Goal: Use online tool/utility: Utilize a website feature to perform a specific function

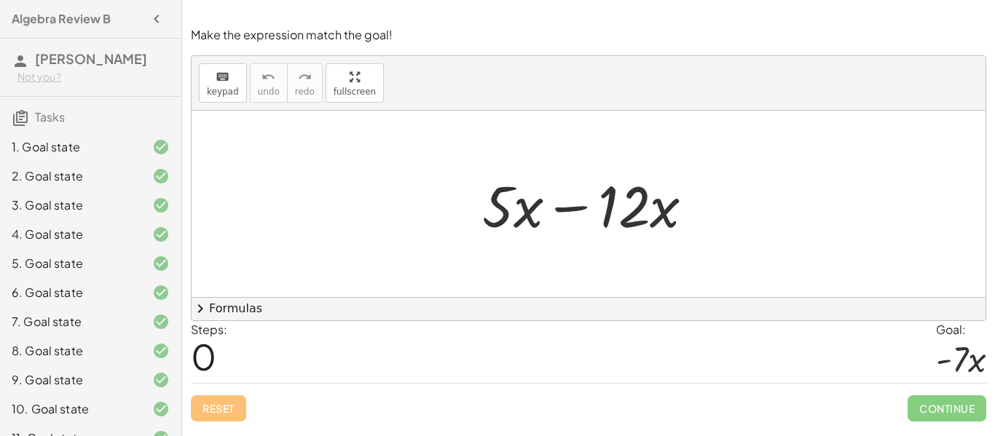
click at [568, 213] on div at bounding box center [593, 204] width 237 height 75
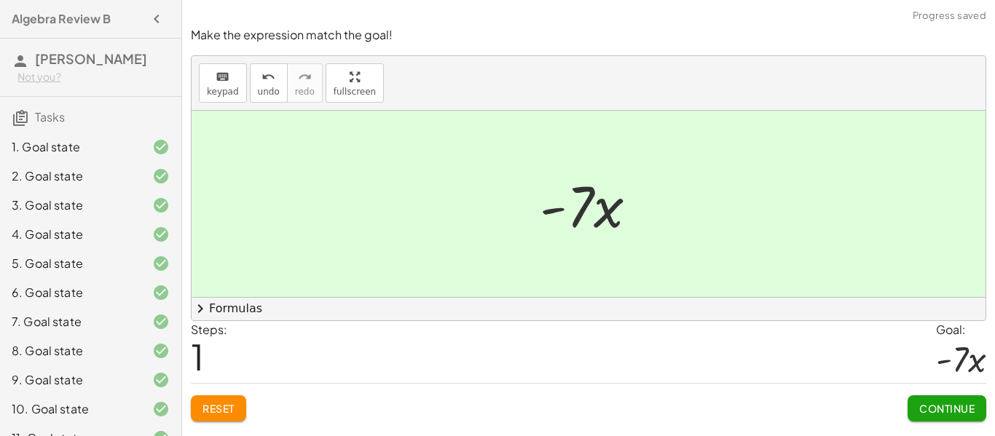
click at [932, 416] on button "Continue" at bounding box center [946, 408] width 79 height 26
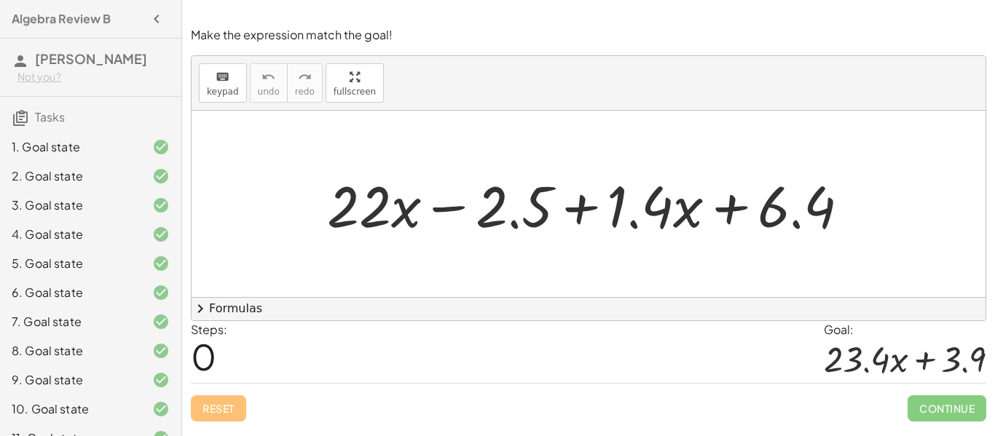
click at [438, 206] on div at bounding box center [594, 204] width 548 height 75
click at [588, 210] on div at bounding box center [594, 204] width 548 height 75
click at [582, 210] on div at bounding box center [594, 204] width 548 height 75
click at [612, 226] on div at bounding box center [594, 204] width 548 height 75
click at [542, 224] on div at bounding box center [594, 204] width 548 height 75
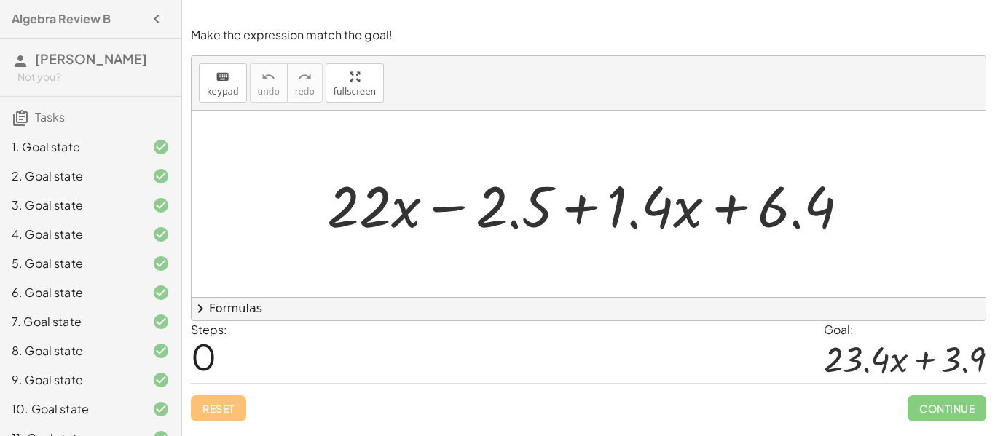
click at [593, 213] on div at bounding box center [594, 204] width 548 height 75
click at [618, 205] on div at bounding box center [594, 204] width 548 height 75
click at [454, 196] on div at bounding box center [594, 204] width 548 height 75
click at [534, 195] on div at bounding box center [594, 204] width 548 height 75
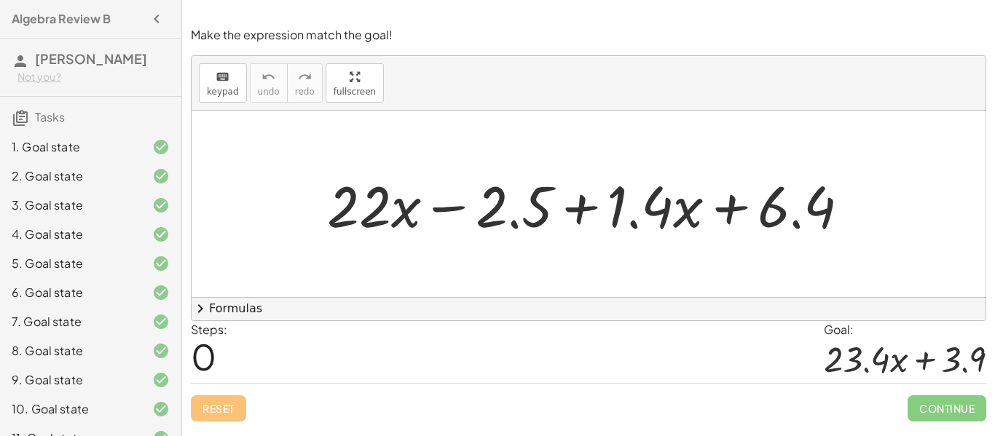
click at [527, 203] on div at bounding box center [594, 204] width 548 height 75
click at [572, 205] on div at bounding box center [594, 204] width 548 height 75
click at [577, 204] on div at bounding box center [594, 204] width 548 height 75
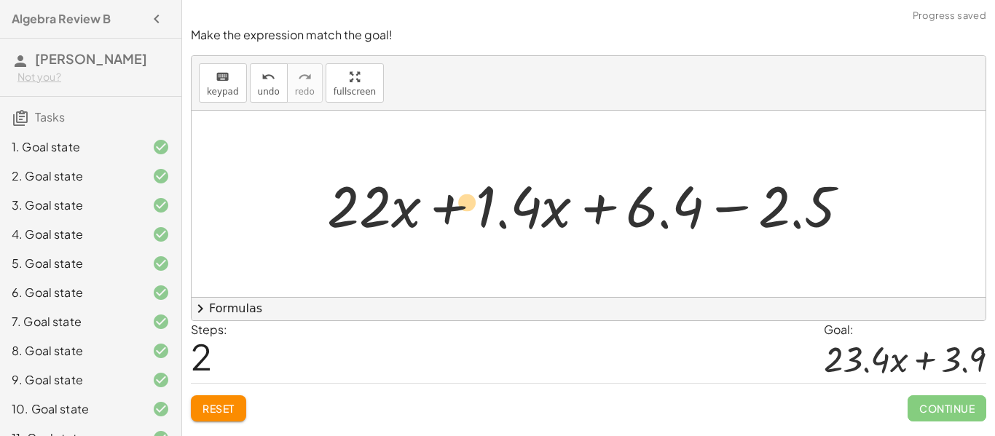
drag, startPoint x: 523, startPoint y: 217, endPoint x: 500, endPoint y: 207, distance: 24.5
click at [500, 207] on div at bounding box center [594, 204] width 548 height 75
click at [464, 205] on div at bounding box center [594, 204] width 548 height 75
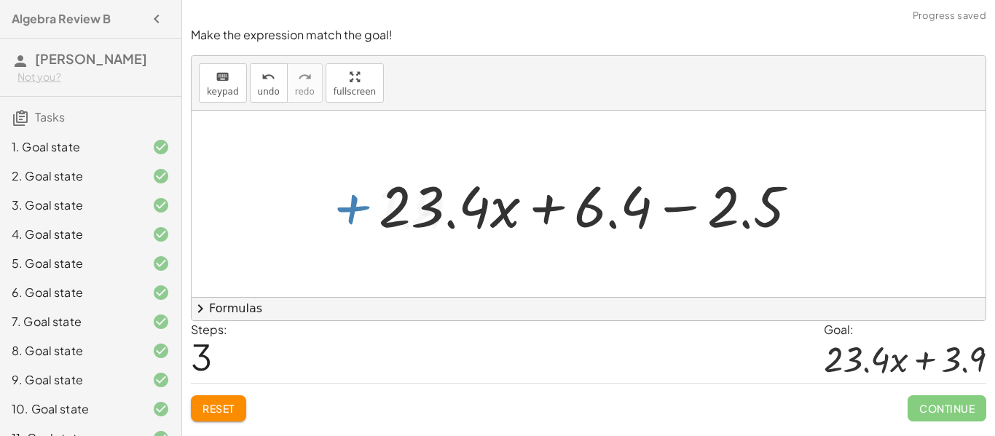
click at [556, 210] on div at bounding box center [594, 204] width 446 height 75
click at [682, 215] on div at bounding box center [594, 204] width 446 height 75
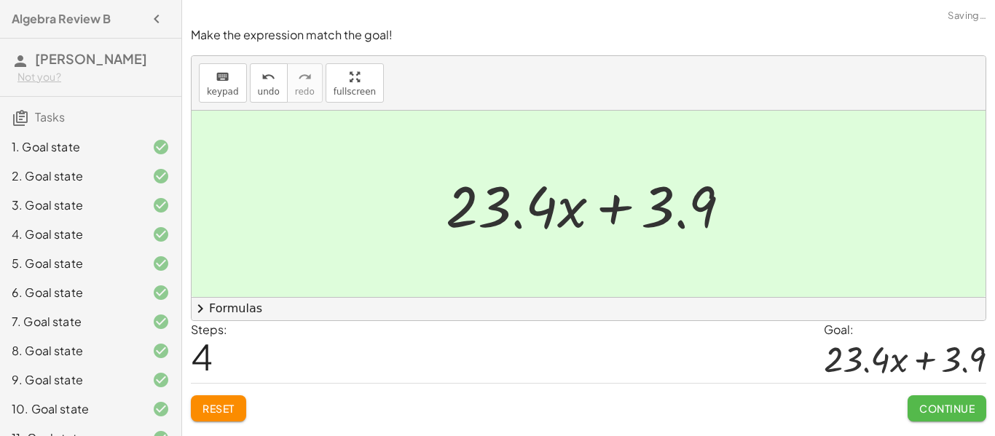
click at [938, 399] on button "Continue" at bounding box center [946, 408] width 79 height 26
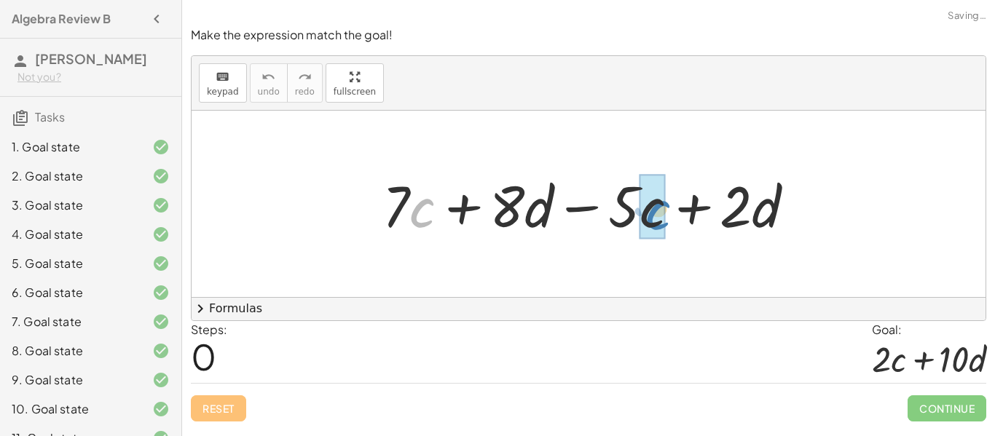
drag, startPoint x: 418, startPoint y: 209, endPoint x: 657, endPoint y: 211, distance: 238.8
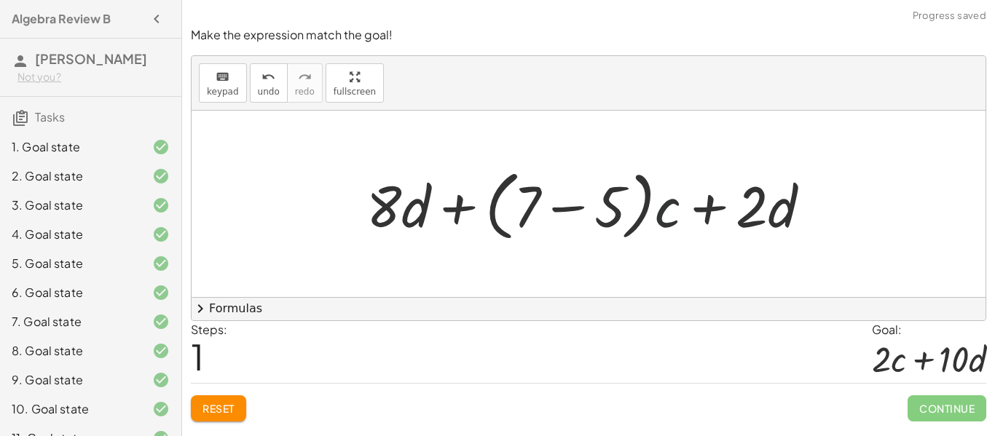
drag, startPoint x: 658, startPoint y: 216, endPoint x: 601, endPoint y: 198, distance: 60.3
click at [601, 198] on div at bounding box center [594, 204] width 470 height 84
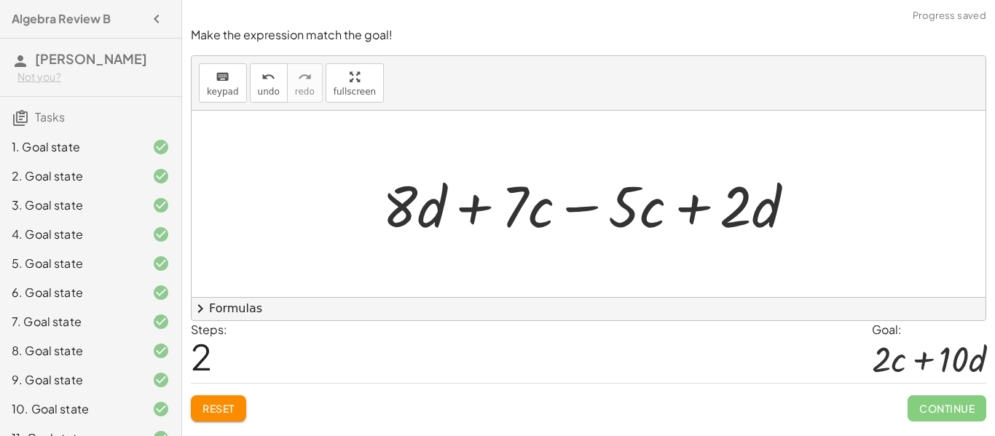
click at [574, 207] on div at bounding box center [594, 204] width 438 height 75
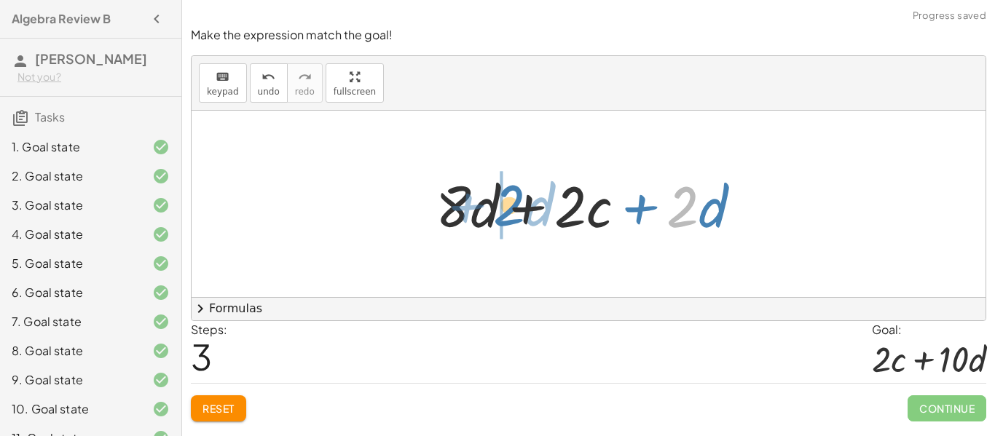
drag, startPoint x: 693, startPoint y: 205, endPoint x: 521, endPoint y: 204, distance: 172.6
click at [521, 204] on div at bounding box center [594, 204] width 332 height 75
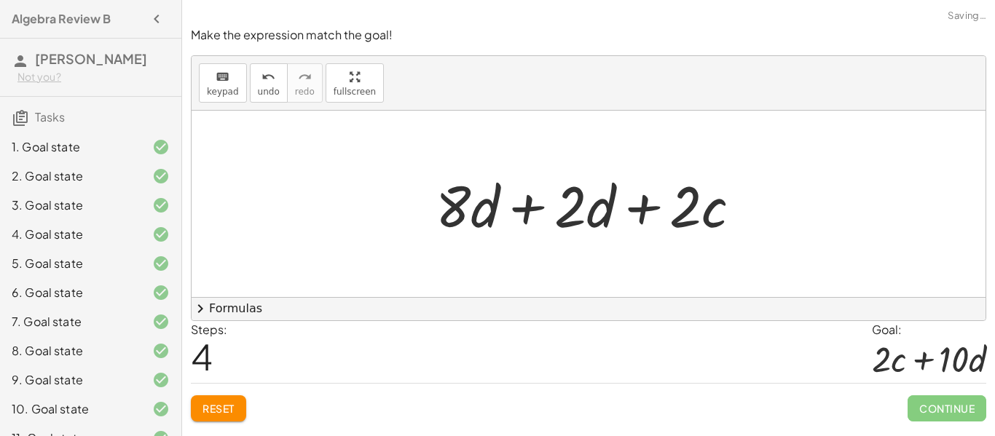
click at [508, 205] on div at bounding box center [594, 204] width 332 height 75
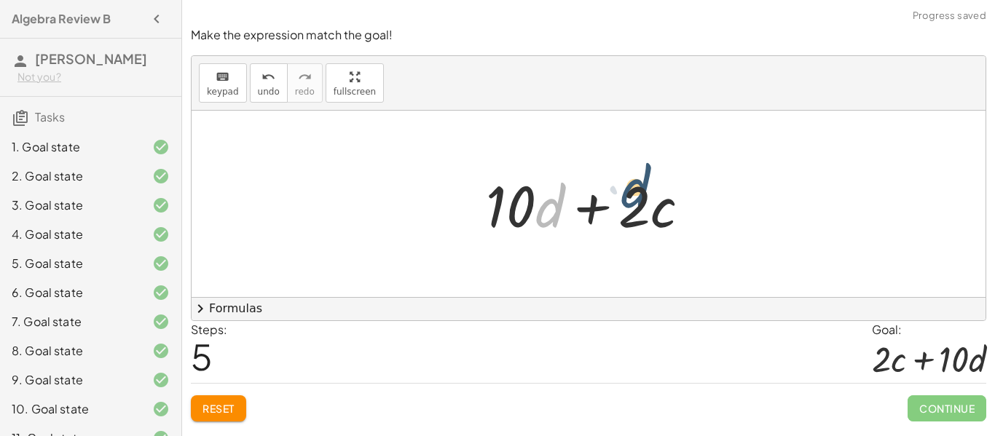
drag, startPoint x: 541, startPoint y: 213, endPoint x: 648, endPoint y: 202, distance: 107.6
click at [648, 202] on div at bounding box center [593, 204] width 231 height 75
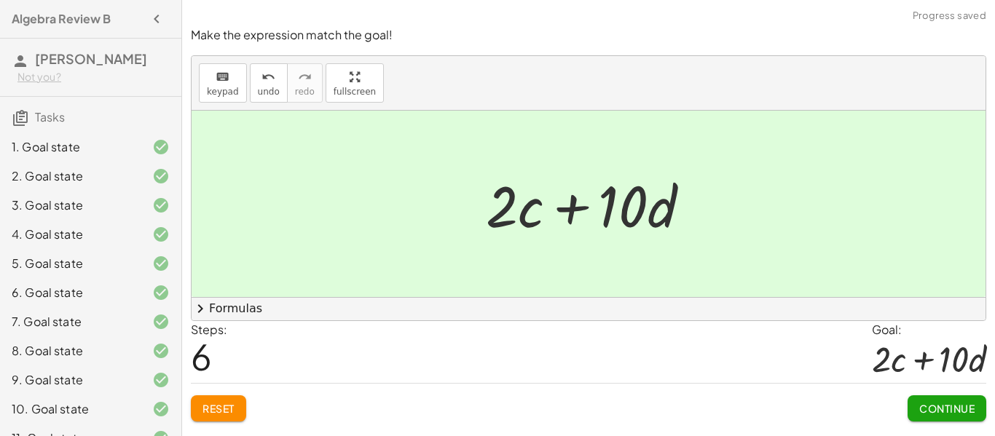
click at [930, 409] on span "Continue" at bounding box center [946, 408] width 55 height 13
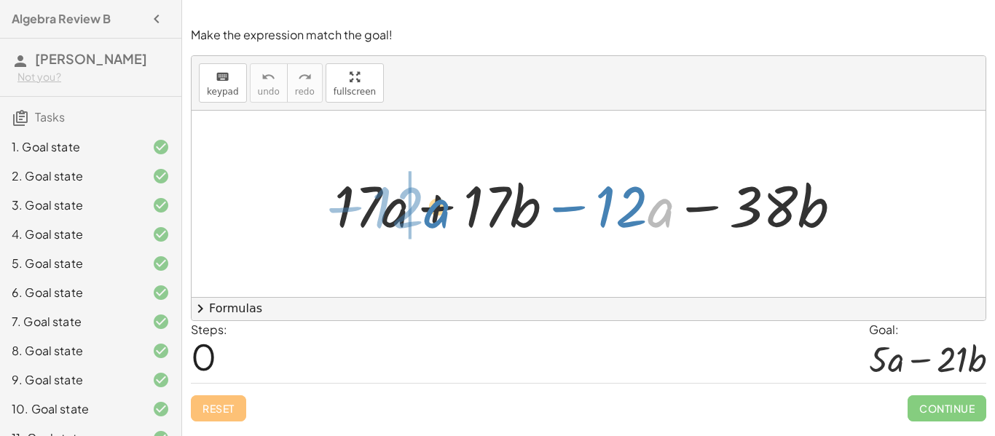
drag, startPoint x: 654, startPoint y: 199, endPoint x: 431, endPoint y: 200, distance: 222.8
click at [431, 200] on div at bounding box center [594, 204] width 534 height 75
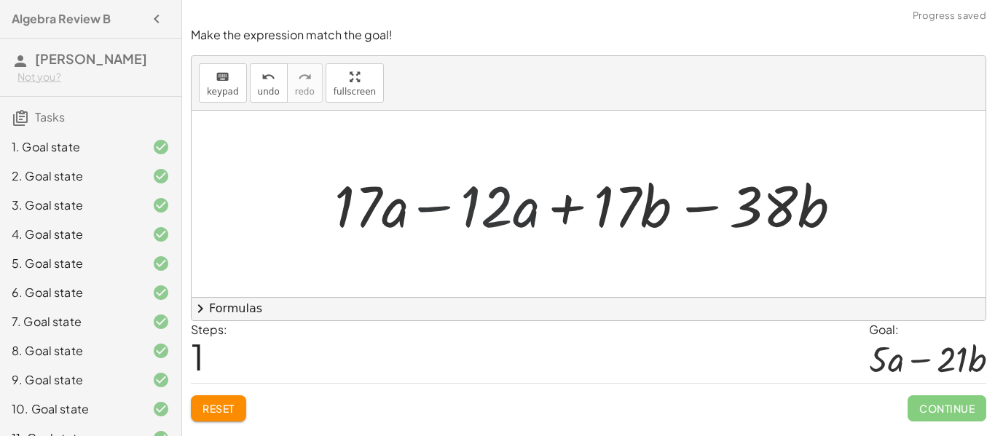
click at [433, 215] on div at bounding box center [594, 204] width 534 height 75
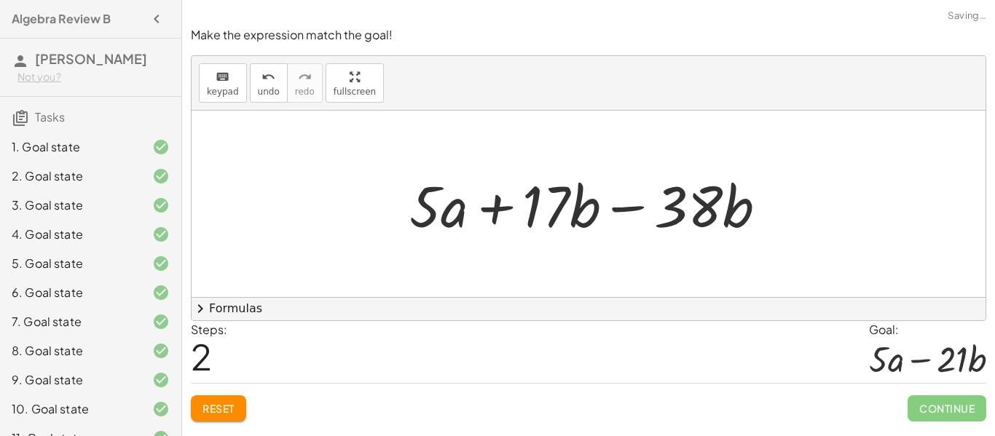
click at [609, 205] on div at bounding box center [594, 204] width 384 height 75
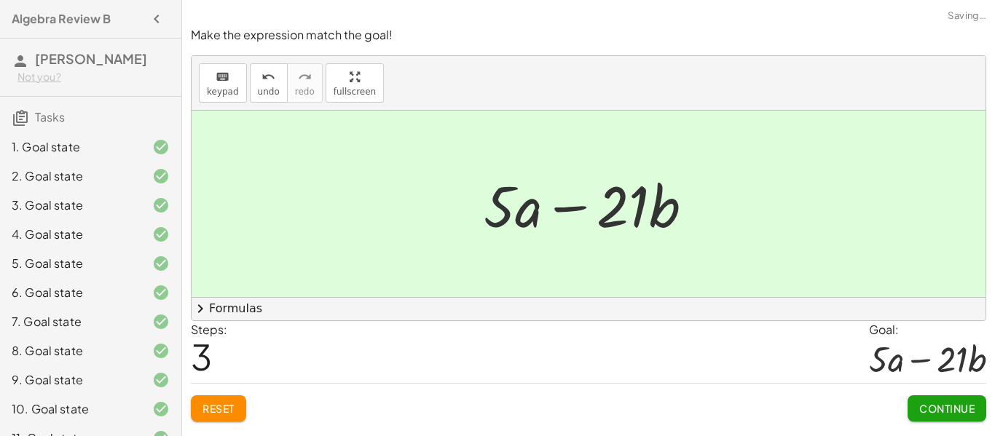
click at [956, 400] on button "Continue" at bounding box center [946, 408] width 79 height 26
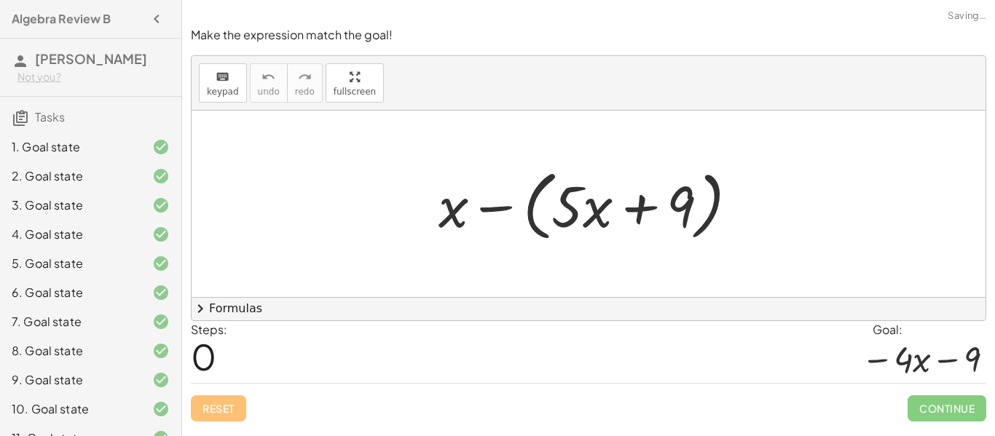
click at [494, 215] on div at bounding box center [594, 204] width 326 height 84
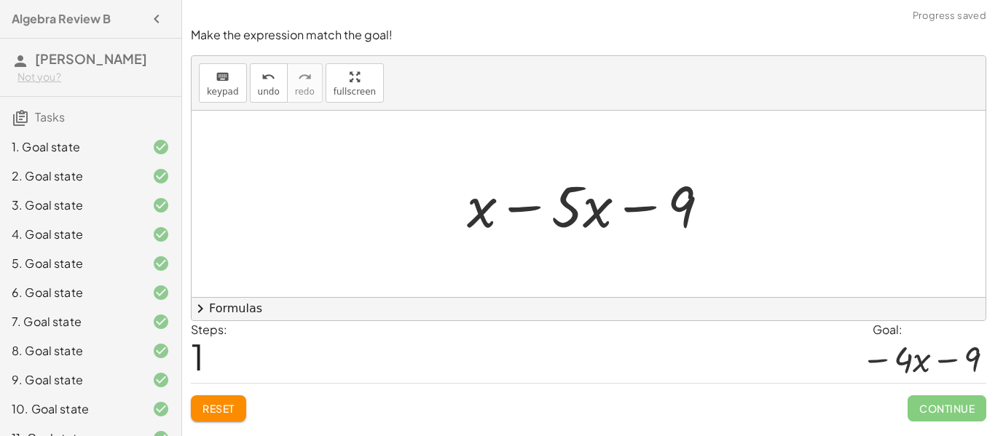
click at [515, 207] on div at bounding box center [593, 204] width 269 height 75
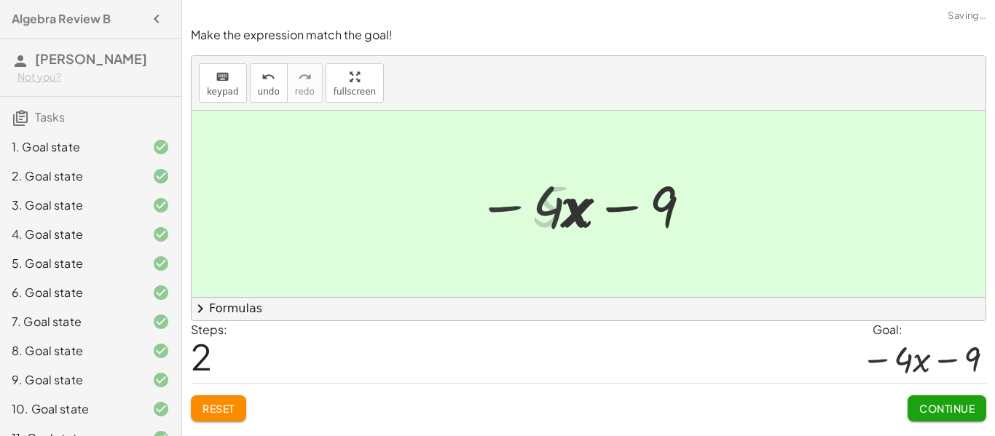
click at [614, 209] on div at bounding box center [584, 204] width 229 height 75
click at [942, 417] on button "Continue" at bounding box center [946, 408] width 79 height 26
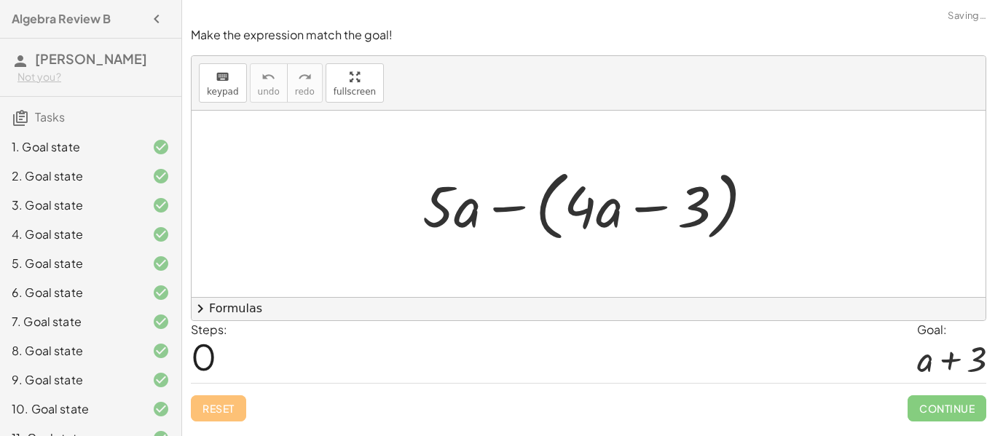
click at [516, 207] on div at bounding box center [593, 204] width 357 height 84
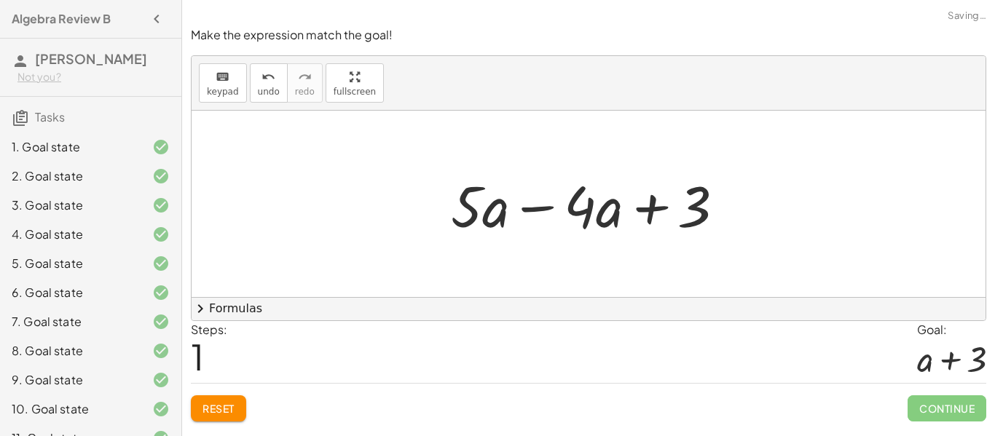
click at [643, 208] on div at bounding box center [593, 204] width 300 height 75
click at [525, 211] on div at bounding box center [593, 204] width 300 height 75
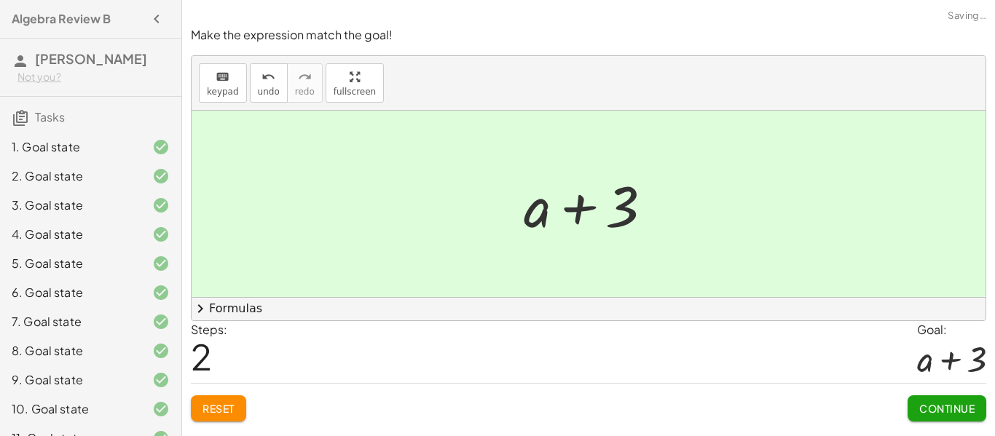
click at [930, 415] on span "Continue" at bounding box center [946, 408] width 55 height 13
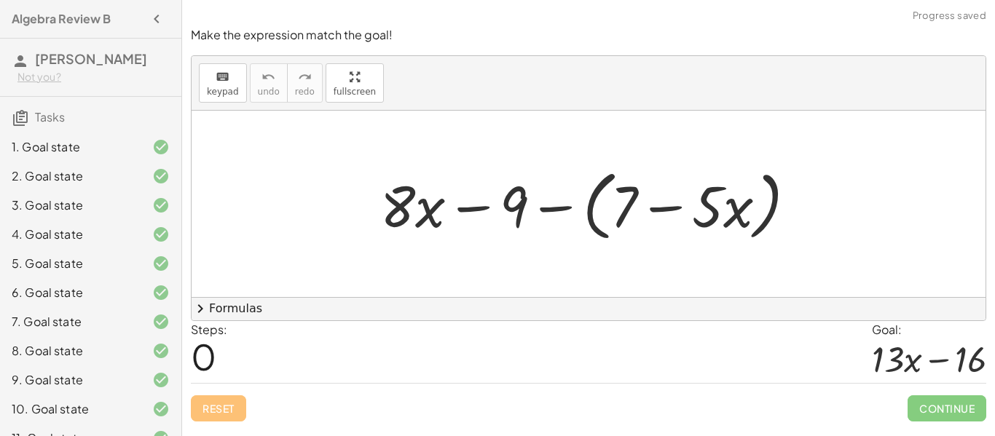
click at [563, 206] on div at bounding box center [594, 204] width 442 height 84
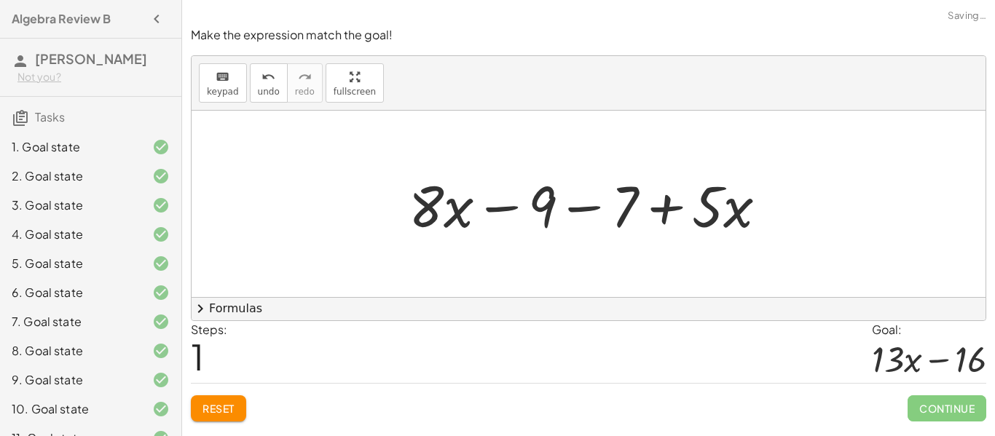
click at [586, 210] on div at bounding box center [593, 204] width 384 height 75
click at [597, 204] on div at bounding box center [593, 204] width 384 height 75
click at [592, 207] on div at bounding box center [593, 204] width 384 height 75
click at [531, 208] on div at bounding box center [593, 204] width 384 height 75
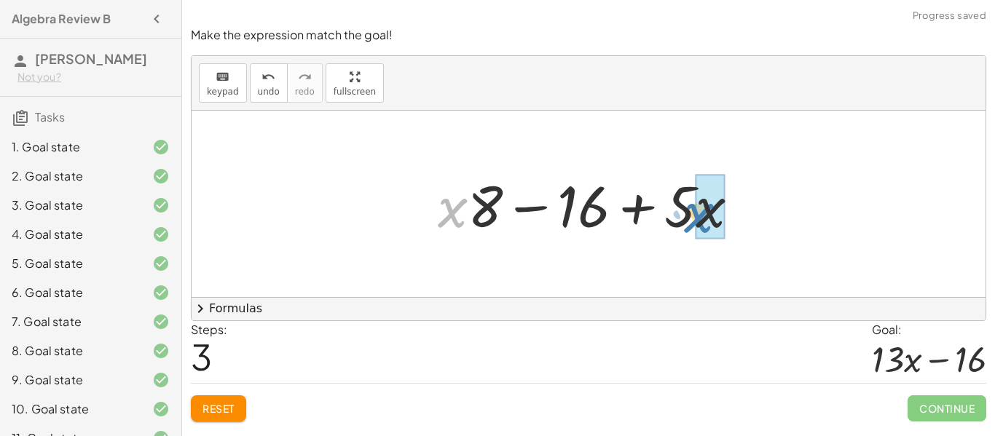
drag, startPoint x: 460, startPoint y: 202, endPoint x: 706, endPoint y: 207, distance: 246.1
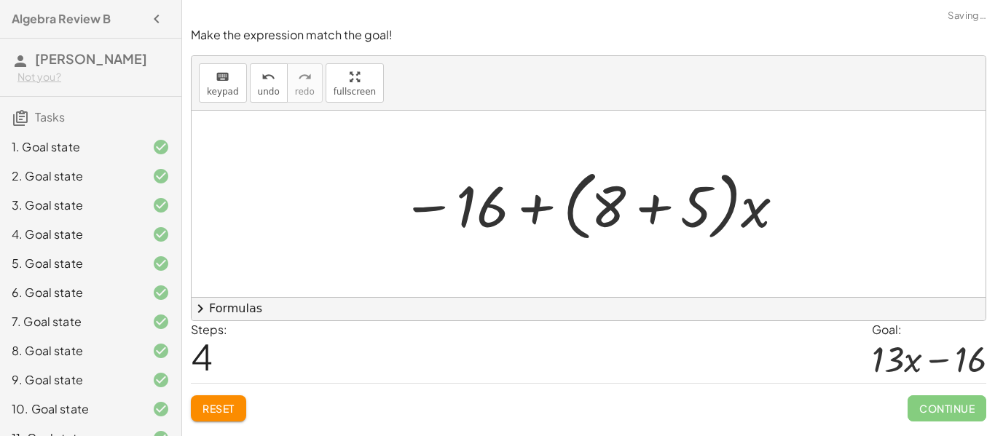
click at [732, 220] on div at bounding box center [594, 204] width 400 height 84
click at [725, 219] on div at bounding box center [594, 204] width 400 height 84
click at [746, 207] on div at bounding box center [594, 204] width 400 height 84
drag, startPoint x: 750, startPoint y: 209, endPoint x: 719, endPoint y: 204, distance: 31.7
click at [719, 204] on div at bounding box center [594, 204] width 400 height 84
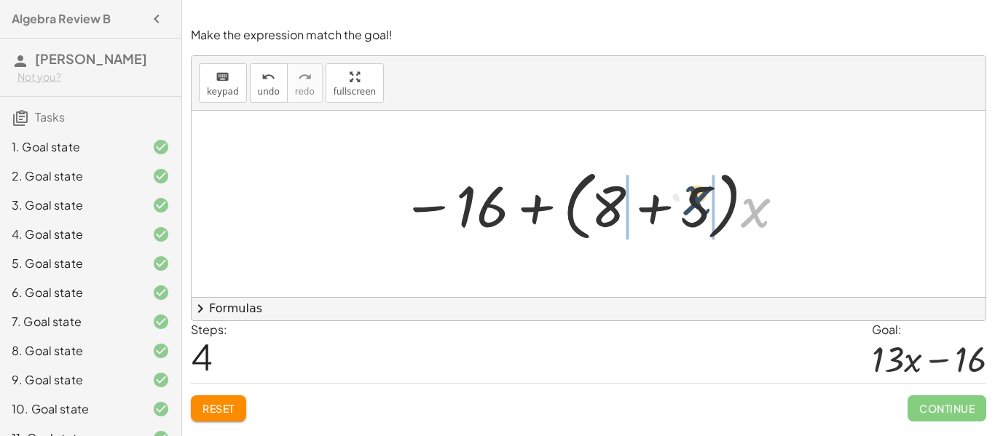
drag, startPoint x: 772, startPoint y: 223, endPoint x: 708, endPoint y: 210, distance: 65.4
click at [708, 210] on div at bounding box center [594, 204] width 400 height 84
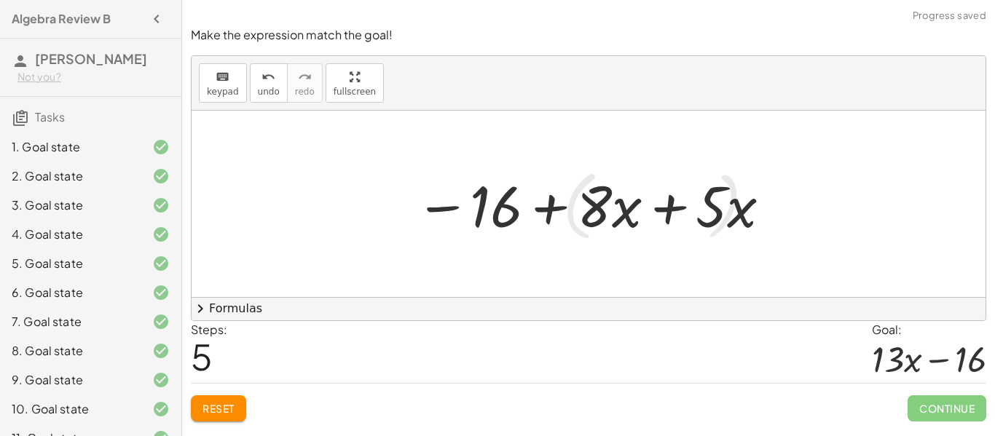
click at [660, 217] on div at bounding box center [594, 204] width 372 height 75
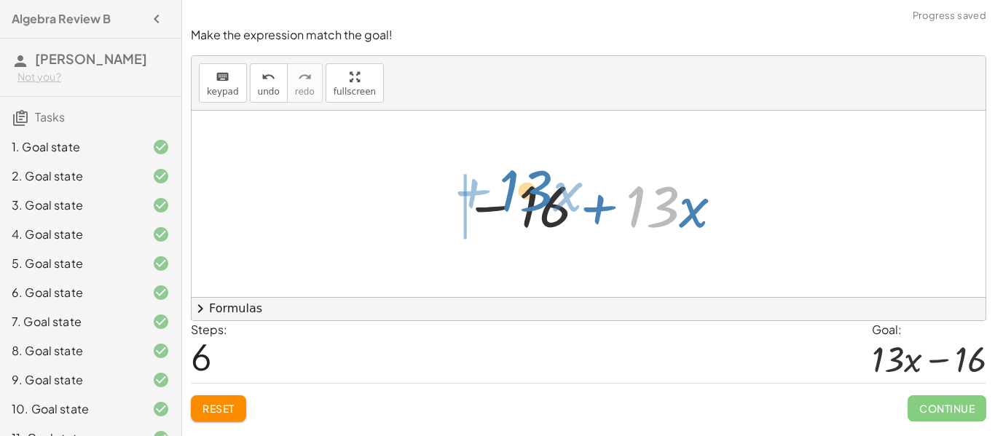
drag, startPoint x: 656, startPoint y: 205, endPoint x: 390, endPoint y: 216, distance: 266.7
click at [390, 216] on div "+ · 8 · x − 9 − ( + 7 − · 5 · x ) + · 8 · x − 9 − 7 + · 5 · x + · 8 · x − 16 + …" at bounding box center [588, 204] width 794 height 186
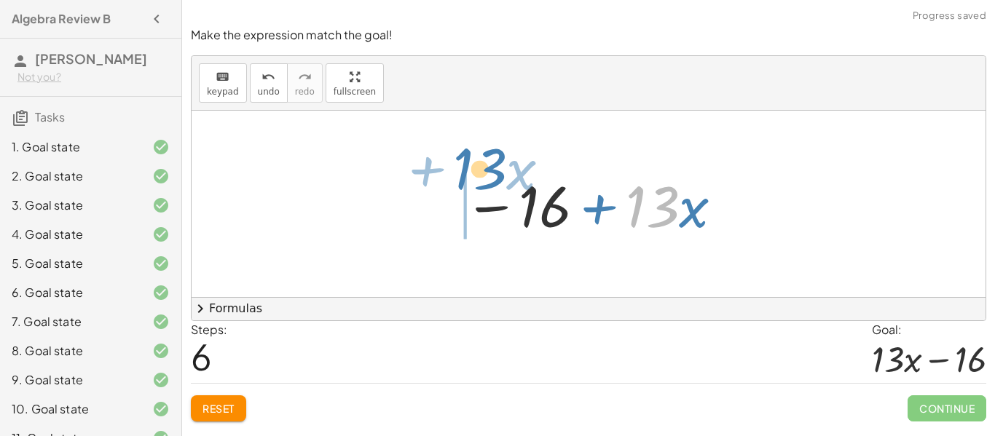
drag, startPoint x: 657, startPoint y: 215, endPoint x: 459, endPoint y: 178, distance: 200.8
click at [459, 178] on div at bounding box center [593, 204] width 275 height 75
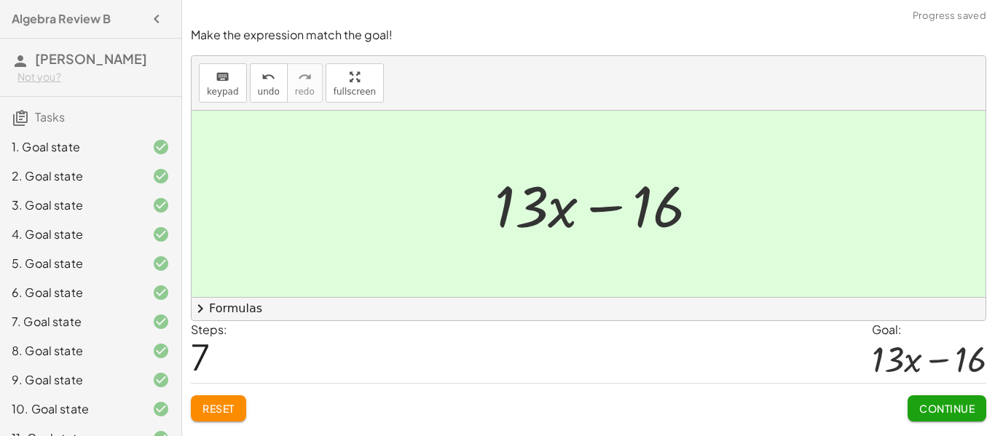
click at [928, 411] on span "Continue" at bounding box center [946, 408] width 55 height 13
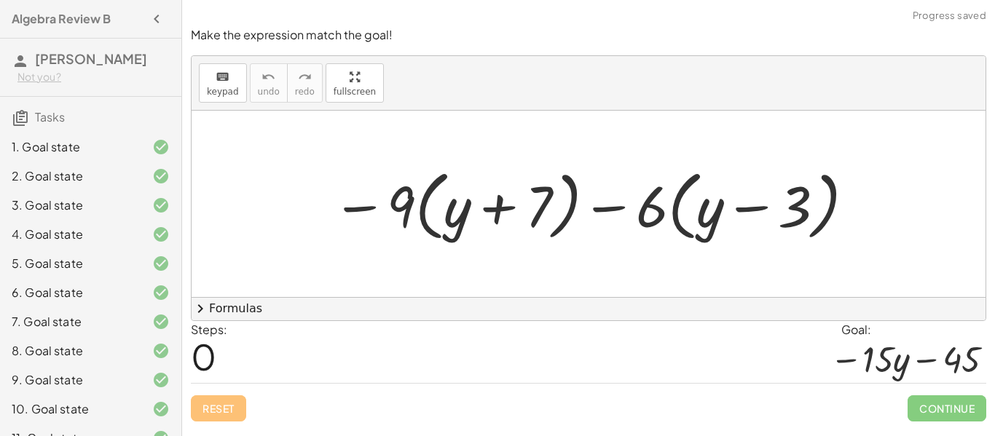
click at [365, 202] on div at bounding box center [594, 204] width 539 height 84
click at [367, 212] on div at bounding box center [594, 204] width 539 height 84
click at [403, 204] on div at bounding box center [594, 204] width 539 height 84
click at [360, 212] on div at bounding box center [594, 204] width 539 height 84
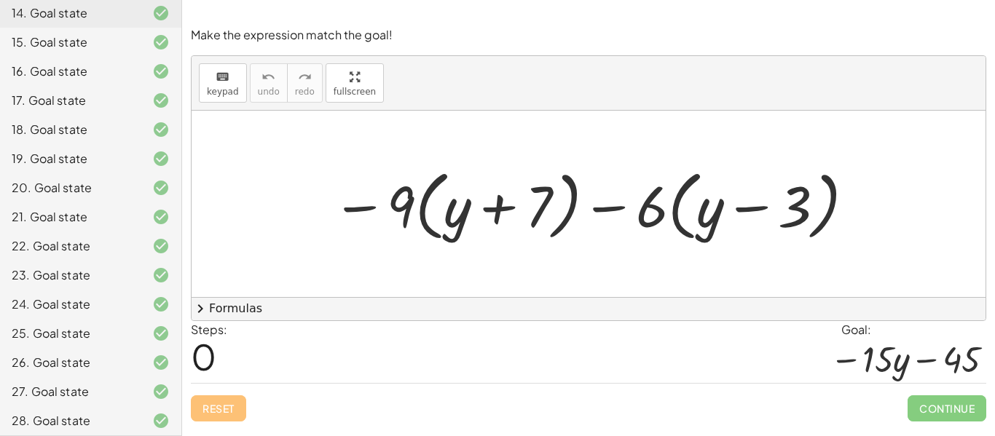
scroll to position [722, 0]
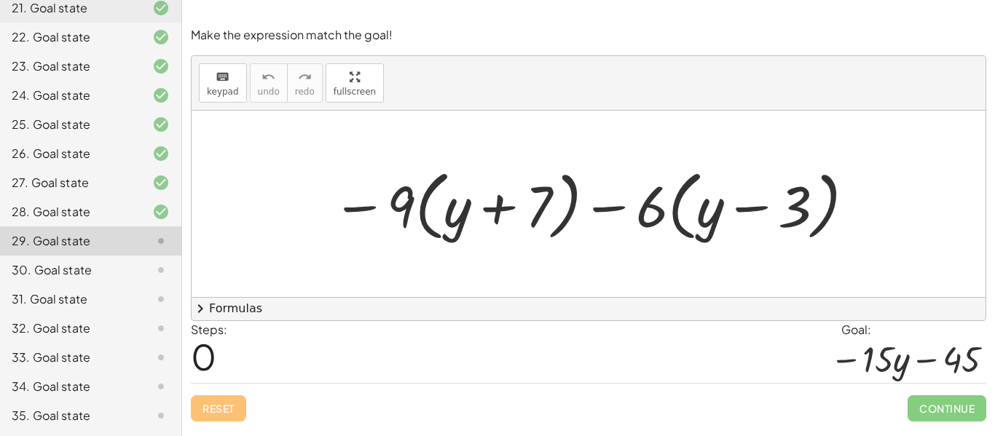
click at [368, 217] on div at bounding box center [594, 204] width 539 height 84
click at [360, 202] on div at bounding box center [594, 204] width 539 height 84
click at [416, 207] on div at bounding box center [594, 204] width 539 height 84
click at [402, 204] on div at bounding box center [594, 204] width 539 height 84
click at [332, 210] on div at bounding box center [594, 204] width 539 height 84
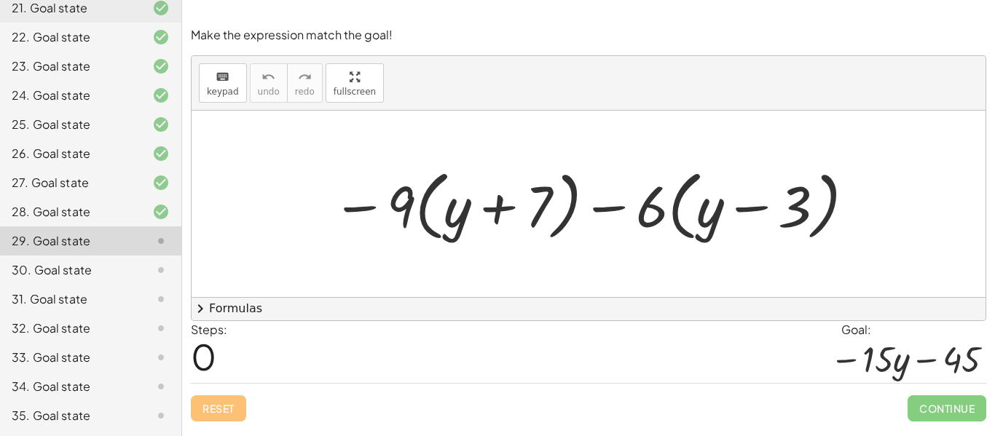
click at [344, 210] on div at bounding box center [594, 204] width 539 height 84
click at [406, 213] on div at bounding box center [594, 204] width 539 height 84
click at [420, 211] on div at bounding box center [594, 204] width 539 height 84
click at [425, 210] on div at bounding box center [594, 204] width 539 height 84
click at [447, 209] on div at bounding box center [594, 204] width 539 height 84
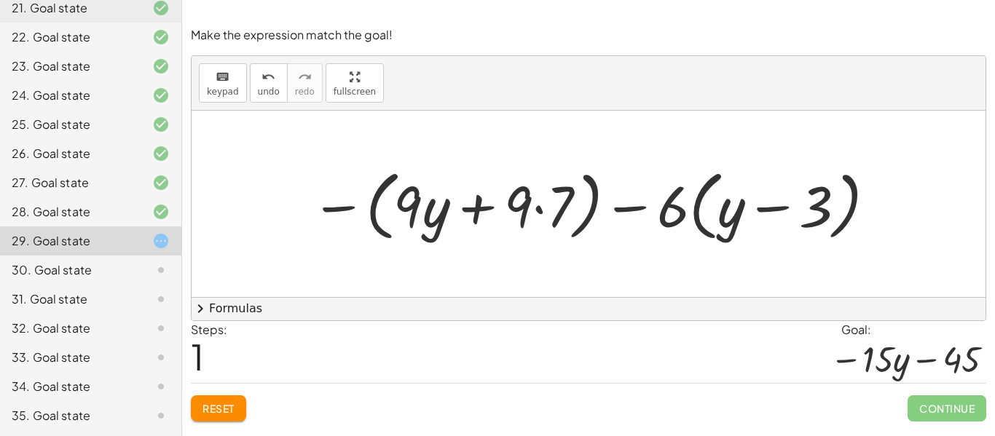
click at [478, 213] on div at bounding box center [594, 204] width 581 height 84
click at [634, 204] on div at bounding box center [594, 204] width 581 height 84
click at [665, 209] on div at bounding box center [594, 204] width 581 height 84
drag, startPoint x: 674, startPoint y: 207, endPoint x: 700, endPoint y: 202, distance: 26.6
click at [700, 202] on div at bounding box center [594, 204] width 581 height 84
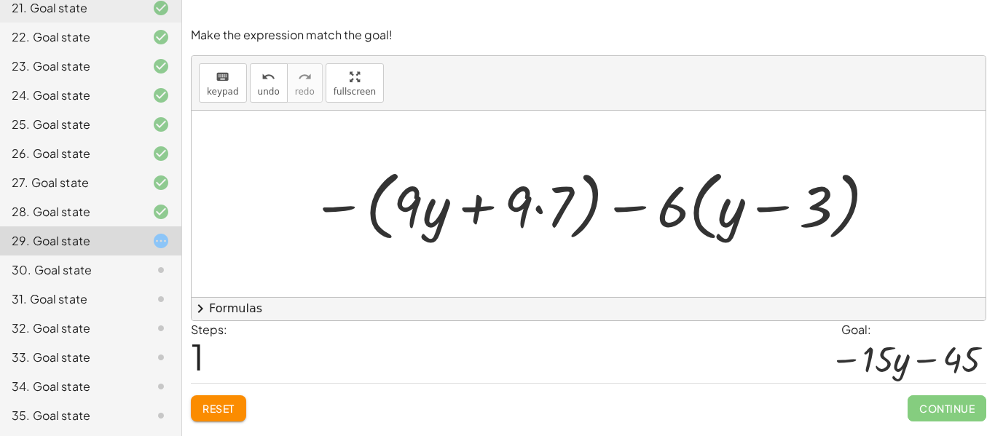
click at [686, 211] on div at bounding box center [594, 204] width 581 height 84
click at [697, 211] on div at bounding box center [594, 204] width 581 height 84
drag, startPoint x: 677, startPoint y: 212, endPoint x: 732, endPoint y: 218, distance: 55.6
click at [732, 218] on div at bounding box center [594, 204] width 581 height 84
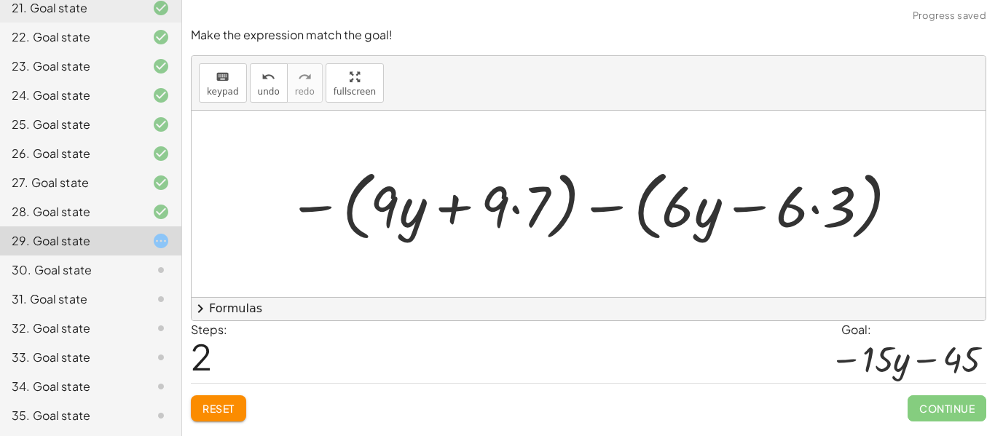
click at [734, 206] on div at bounding box center [593, 204] width 627 height 84
click at [738, 207] on div at bounding box center [593, 204] width 627 height 84
click at [604, 210] on div at bounding box center [593, 204] width 627 height 84
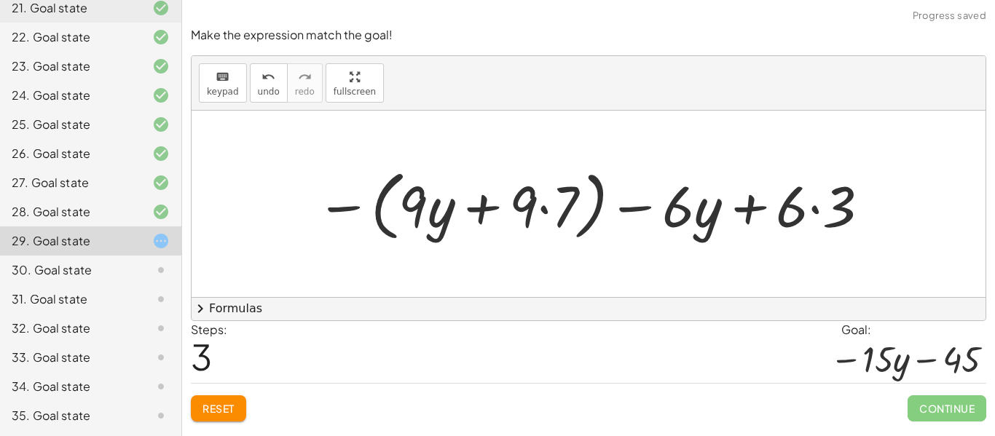
click at [470, 202] on div at bounding box center [593, 204] width 569 height 84
click at [473, 204] on div at bounding box center [593, 204] width 569 height 84
click at [347, 213] on div at bounding box center [593, 204] width 569 height 84
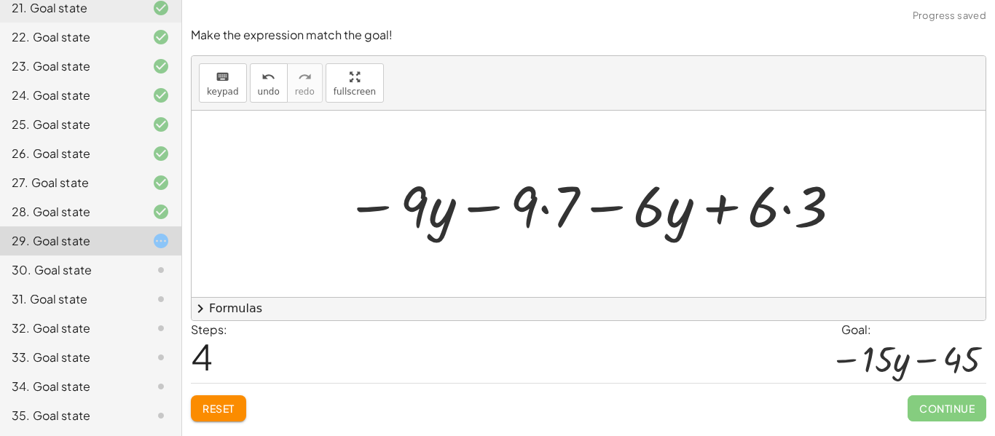
click at [483, 212] on div at bounding box center [594, 204] width 512 height 75
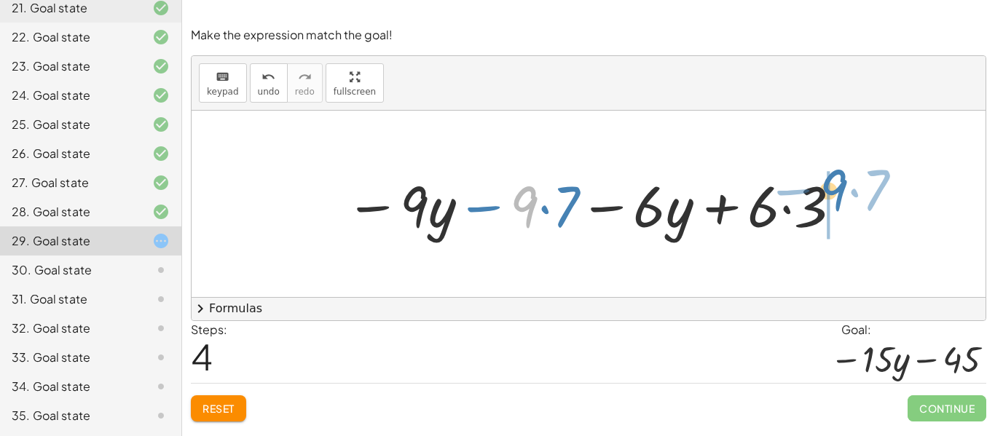
drag, startPoint x: 522, startPoint y: 207, endPoint x: 844, endPoint y: 193, distance: 322.1
click at [844, 193] on div at bounding box center [594, 204] width 512 height 75
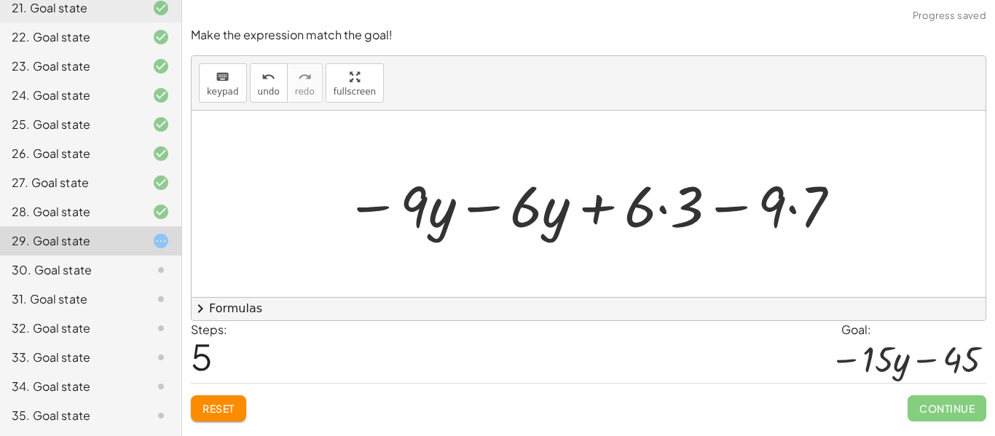
click at [722, 211] on div at bounding box center [594, 204] width 512 height 75
click at [714, 205] on div at bounding box center [594, 204] width 512 height 75
click at [489, 212] on div at bounding box center [594, 204] width 512 height 75
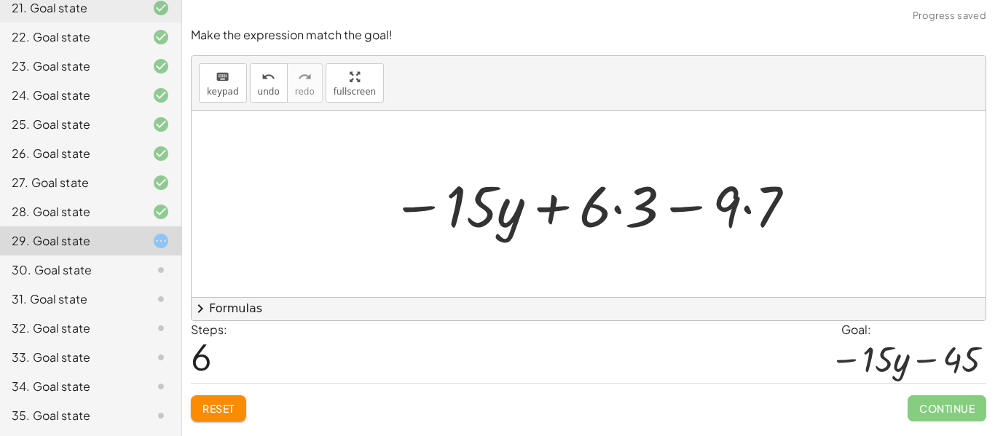
click at [408, 207] on div at bounding box center [594, 204] width 421 height 75
click at [553, 206] on div at bounding box center [594, 204] width 421 height 75
click at [667, 203] on div at bounding box center [594, 204] width 421 height 75
click at [677, 210] on div at bounding box center [594, 204] width 421 height 75
click at [617, 208] on div at bounding box center [594, 204] width 421 height 75
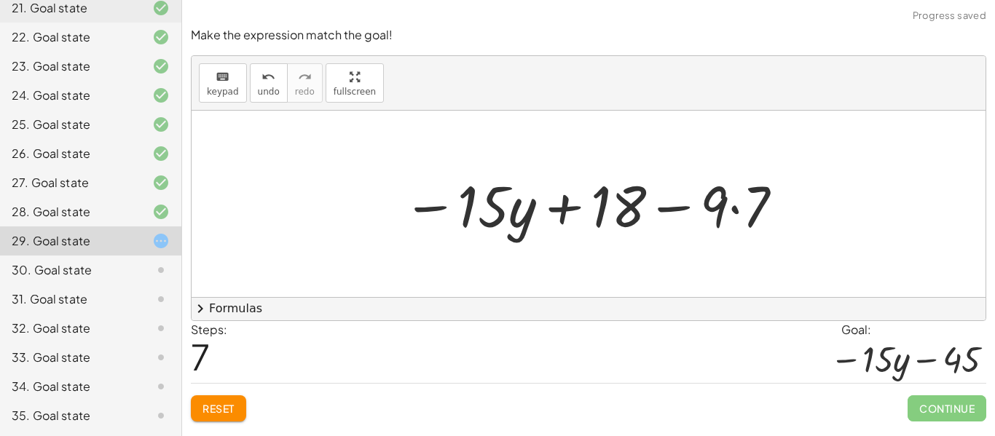
click at [736, 206] on div at bounding box center [593, 204] width 397 height 75
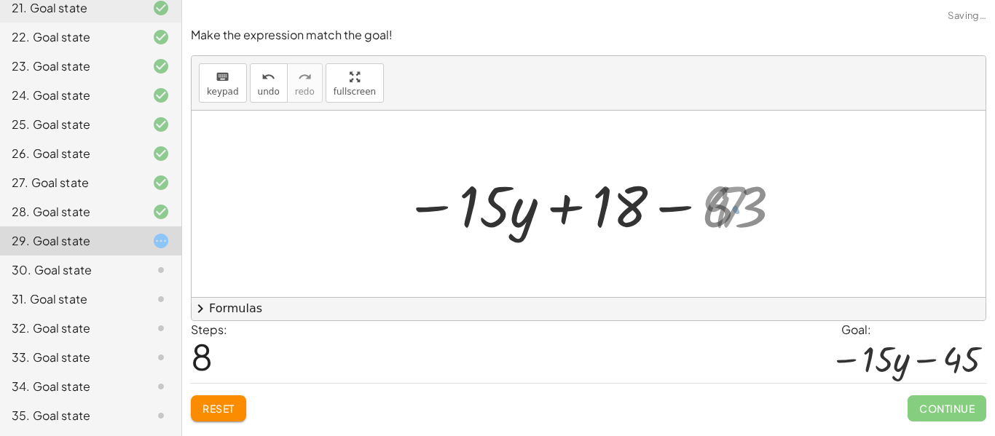
click at [688, 208] on div at bounding box center [594, 204] width 393 height 75
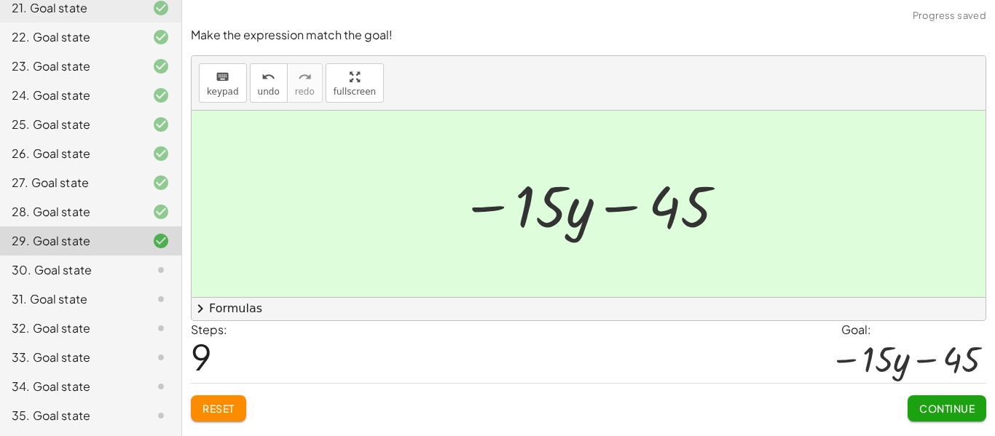
click at [921, 409] on span "Continue" at bounding box center [946, 408] width 55 height 13
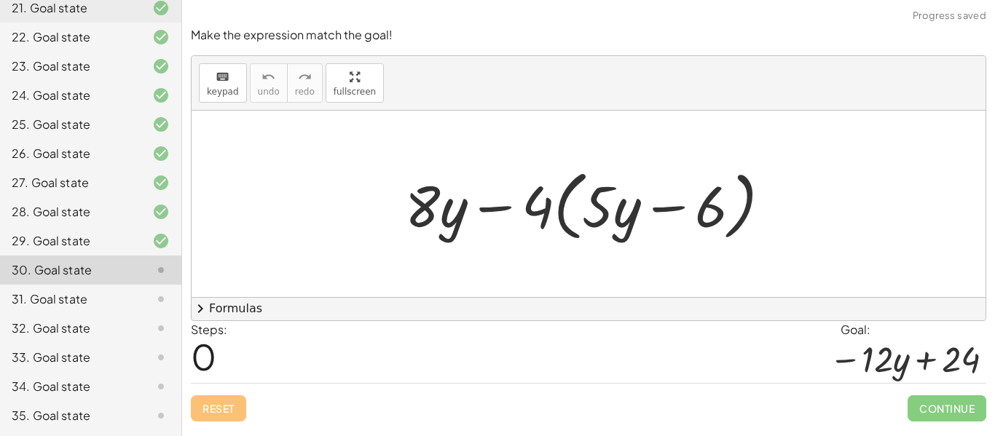
click at [544, 196] on div at bounding box center [594, 204] width 392 height 84
drag, startPoint x: 535, startPoint y: 205, endPoint x: 583, endPoint y: 213, distance: 48.6
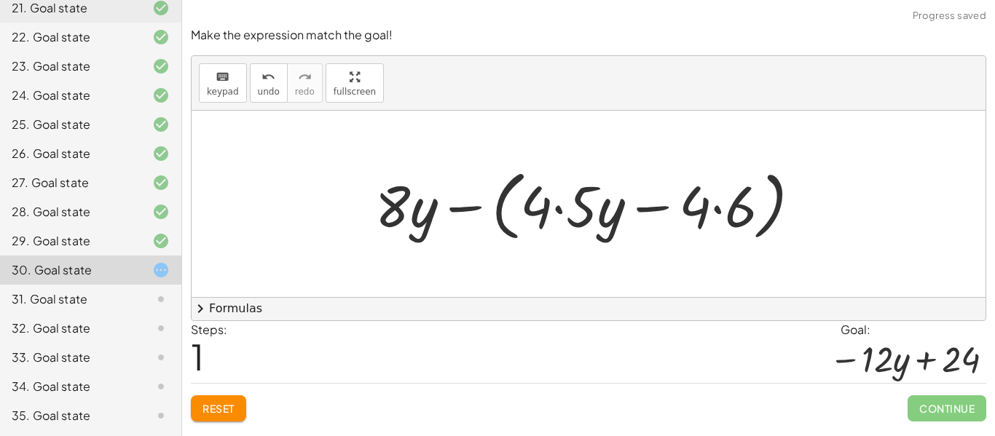
click at [562, 212] on div at bounding box center [593, 204] width 451 height 84
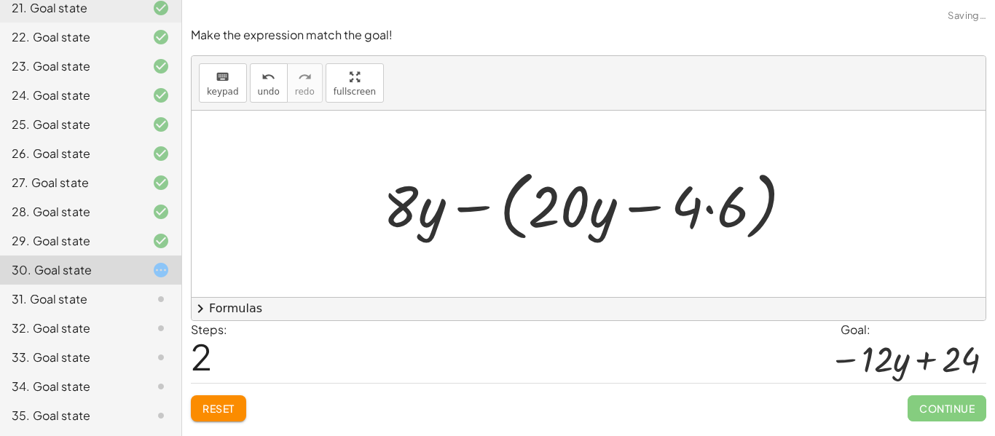
click at [653, 207] on div at bounding box center [593, 204] width 435 height 84
click at [706, 208] on div at bounding box center [593, 204] width 435 height 84
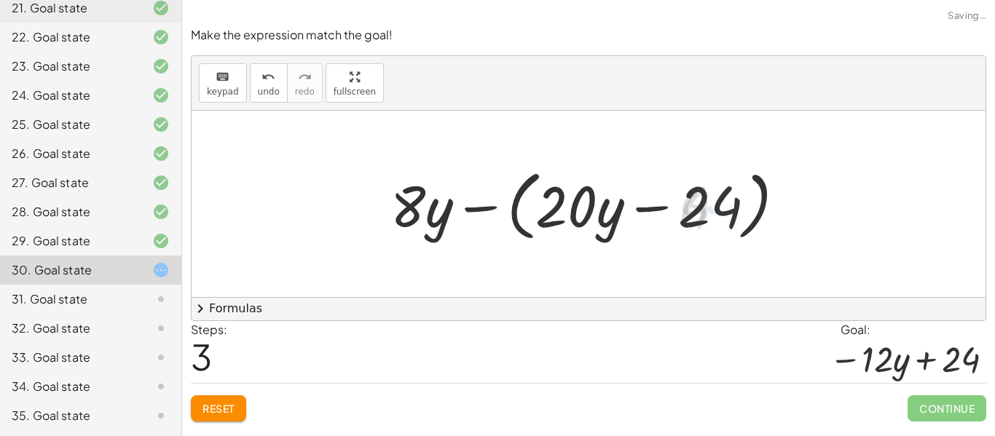
click at [465, 213] on div at bounding box center [594, 204] width 422 height 84
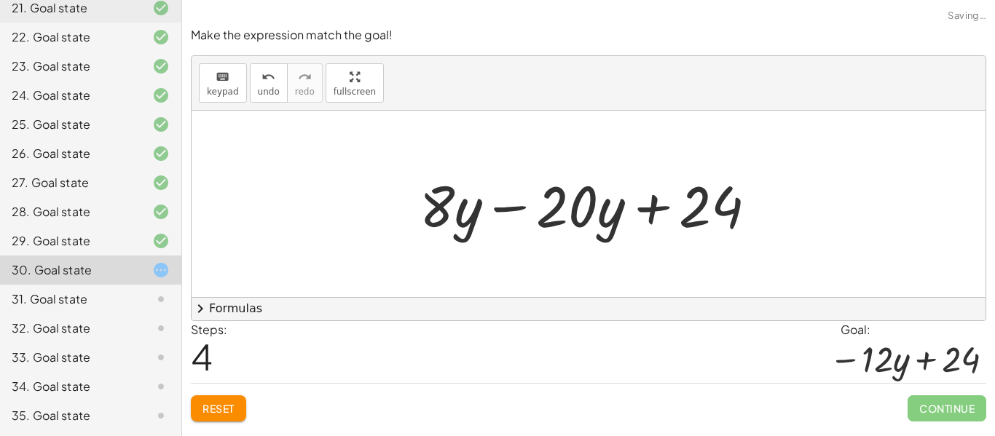
click at [520, 209] on div at bounding box center [593, 204] width 363 height 75
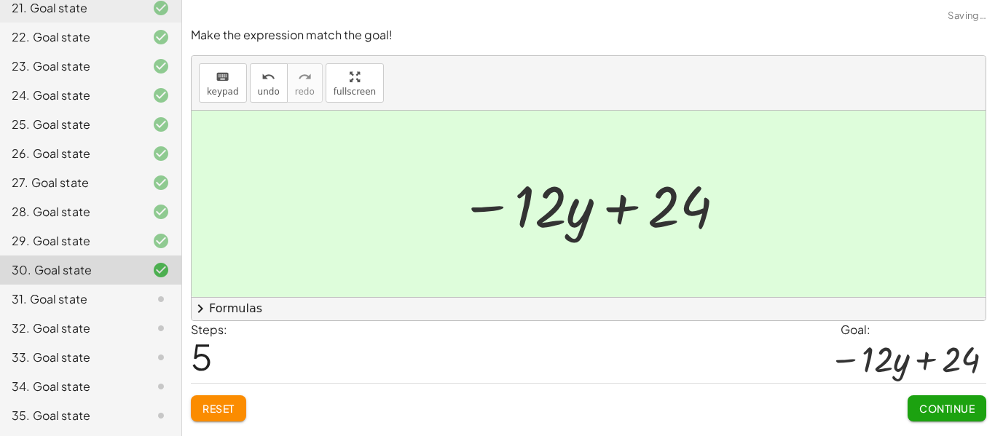
click at [597, 213] on div at bounding box center [593, 204] width 282 height 75
click at [933, 413] on span "Continue" at bounding box center [946, 408] width 55 height 13
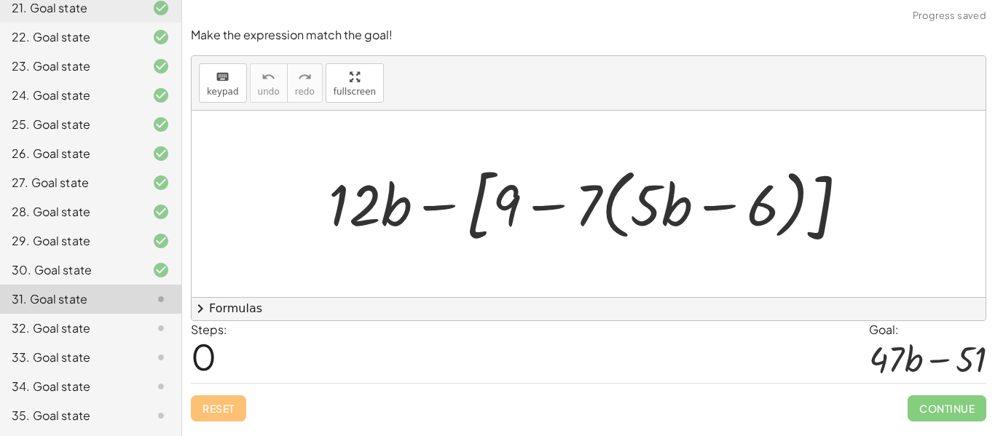
click at [422, 208] on div at bounding box center [593, 204] width 545 height 92
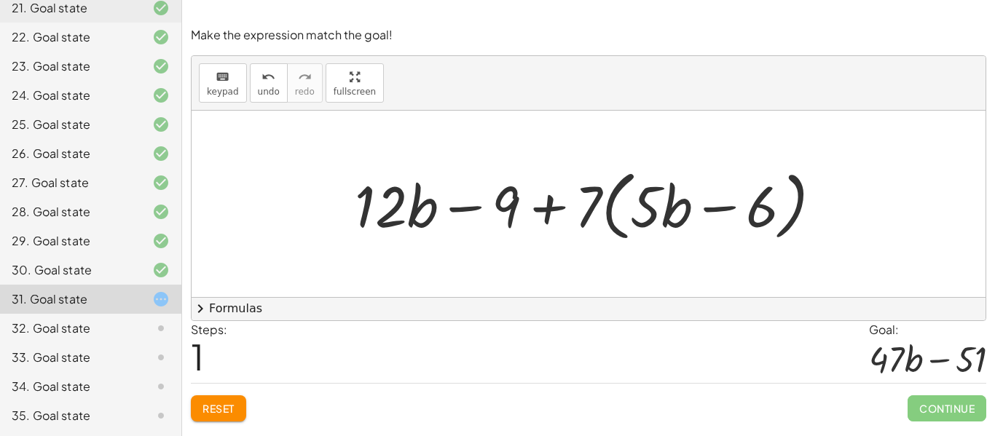
click at [588, 212] on div at bounding box center [593, 204] width 493 height 84
click at [601, 208] on div at bounding box center [593, 204] width 493 height 84
click at [617, 204] on div at bounding box center [593, 204] width 493 height 84
click at [612, 205] on div at bounding box center [593, 204] width 493 height 84
drag, startPoint x: 586, startPoint y: 199, endPoint x: 624, endPoint y: 199, distance: 37.9
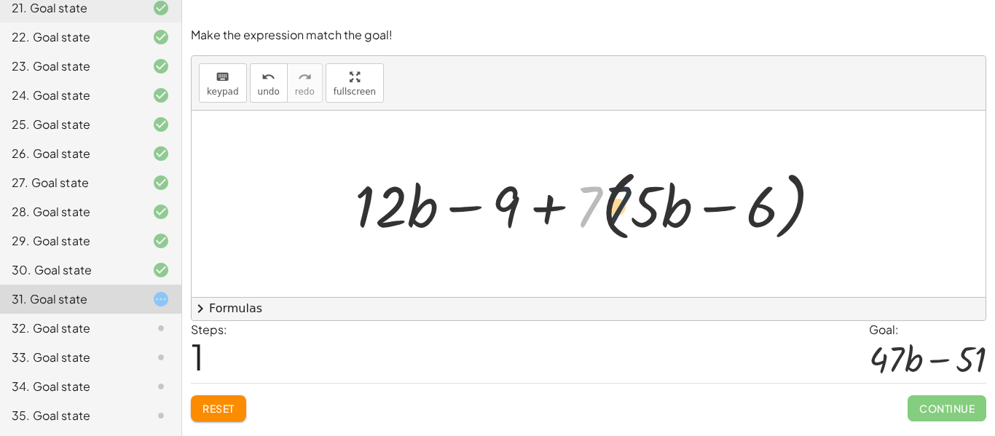
click at [624, 199] on div at bounding box center [593, 204] width 493 height 84
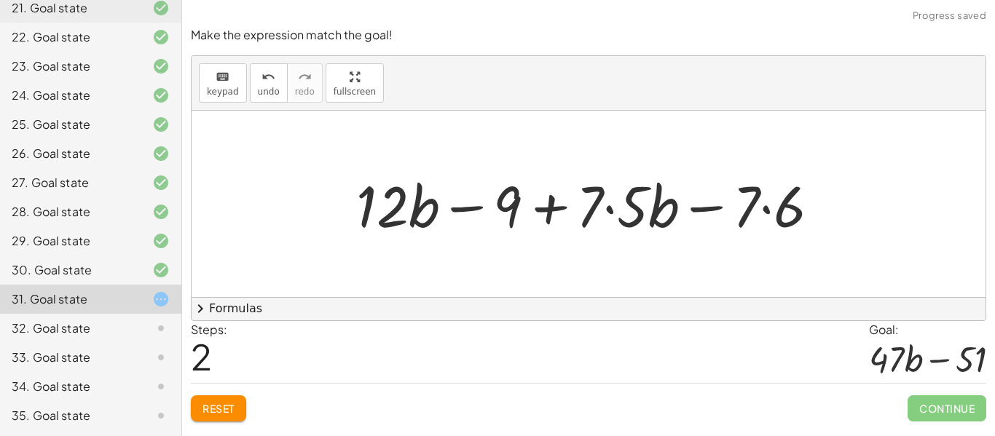
click at [609, 210] on div at bounding box center [594, 204] width 490 height 75
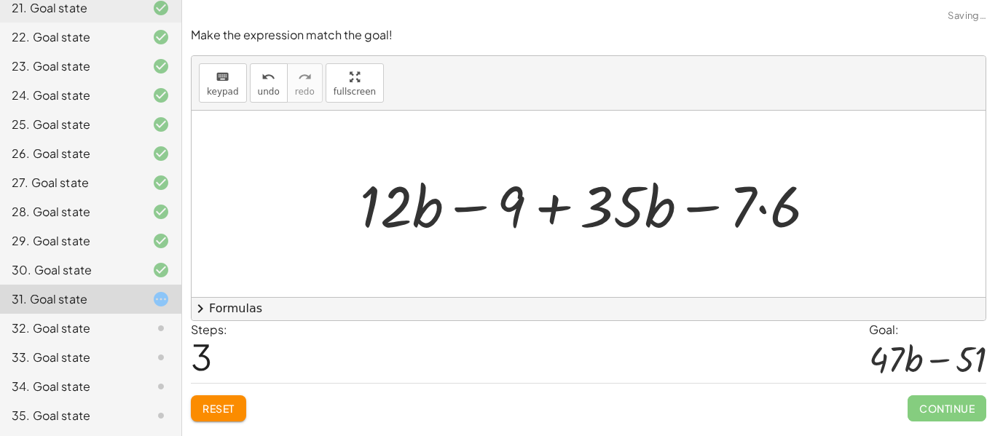
click at [766, 207] on div at bounding box center [593, 204] width 483 height 75
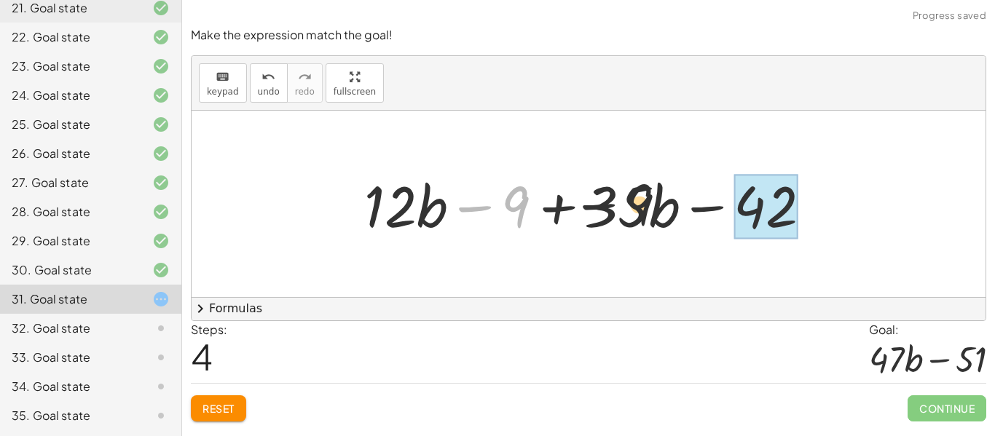
drag, startPoint x: 778, startPoint y: 201, endPoint x: 793, endPoint y: 208, distance: 16.3
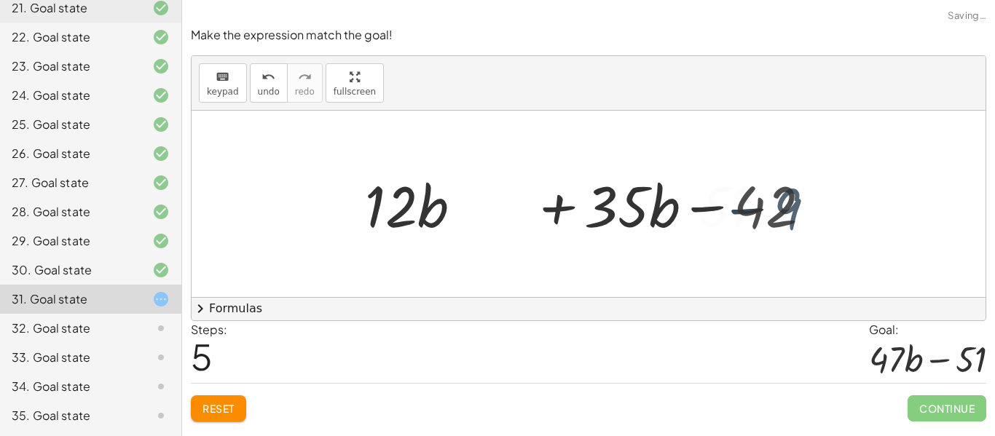
click at [793, 208] on div at bounding box center [588, 204] width 794 height 186
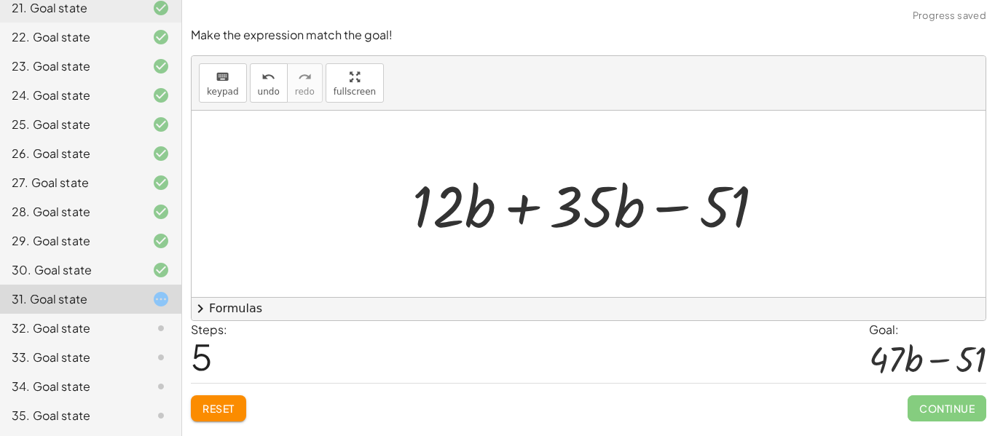
click at [522, 199] on div at bounding box center [594, 204] width 378 height 75
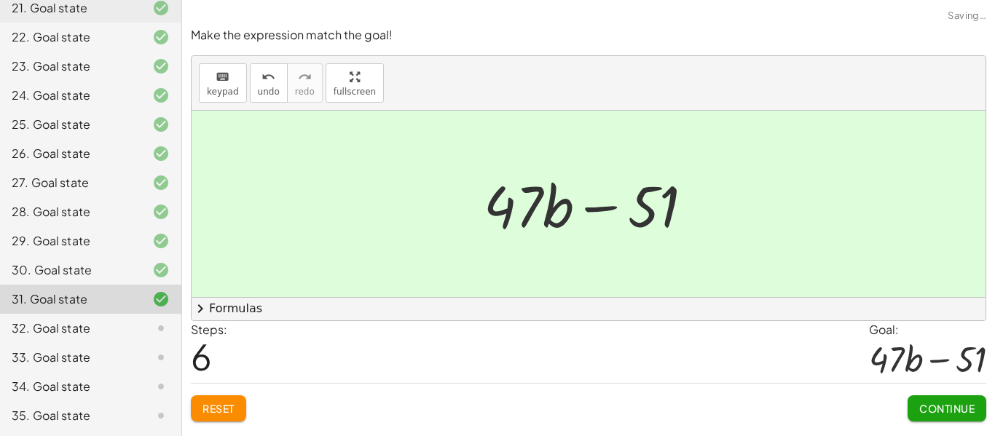
click at [933, 404] on span "Continue" at bounding box center [946, 408] width 55 height 13
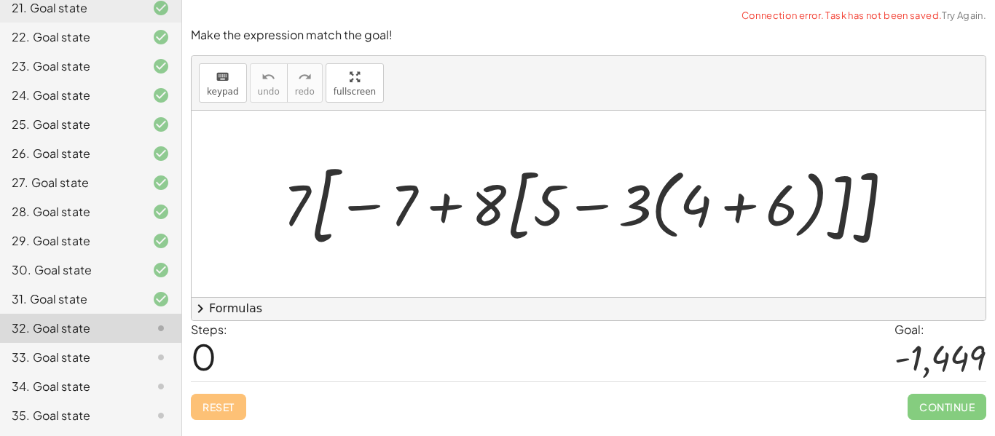
click at [344, 211] on div at bounding box center [594, 204] width 636 height 100
click at [348, 210] on div at bounding box center [594, 204] width 636 height 100
click at [357, 205] on div at bounding box center [594, 204] width 636 height 100
click at [307, 204] on div at bounding box center [594, 204] width 636 height 100
drag, startPoint x: 300, startPoint y: 201, endPoint x: 352, endPoint y: 198, distance: 52.5
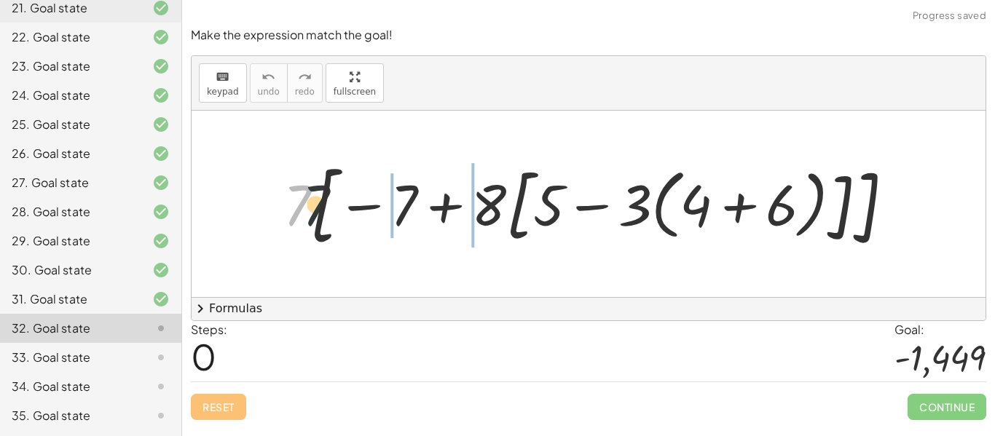
click at [352, 198] on div at bounding box center [594, 204] width 636 height 100
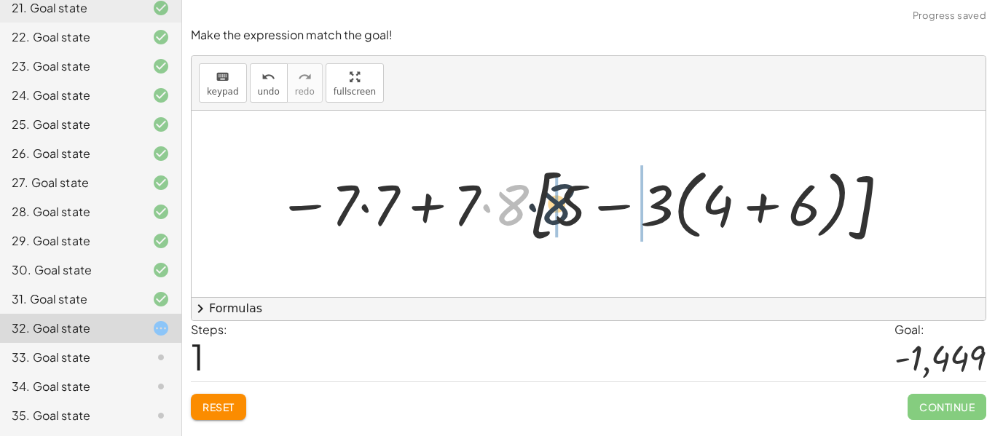
drag, startPoint x: 520, startPoint y: 214, endPoint x: 567, endPoint y: 213, distance: 47.3
click at [567, 213] on div at bounding box center [584, 204] width 628 height 92
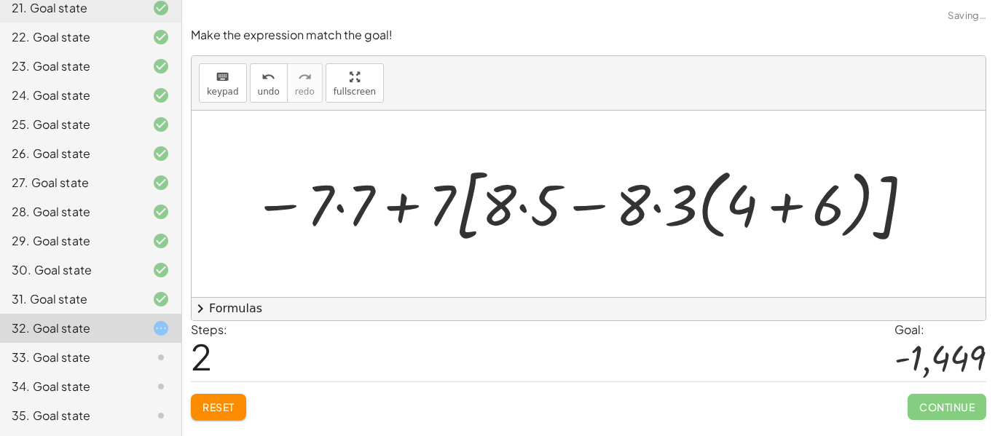
click at [684, 203] on div at bounding box center [583, 204] width 677 height 92
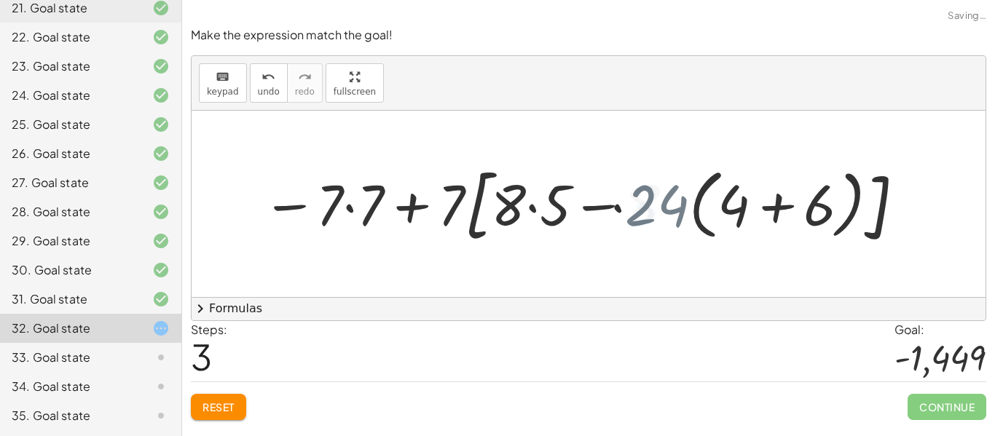
drag, startPoint x: 684, startPoint y: 203, endPoint x: 695, endPoint y: 202, distance: 11.0
click at [695, 202] on div at bounding box center [584, 204] width 659 height 92
drag, startPoint x: 663, startPoint y: 197, endPoint x: 731, endPoint y: 196, distance: 68.5
click at [731, 196] on div at bounding box center [584, 204] width 659 height 92
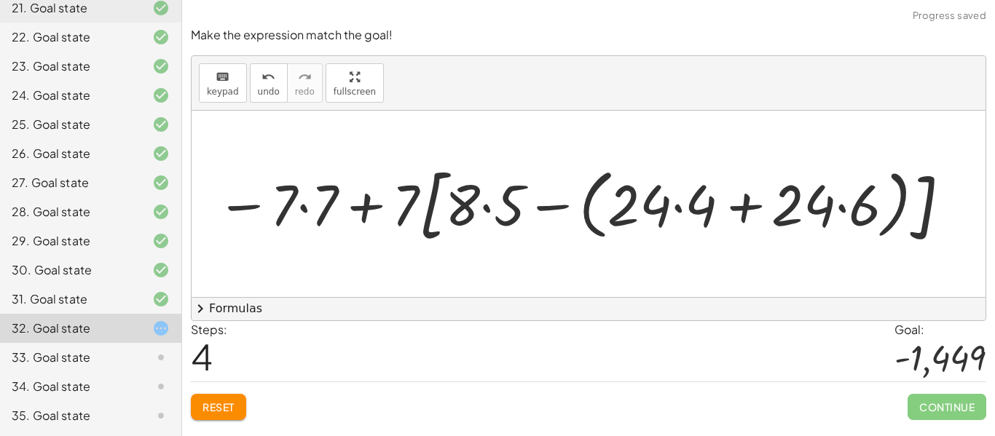
click at [681, 207] on div at bounding box center [584, 204] width 751 height 92
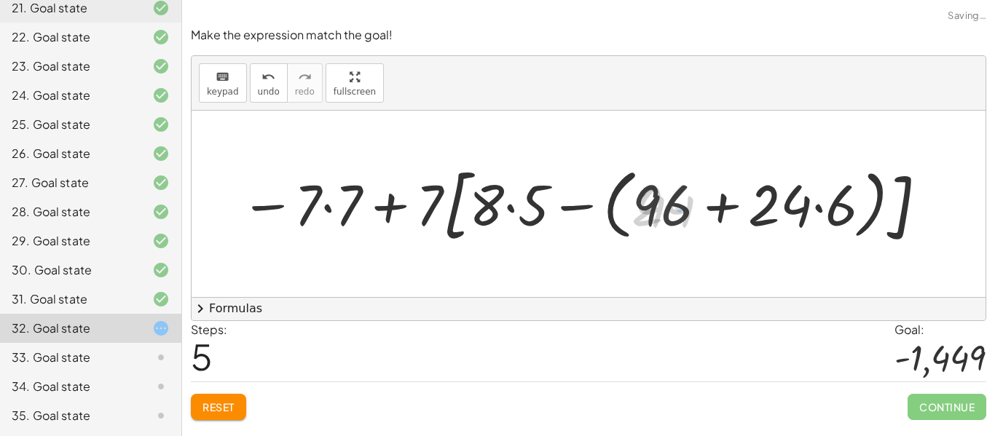
click at [711, 206] on div at bounding box center [584, 204] width 701 height 92
click at [814, 209] on div at bounding box center [584, 204] width 701 height 92
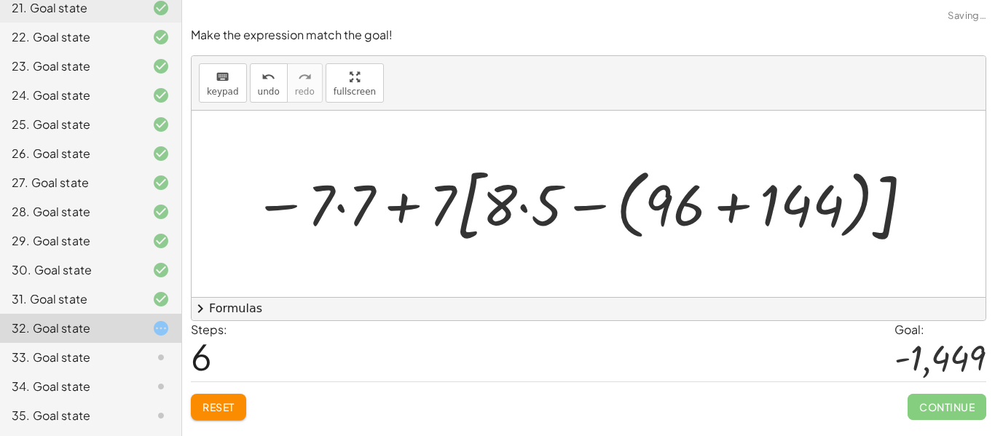
click at [748, 210] on div at bounding box center [584, 204] width 676 height 92
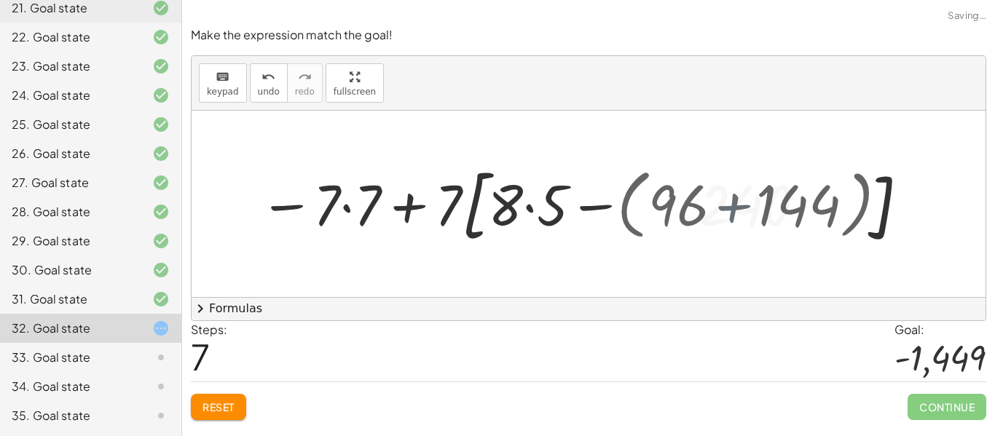
click at [640, 206] on div at bounding box center [584, 203] width 512 height 83
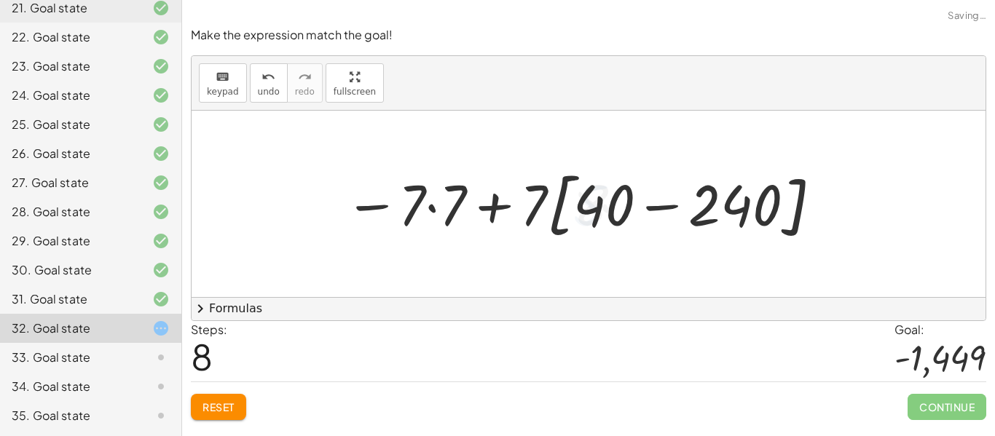
click at [650, 204] on div at bounding box center [583, 203] width 493 height 83
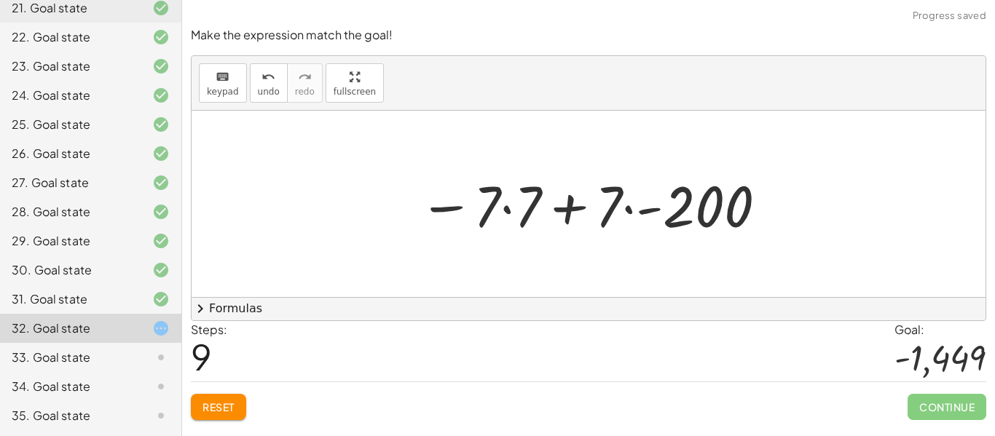
click at [557, 205] on div at bounding box center [593, 204] width 364 height 75
click at [652, 205] on div at bounding box center [593, 204] width 364 height 75
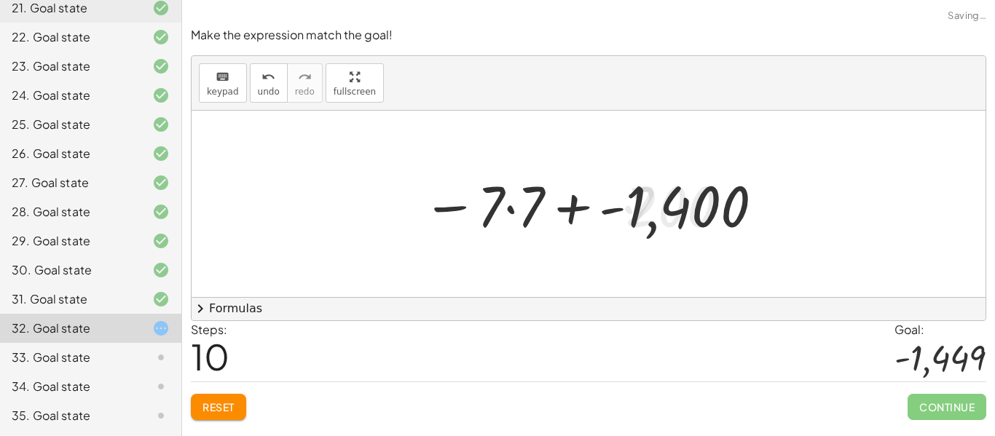
click at [583, 213] on div at bounding box center [593, 204] width 357 height 75
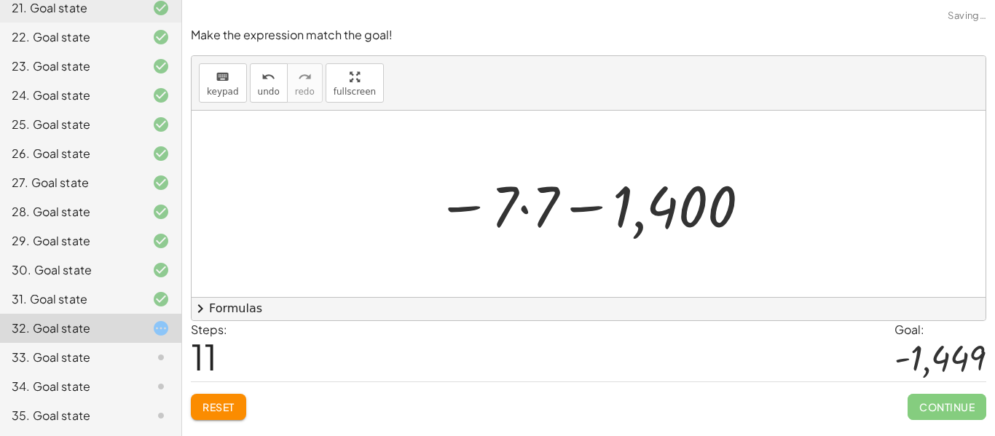
click at [593, 213] on div at bounding box center [594, 204] width 331 height 75
click at [526, 213] on div at bounding box center [594, 204] width 331 height 75
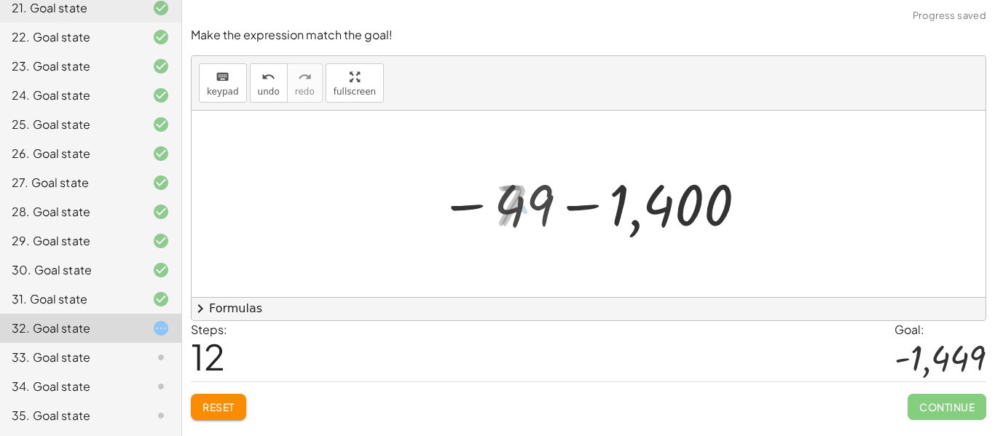
click at [580, 210] on div at bounding box center [593, 204] width 323 height 72
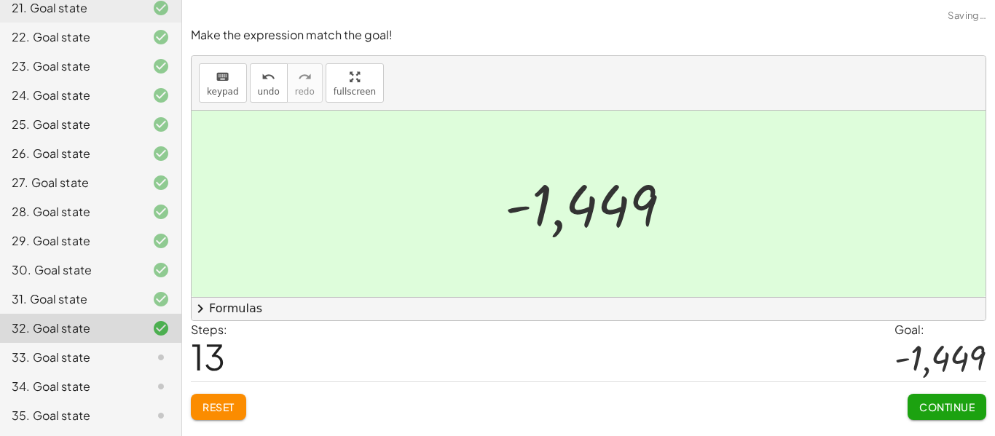
click at [931, 413] on span "Continue" at bounding box center [946, 406] width 55 height 13
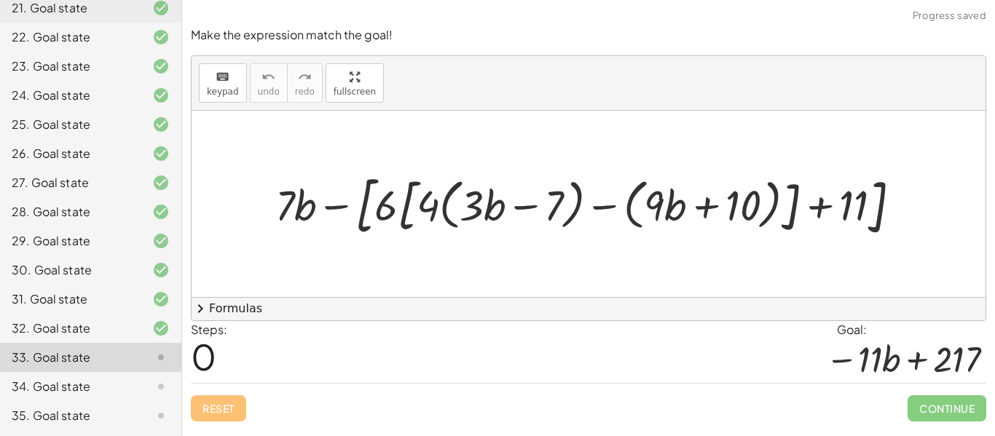
click at [339, 205] on div at bounding box center [594, 204] width 652 height 74
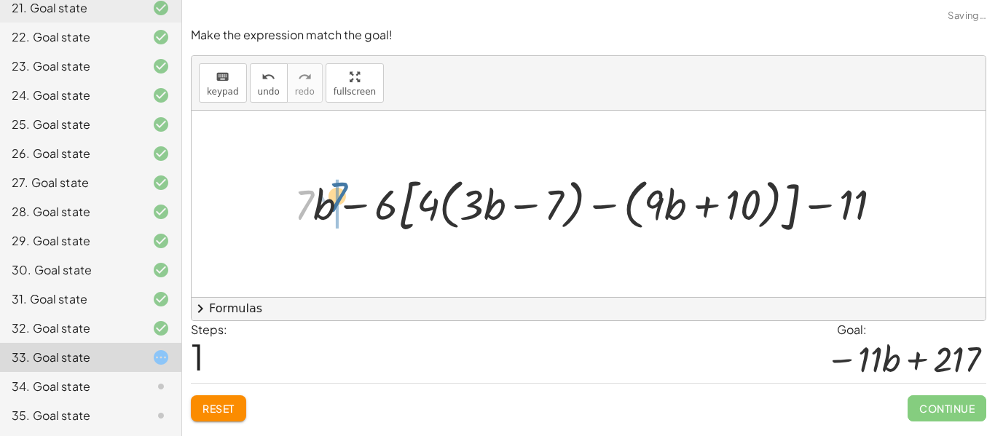
drag, startPoint x: 312, startPoint y: 202, endPoint x: 334, endPoint y: 205, distance: 22.8
click at [334, 205] on div at bounding box center [594, 204] width 614 height 68
click at [382, 208] on div at bounding box center [594, 204] width 614 height 68
click at [363, 210] on div at bounding box center [594, 204] width 614 height 68
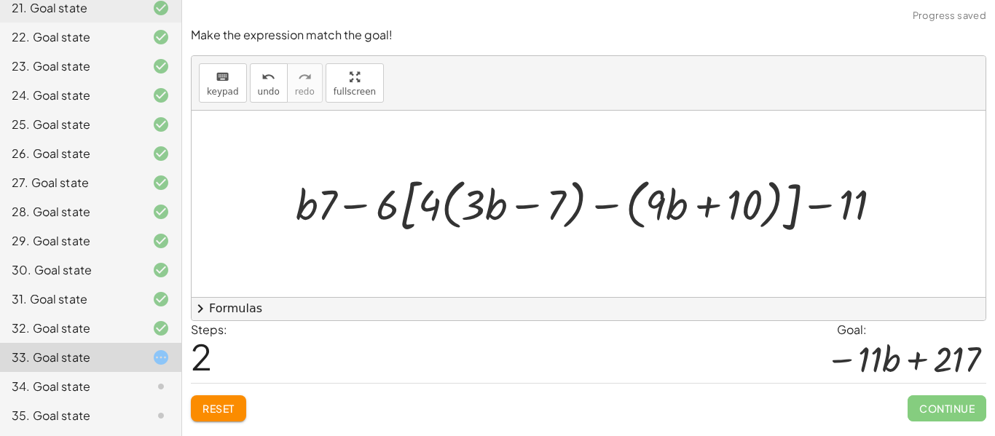
click at [382, 204] on div at bounding box center [594, 204] width 614 height 68
click at [520, 207] on div at bounding box center [594, 204] width 614 height 68
click at [456, 205] on div at bounding box center [594, 204] width 614 height 68
click at [422, 209] on div at bounding box center [594, 204] width 614 height 68
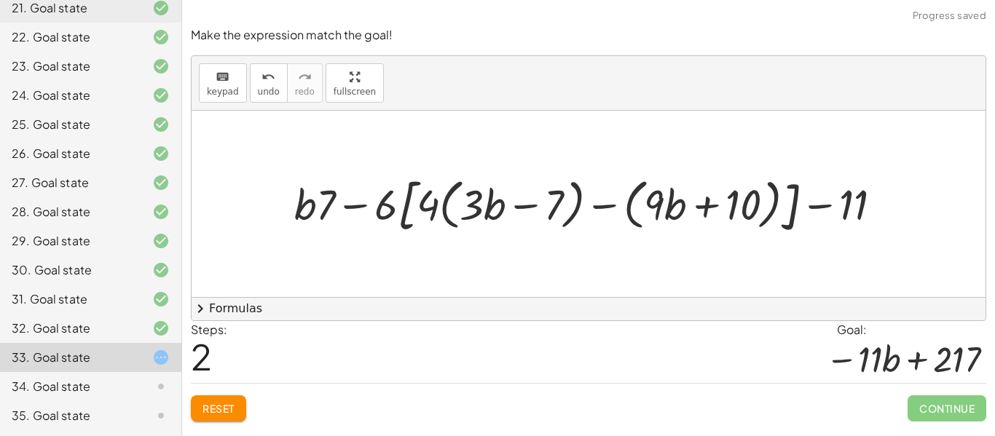
click at [606, 205] on div at bounding box center [594, 204] width 614 height 68
click at [823, 208] on div at bounding box center [594, 204] width 614 height 68
click at [708, 215] on div at bounding box center [594, 204] width 614 height 68
click at [703, 209] on div at bounding box center [594, 204] width 614 height 68
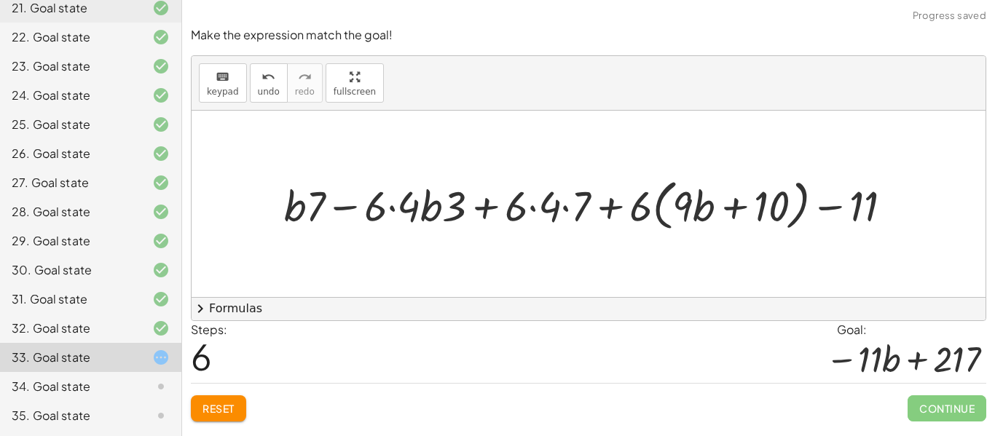
click at [395, 209] on div at bounding box center [594, 204] width 634 height 62
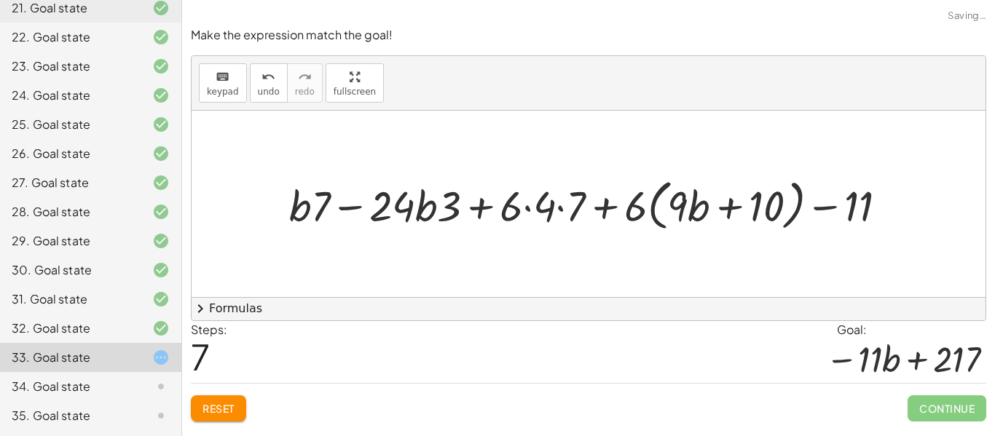
click at [342, 210] on div at bounding box center [594, 204] width 624 height 62
click at [489, 206] on div at bounding box center [594, 204] width 624 height 62
click at [526, 211] on div at bounding box center [594, 204] width 624 height 62
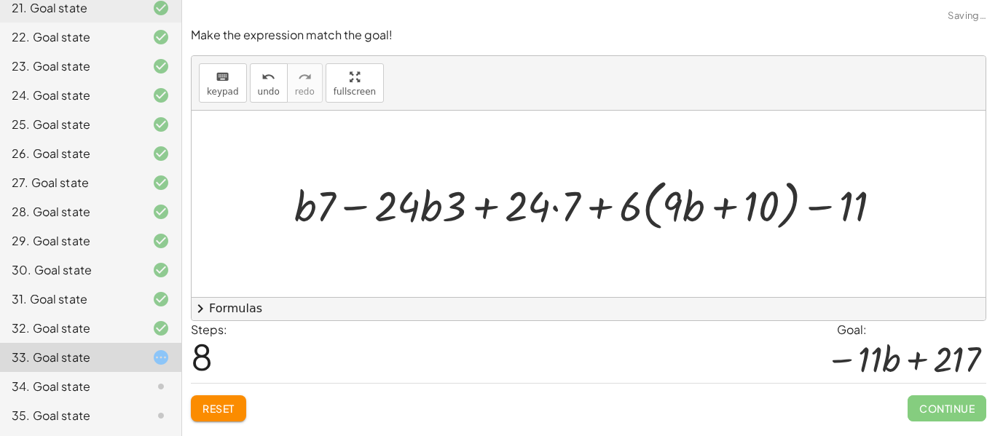
click at [555, 205] on div at bounding box center [594, 204] width 614 height 62
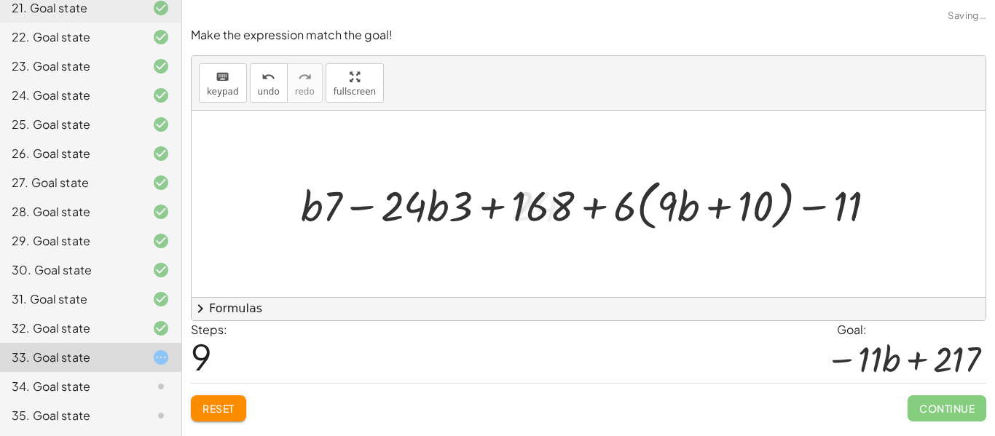
click at [600, 207] on div at bounding box center [593, 204] width 601 height 62
drag, startPoint x: 614, startPoint y: 216, endPoint x: 642, endPoint y: 211, distance: 28.0
click at [642, 211] on div at bounding box center [593, 204] width 601 height 62
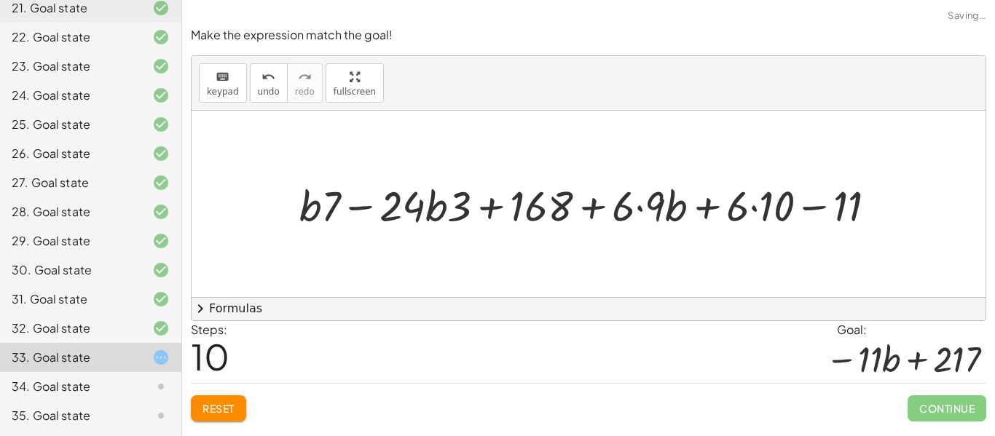
click at [641, 202] on div at bounding box center [593, 203] width 603 height 55
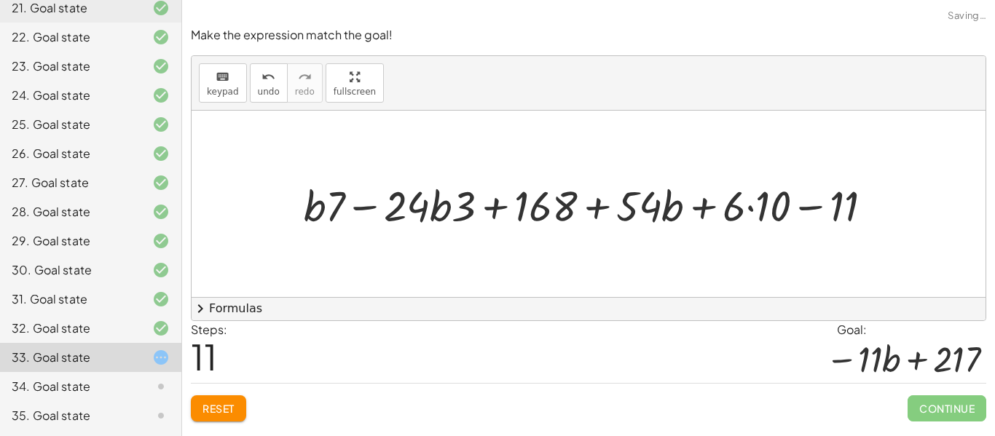
click at [743, 207] on div at bounding box center [593, 203] width 595 height 55
click at [748, 205] on div at bounding box center [593, 203] width 595 height 55
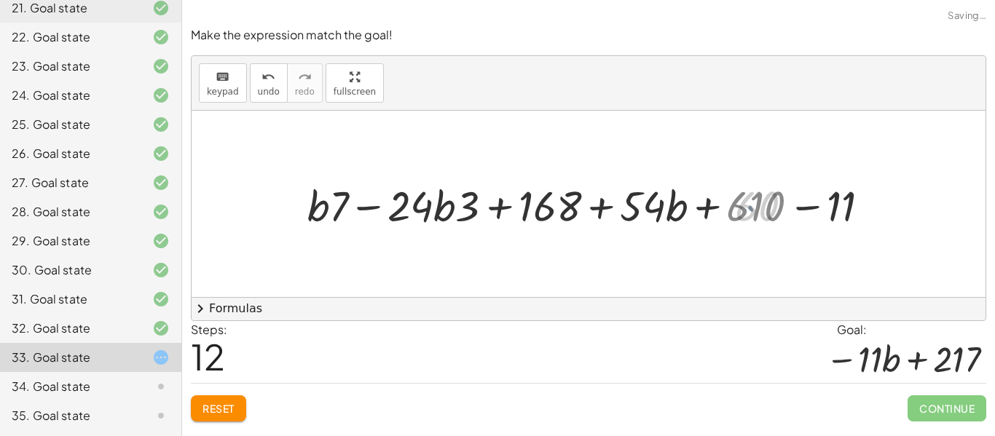
click at [806, 207] on div at bounding box center [594, 203] width 571 height 55
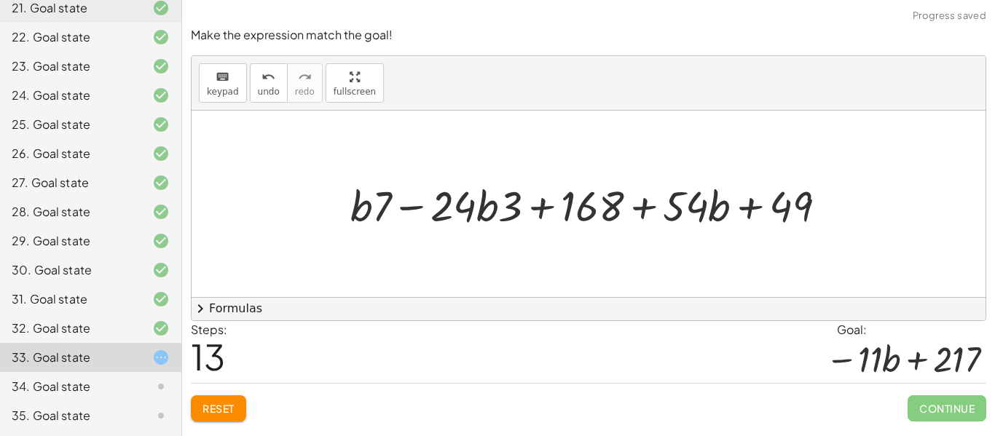
click at [509, 213] on div at bounding box center [594, 203] width 502 height 55
drag, startPoint x: 511, startPoint y: 207, endPoint x: 519, endPoint y: 207, distance: 8.0
click at [519, 207] on div at bounding box center [594, 203] width 502 height 55
click at [416, 205] on div at bounding box center [594, 203] width 502 height 55
drag, startPoint x: 373, startPoint y: 213, endPoint x: 363, endPoint y: 210, distance: 10.6
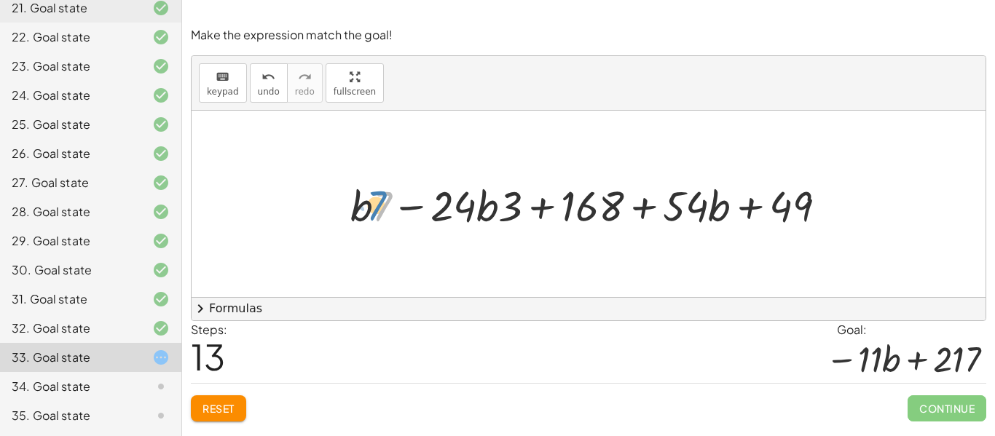
click at [363, 210] on div at bounding box center [594, 203] width 502 height 55
drag, startPoint x: 360, startPoint y: 209, endPoint x: 428, endPoint y: 201, distance: 68.9
click at [428, 201] on div at bounding box center [594, 203] width 502 height 55
click at [411, 206] on div at bounding box center [594, 203] width 502 height 55
click at [409, 206] on div at bounding box center [594, 203] width 502 height 55
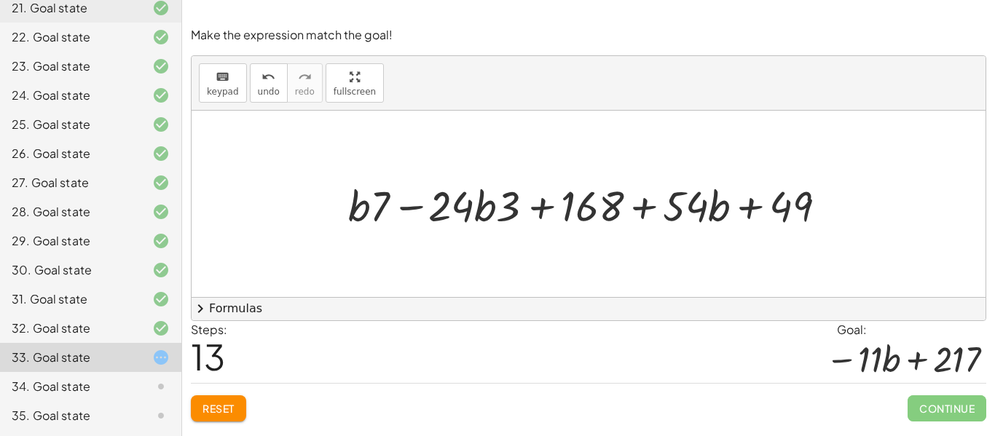
click at [486, 210] on div at bounding box center [594, 203] width 502 height 55
drag, startPoint x: 496, startPoint y: 213, endPoint x: 507, endPoint y: 218, distance: 12.1
click at [507, 218] on div at bounding box center [594, 203] width 502 height 55
click at [515, 206] on div at bounding box center [594, 203] width 502 height 55
drag, startPoint x: 515, startPoint y: 206, endPoint x: 445, endPoint y: 208, distance: 70.7
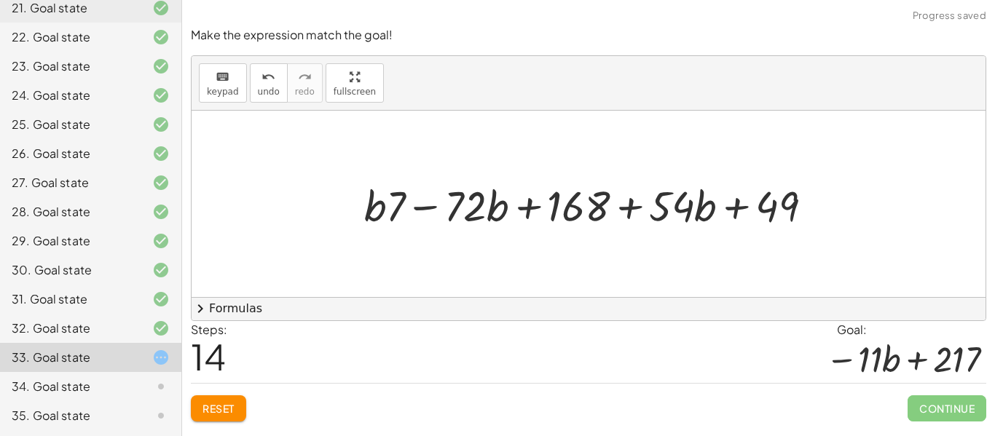
click at [432, 210] on div at bounding box center [594, 203] width 475 height 55
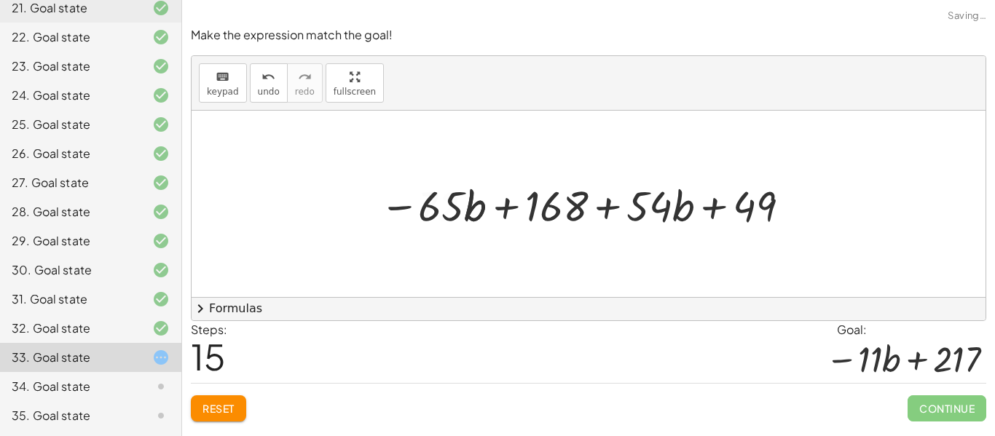
click at [507, 206] on div at bounding box center [587, 203] width 430 height 55
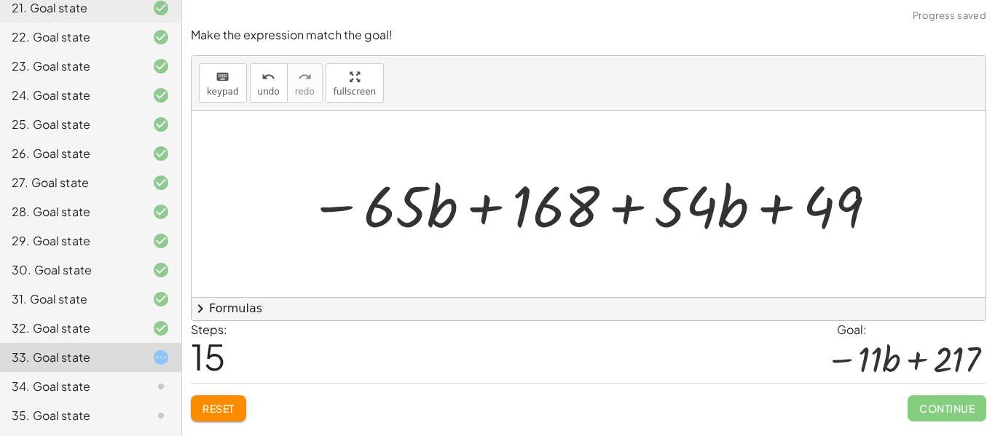
click at [629, 208] on div at bounding box center [593, 204] width 584 height 75
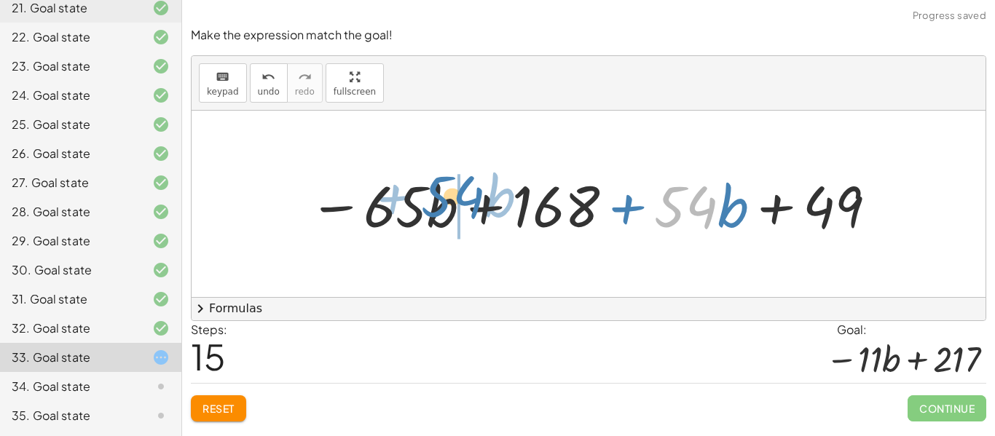
drag, startPoint x: 695, startPoint y: 207, endPoint x: 462, endPoint y: 197, distance: 233.9
click at [462, 197] on div at bounding box center [593, 204] width 584 height 75
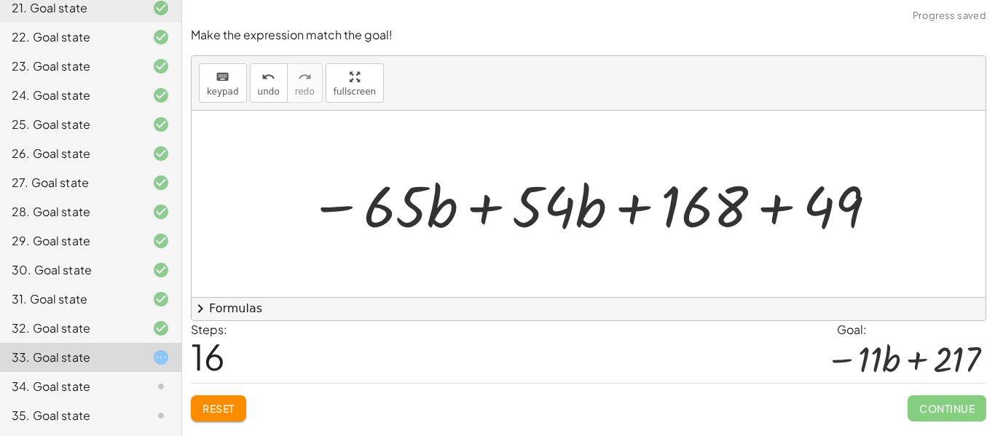
click at [769, 217] on div at bounding box center [593, 204] width 584 height 75
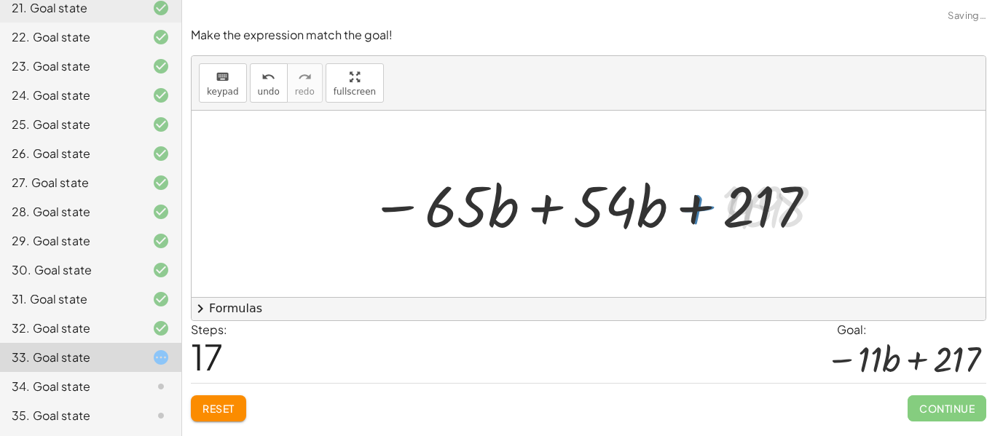
click at [553, 207] on div at bounding box center [593, 204] width 461 height 75
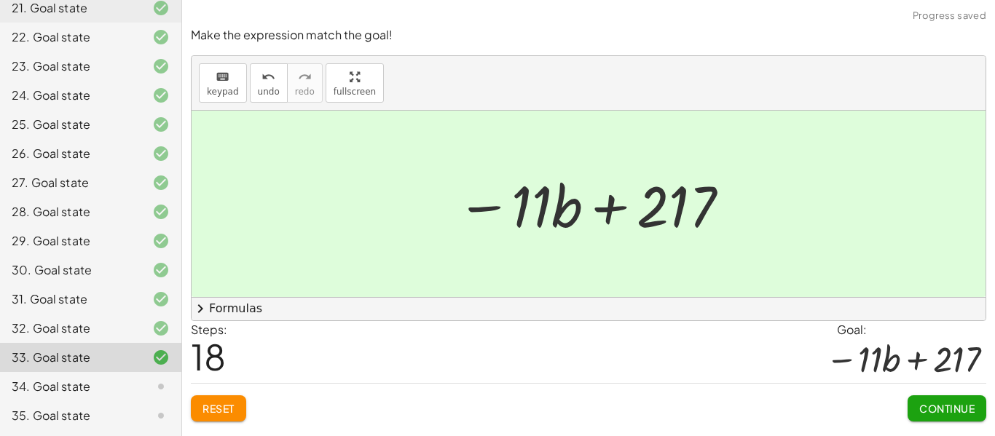
click at [976, 415] on button "Continue" at bounding box center [946, 408] width 79 height 26
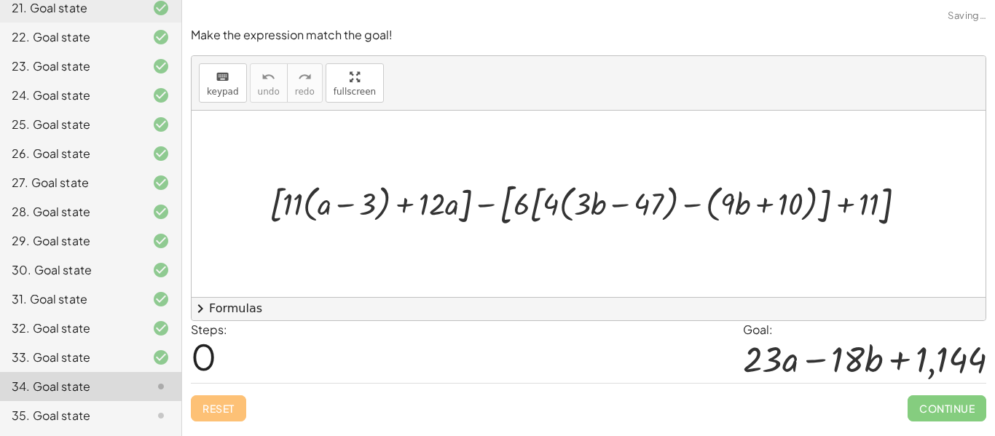
click at [294, 204] on div at bounding box center [593, 203] width 663 height 55
click at [296, 204] on div at bounding box center [593, 203] width 663 height 55
click at [347, 207] on div at bounding box center [593, 203] width 663 height 55
click at [406, 203] on div at bounding box center [593, 203] width 663 height 55
click at [491, 205] on div at bounding box center [593, 203] width 663 height 55
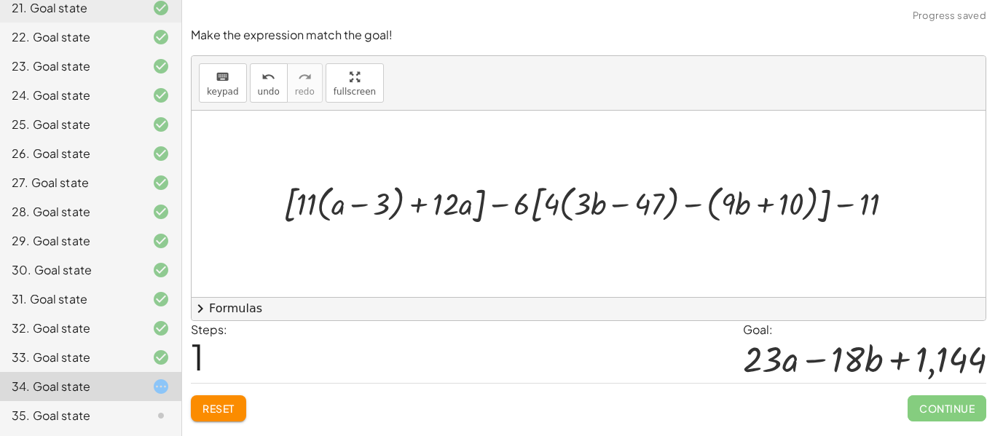
click at [524, 207] on div at bounding box center [594, 203] width 636 height 50
click at [508, 201] on div at bounding box center [594, 203] width 636 height 50
drag, startPoint x: 521, startPoint y: 205, endPoint x: 256, endPoint y: 3, distance: 333.5
click at [547, 205] on div at bounding box center [594, 203] width 636 height 50
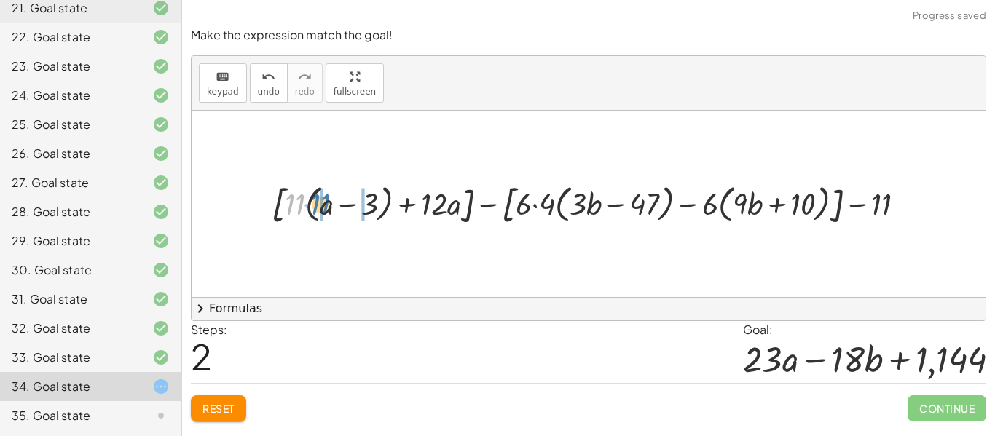
drag, startPoint x: 300, startPoint y: 200, endPoint x: 327, endPoint y: 200, distance: 26.9
click at [327, 200] on div at bounding box center [594, 203] width 660 height 50
click at [338, 205] on div at bounding box center [593, 203] width 657 height 50
click at [373, 206] on div at bounding box center [593, 203] width 657 height 50
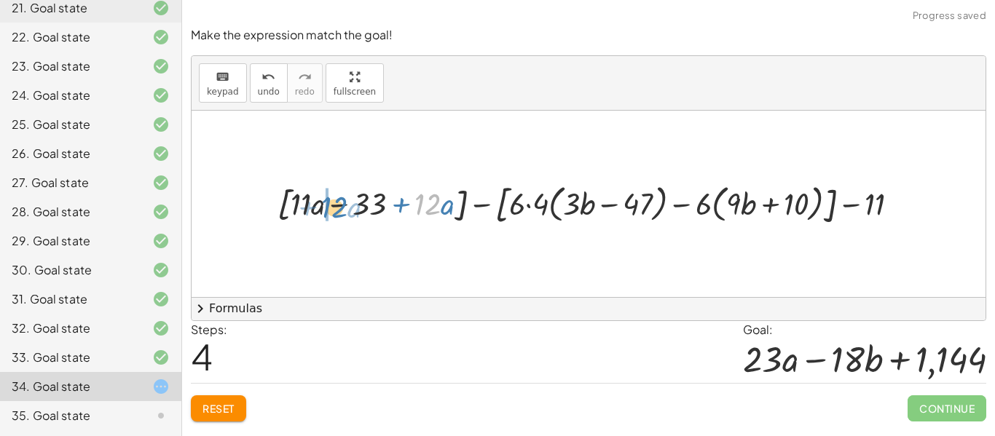
drag, startPoint x: 407, startPoint y: 206, endPoint x: 331, endPoint y: 211, distance: 76.6
click at [331, 211] on div at bounding box center [593, 203] width 647 height 50
click at [343, 198] on div at bounding box center [593, 203] width 647 height 50
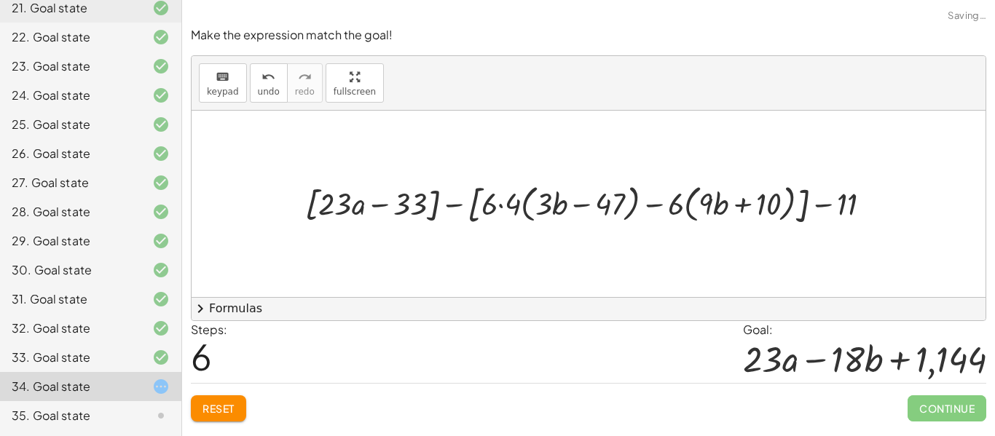
click at [454, 207] on div at bounding box center [594, 203] width 592 height 50
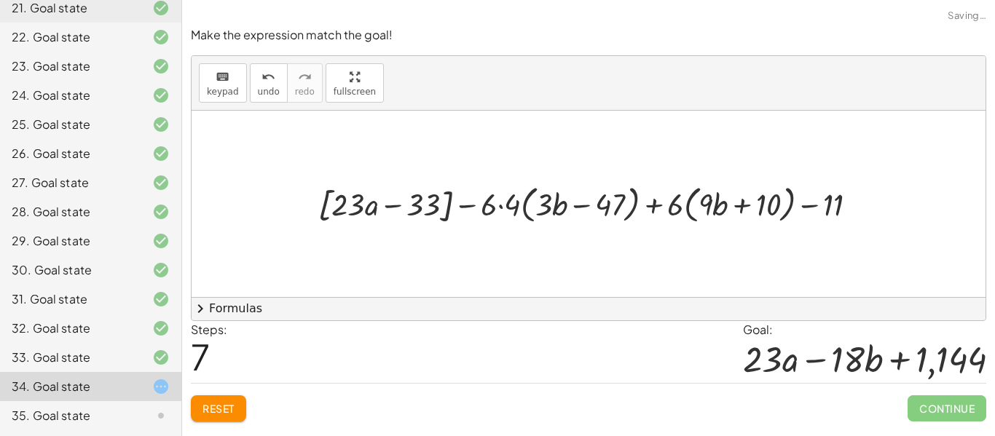
click at [504, 204] on div at bounding box center [593, 204] width 565 height 47
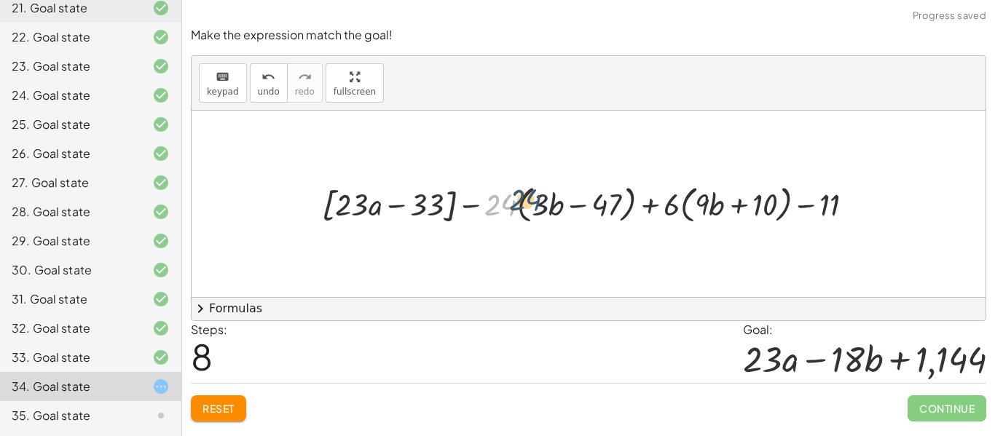
drag, startPoint x: 498, startPoint y: 205, endPoint x: 524, endPoint y: 199, distance: 26.7
click at [524, 199] on div at bounding box center [594, 204] width 558 height 47
drag, startPoint x: 505, startPoint y: 202, endPoint x: 540, endPoint y: 208, distance: 35.6
click at [540, 208] on div at bounding box center [594, 204] width 558 height 47
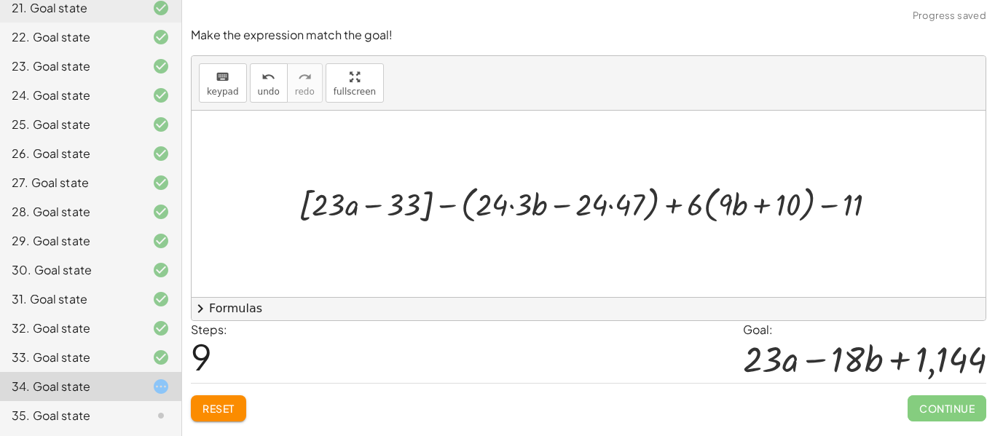
click at [513, 205] on div at bounding box center [593, 204] width 604 height 47
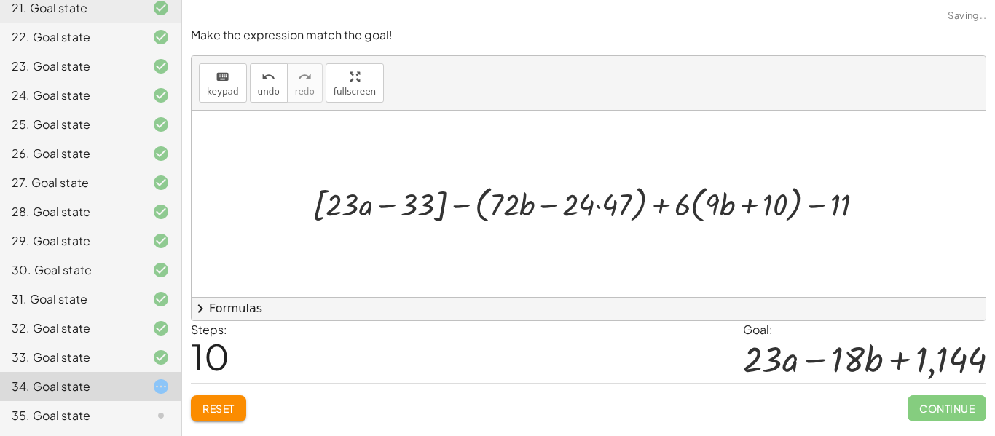
click at [536, 205] on div at bounding box center [594, 204] width 578 height 47
click at [547, 204] on div at bounding box center [594, 204] width 578 height 47
click at [598, 206] on div at bounding box center [594, 204] width 578 height 47
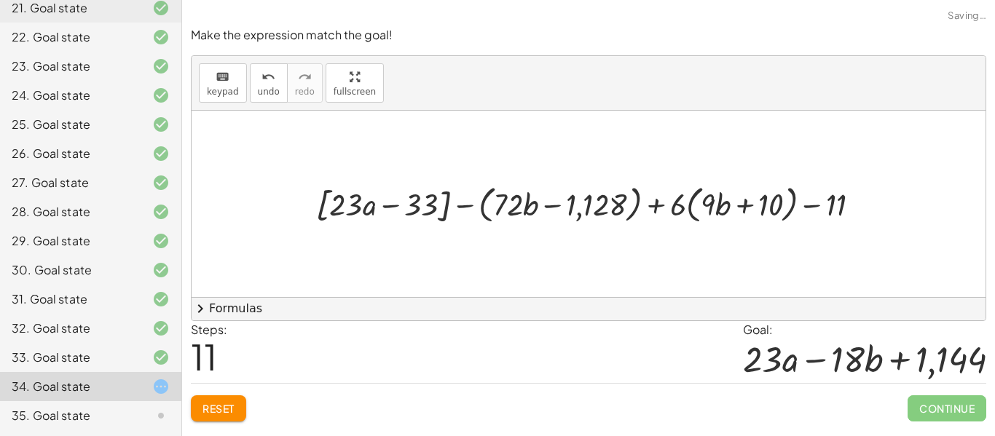
click at [549, 203] on div at bounding box center [594, 204] width 570 height 47
click at [666, 207] on div at bounding box center [594, 204] width 570 height 47
drag, startPoint x: 669, startPoint y: 207, endPoint x: 695, endPoint y: 208, distance: 25.5
click at [695, 208] on div at bounding box center [594, 204] width 570 height 47
drag, startPoint x: 678, startPoint y: 202, endPoint x: 717, endPoint y: 199, distance: 39.5
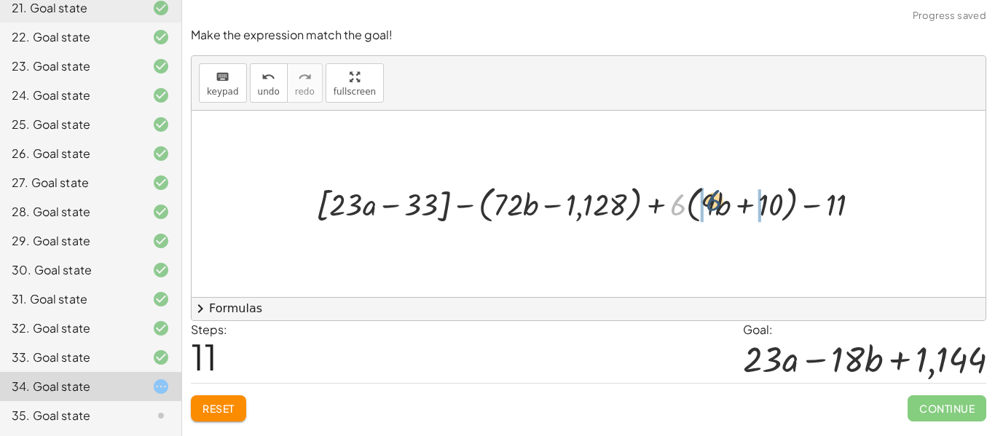
click at [717, 199] on div at bounding box center [594, 204] width 570 height 47
click at [739, 205] on div at bounding box center [593, 204] width 571 height 47
click at [685, 205] on div at bounding box center [593, 204] width 571 height 47
click at [690, 207] on div at bounding box center [593, 204] width 571 height 47
click at [768, 206] on div at bounding box center [593, 204] width 565 height 47
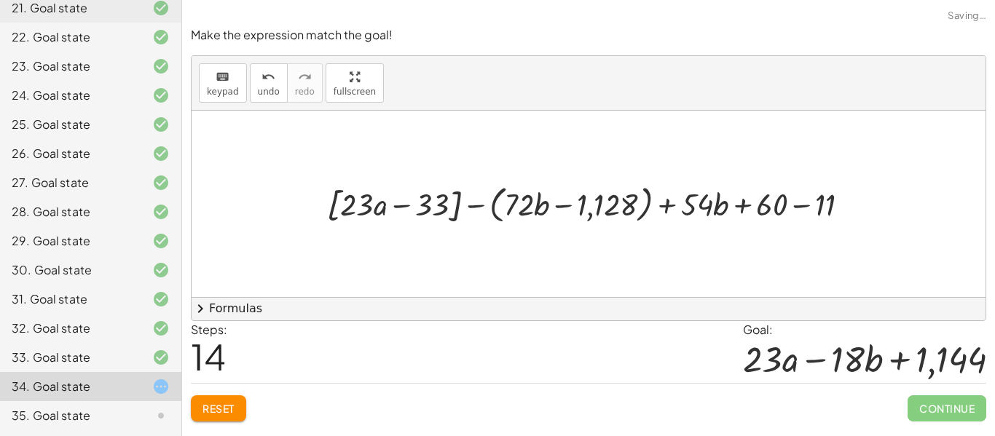
click at [795, 207] on div at bounding box center [594, 204] width 548 height 47
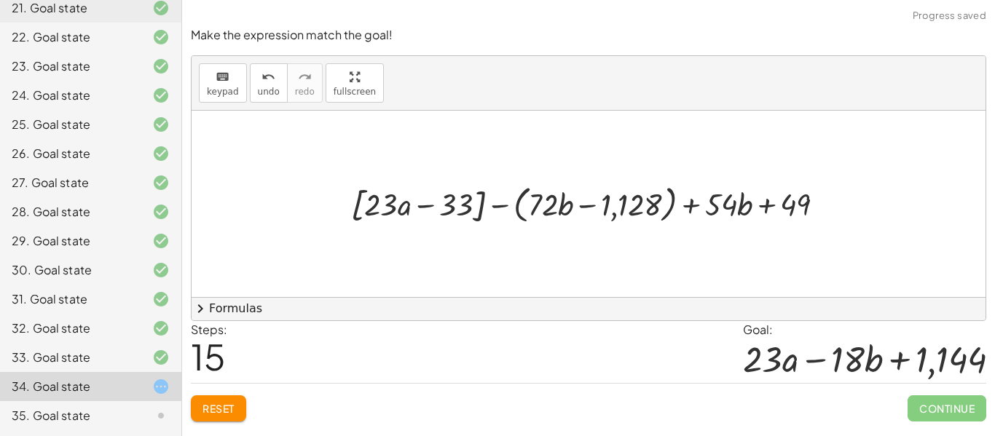
click at [586, 206] on div at bounding box center [593, 204] width 499 height 47
click at [504, 205] on div at bounding box center [593, 204] width 499 height 47
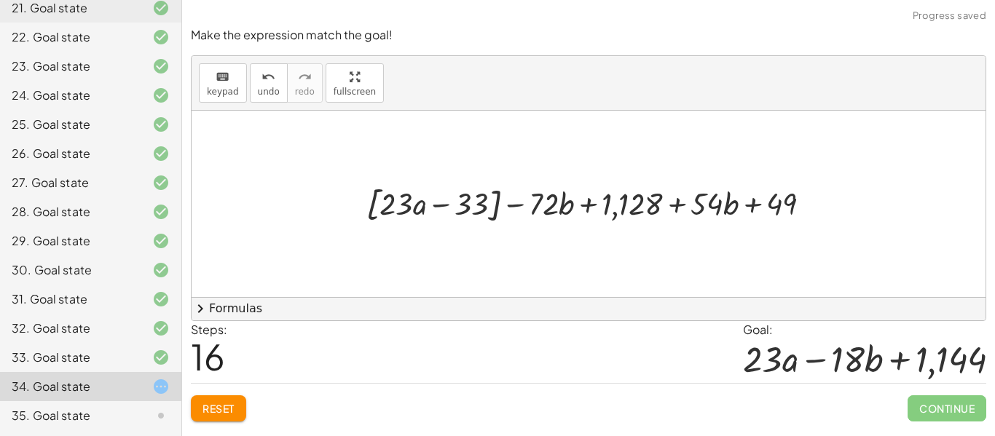
click at [443, 207] on div at bounding box center [594, 204] width 470 height 46
click at [519, 205] on div at bounding box center [594, 204] width 470 height 46
click at [403, 205] on div at bounding box center [594, 204] width 470 height 46
click at [432, 202] on div at bounding box center [594, 204] width 470 height 46
drag, startPoint x: 400, startPoint y: 199, endPoint x: 441, endPoint y: 213, distance: 43.7
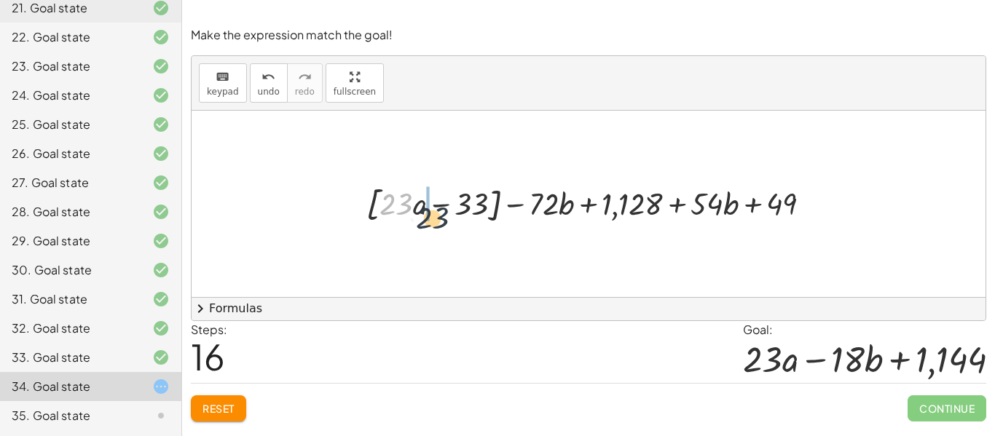
click at [441, 213] on div at bounding box center [594, 204] width 470 height 46
drag, startPoint x: 385, startPoint y: 208, endPoint x: 419, endPoint y: 213, distance: 34.6
click at [419, 213] on div at bounding box center [594, 204] width 470 height 46
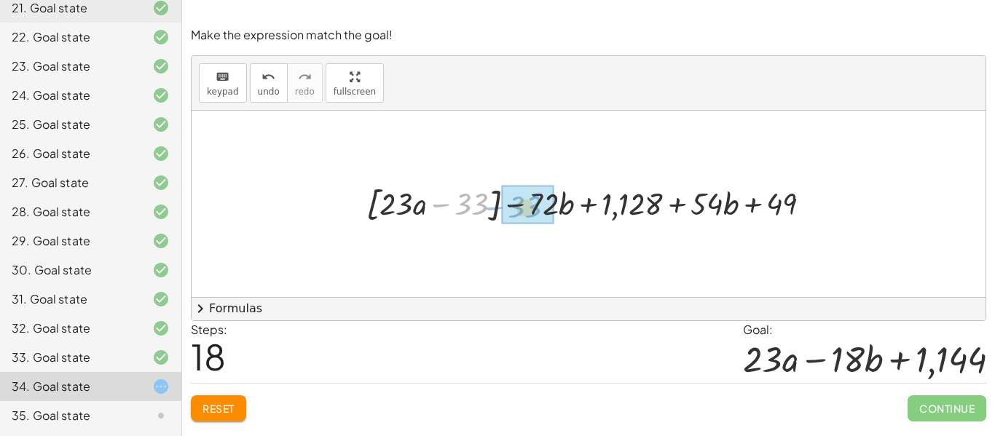
drag, startPoint x: 475, startPoint y: 203, endPoint x: 526, endPoint y: 206, distance: 51.0
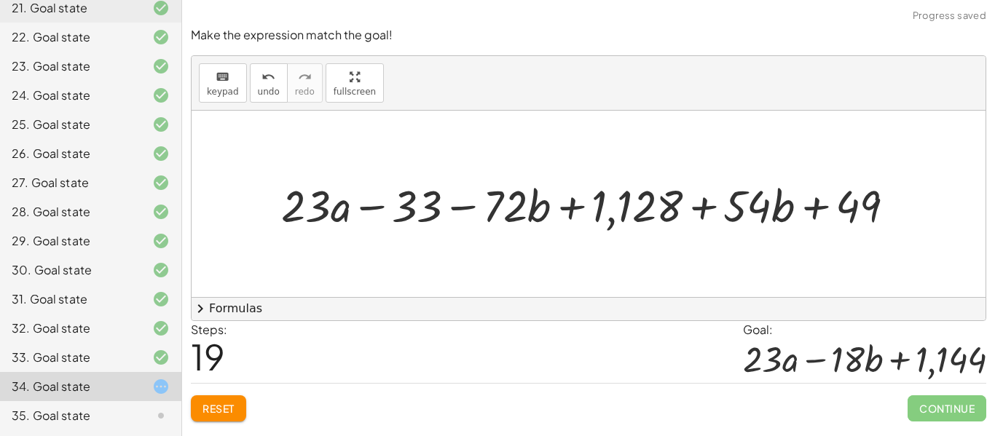
click at [452, 208] on div at bounding box center [594, 204] width 640 height 58
click at [515, 232] on div at bounding box center [594, 204] width 640 height 58
click at [502, 248] on div "+ [ + · 11 · ( + a − 3 ) + · 12 · a ] − [ + · 6 · [ + · 4 · ( + · 3 · b − 47 ) …" at bounding box center [588, 204] width 794 height 186
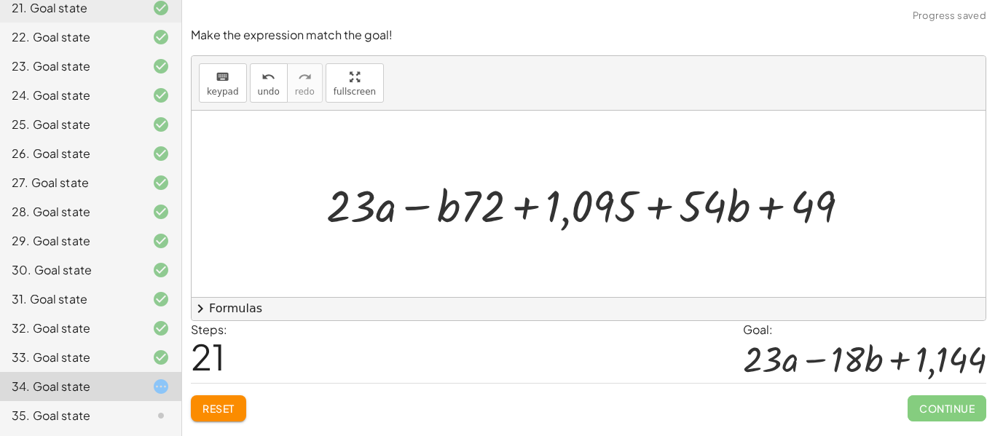
click at [407, 205] on div at bounding box center [594, 204] width 550 height 58
drag, startPoint x: 379, startPoint y: 210, endPoint x: 368, endPoint y: 223, distance: 17.1
click at [368, 223] on div at bounding box center [594, 204] width 550 height 58
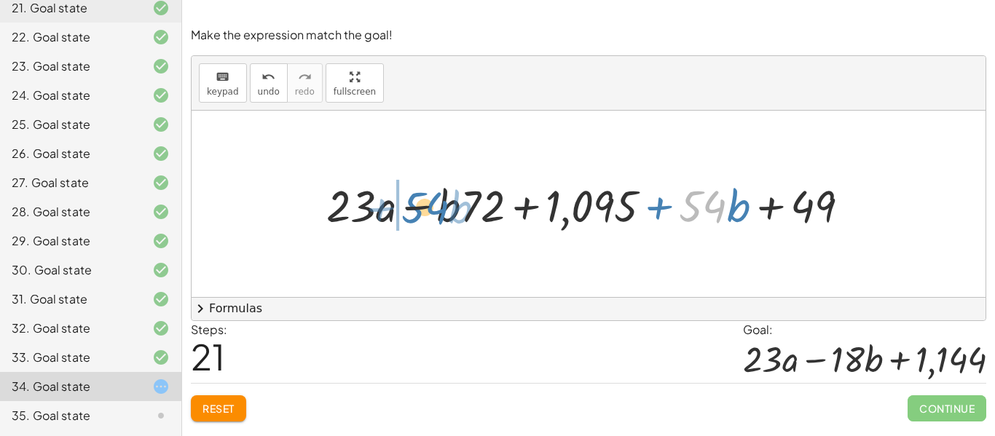
drag, startPoint x: 709, startPoint y: 206, endPoint x: 430, endPoint y: 207, distance: 278.8
click at [430, 207] on div at bounding box center [594, 204] width 550 height 58
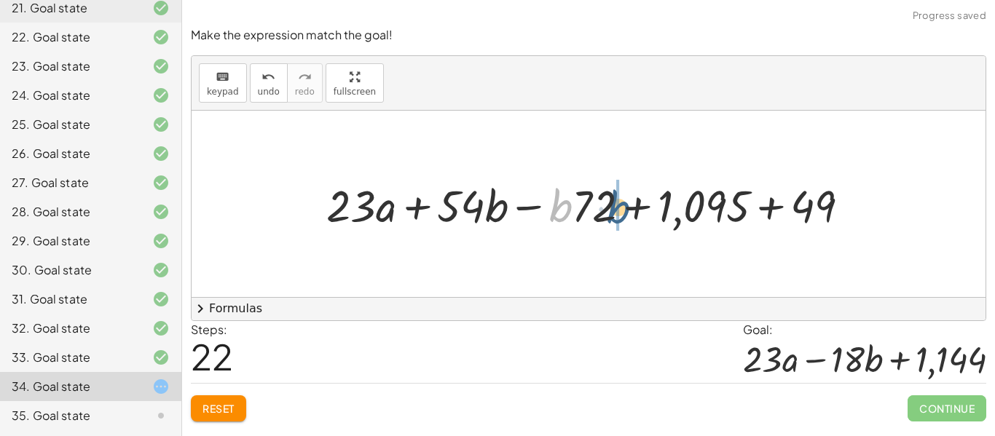
drag, startPoint x: 554, startPoint y: 200, endPoint x: 615, endPoint y: 202, distance: 61.2
click at [615, 202] on div at bounding box center [594, 204] width 550 height 58
click at [521, 208] on div at bounding box center [594, 204] width 550 height 58
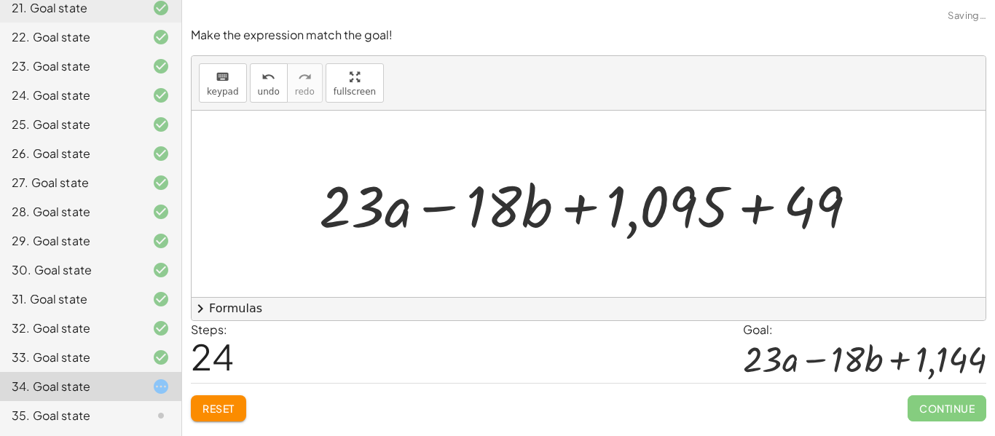
click at [719, 202] on div at bounding box center [594, 204] width 564 height 75
click at [767, 205] on div at bounding box center [594, 204] width 564 height 75
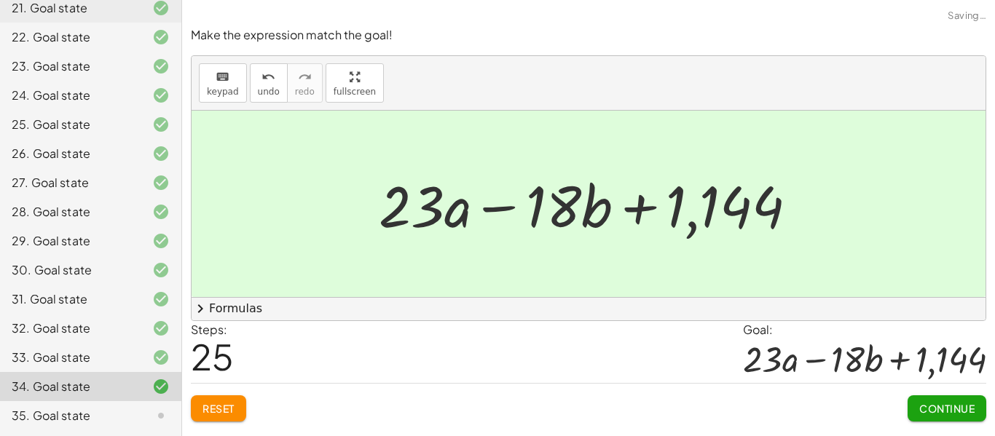
click at [947, 414] on span "Continue" at bounding box center [946, 408] width 55 height 13
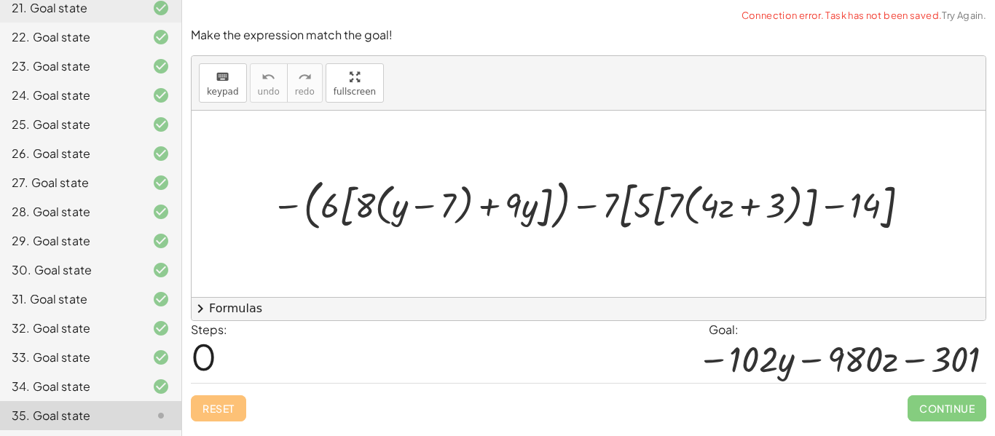
click at [282, 203] on div at bounding box center [593, 203] width 658 height 63
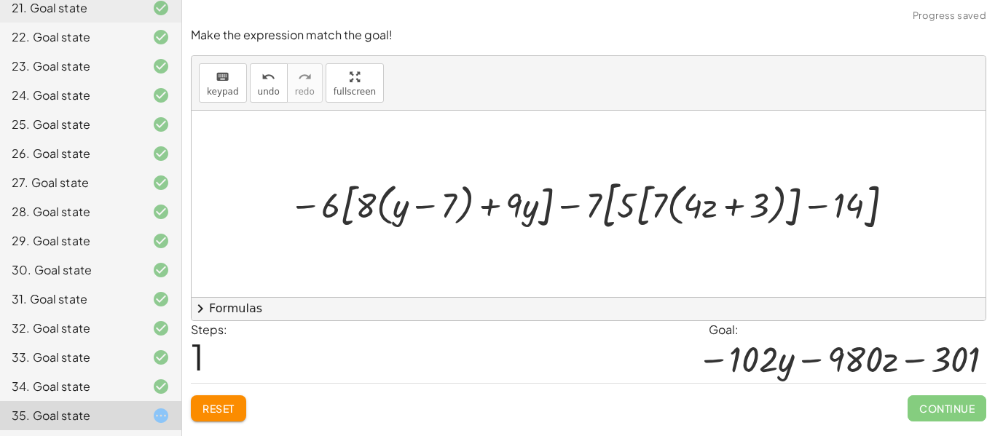
click at [315, 211] on div at bounding box center [594, 204] width 625 height 63
click at [296, 200] on div at bounding box center [594, 204] width 625 height 63
click at [313, 205] on div at bounding box center [594, 204] width 625 height 63
click at [333, 206] on div at bounding box center [594, 204] width 625 height 63
click at [371, 203] on div at bounding box center [594, 204] width 625 height 63
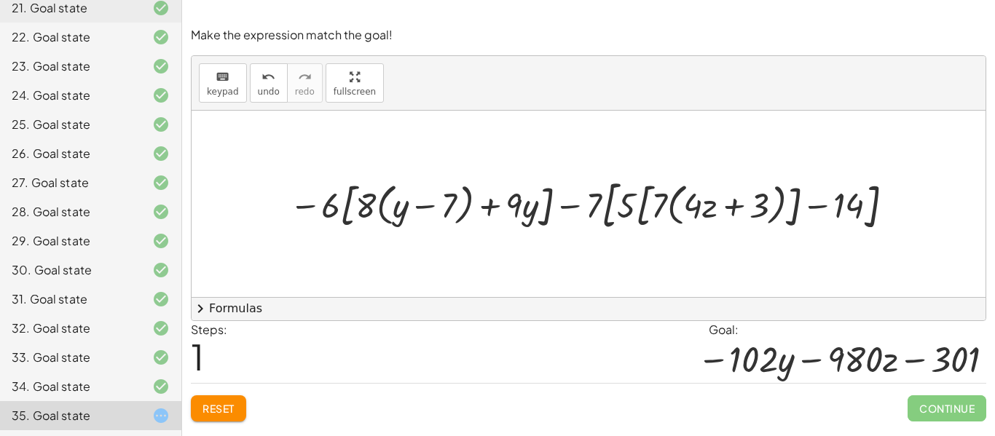
click at [427, 208] on div at bounding box center [594, 204] width 625 height 63
click at [488, 202] on div at bounding box center [594, 204] width 625 height 63
drag, startPoint x: 331, startPoint y: 203, endPoint x: 375, endPoint y: 204, distance: 43.7
click at [375, 204] on div at bounding box center [594, 204] width 625 height 63
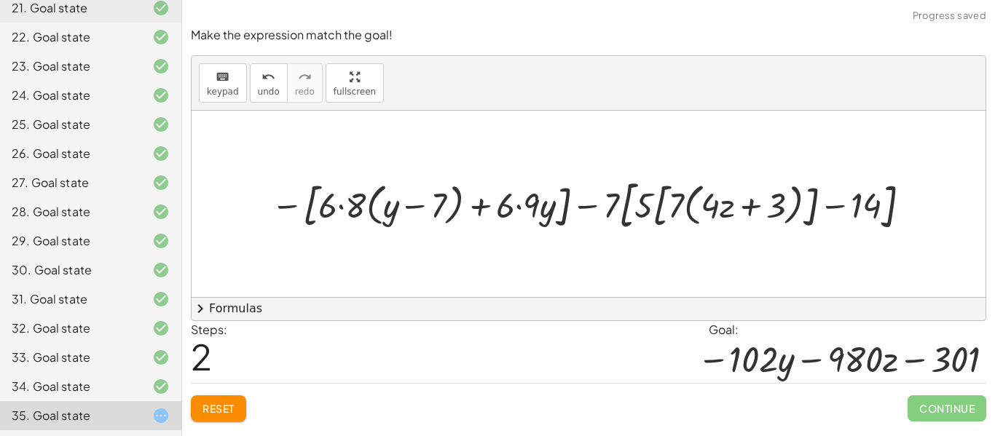
click at [341, 208] on div at bounding box center [594, 204] width 660 height 63
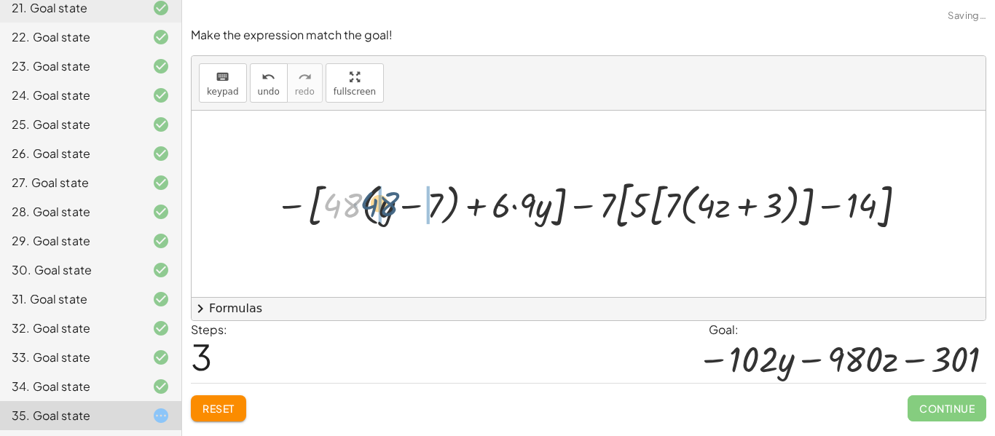
drag, startPoint x: 339, startPoint y: 208, endPoint x: 379, endPoint y: 207, distance: 40.1
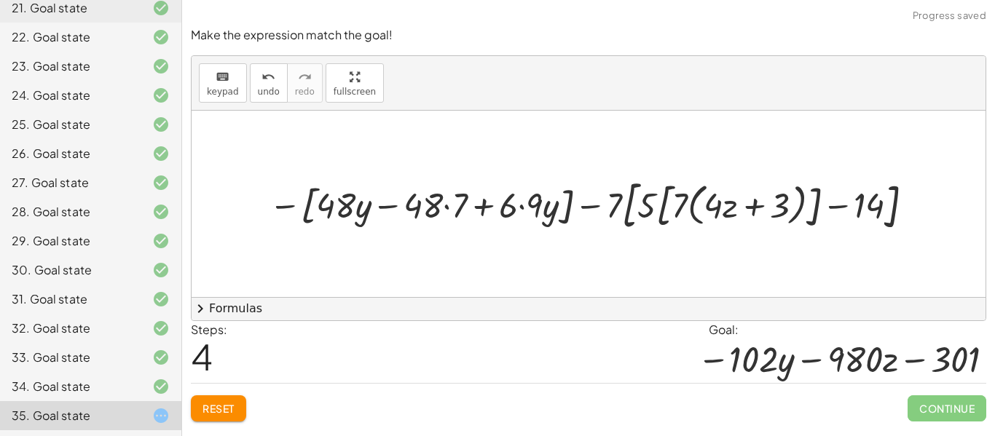
click at [385, 205] on div at bounding box center [593, 204] width 665 height 63
click at [447, 207] on div at bounding box center [593, 204] width 665 height 63
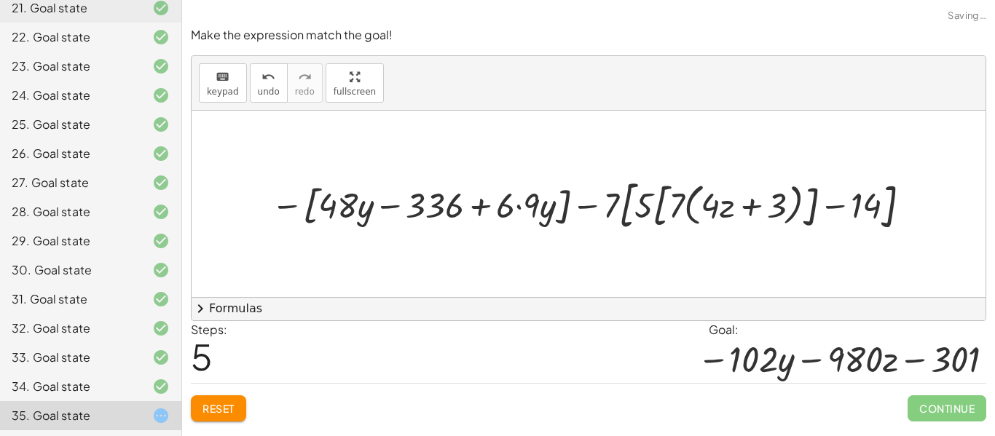
click at [519, 207] on div at bounding box center [594, 204] width 660 height 63
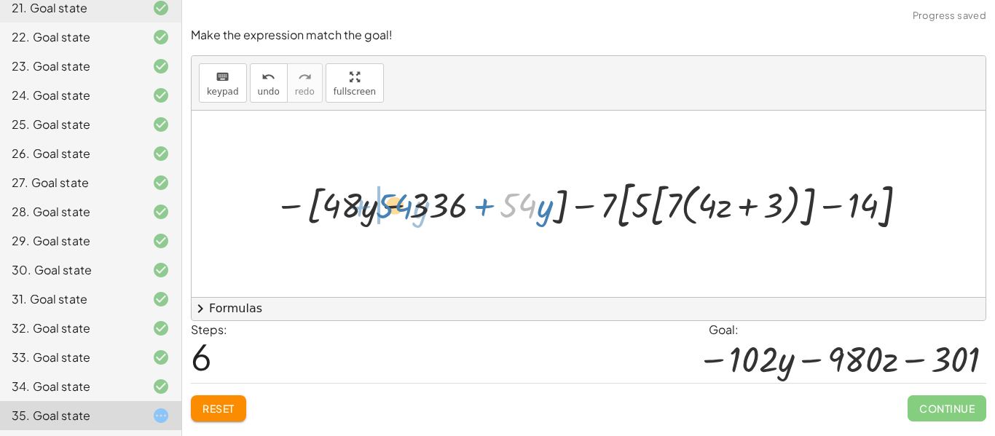
drag, startPoint x: 519, startPoint y: 207, endPoint x: 389, endPoint y: 213, distance: 130.4
click at [389, 213] on div at bounding box center [593, 204] width 653 height 63
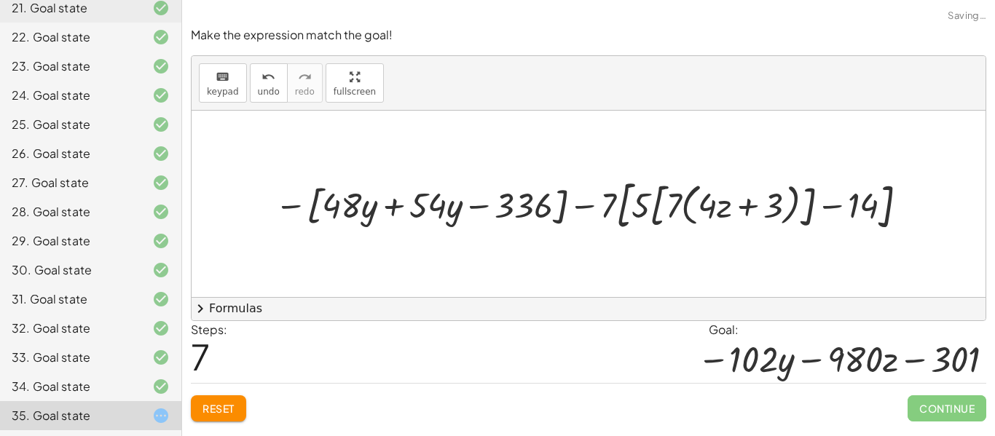
click at [392, 201] on div at bounding box center [593, 204] width 653 height 63
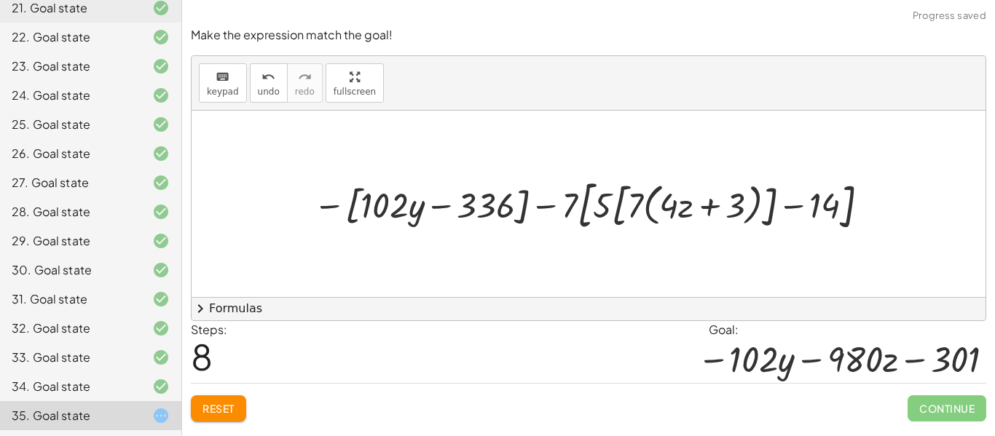
click at [552, 204] on div at bounding box center [594, 204] width 577 height 63
click at [524, 208] on div at bounding box center [594, 204] width 577 height 63
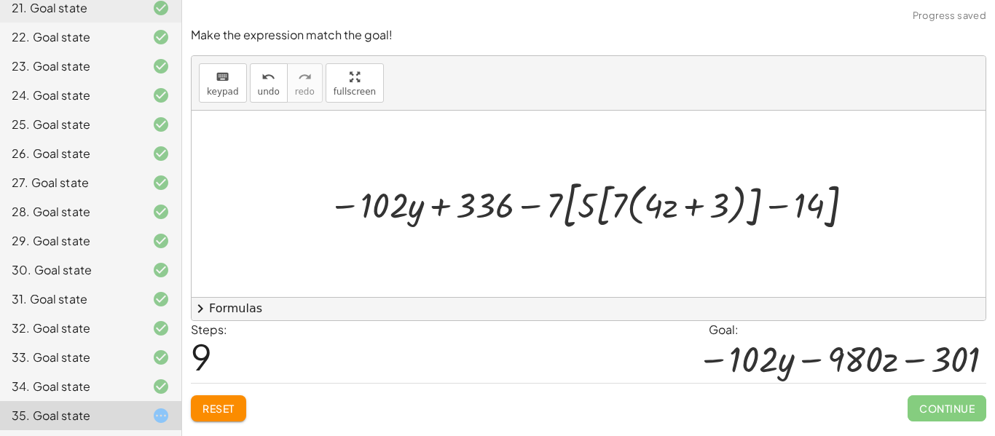
click at [537, 208] on div at bounding box center [593, 204] width 545 height 63
click at [565, 205] on div at bounding box center [593, 204] width 545 height 63
click at [569, 205] on div at bounding box center [593, 204] width 545 height 63
drag, startPoint x: 556, startPoint y: 205, endPoint x: 578, endPoint y: 204, distance: 22.6
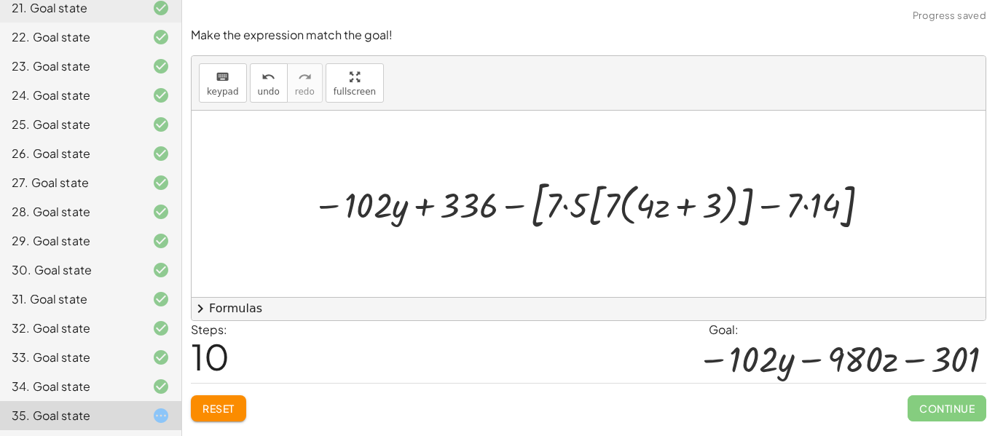
click at [565, 207] on div at bounding box center [593, 204] width 577 height 63
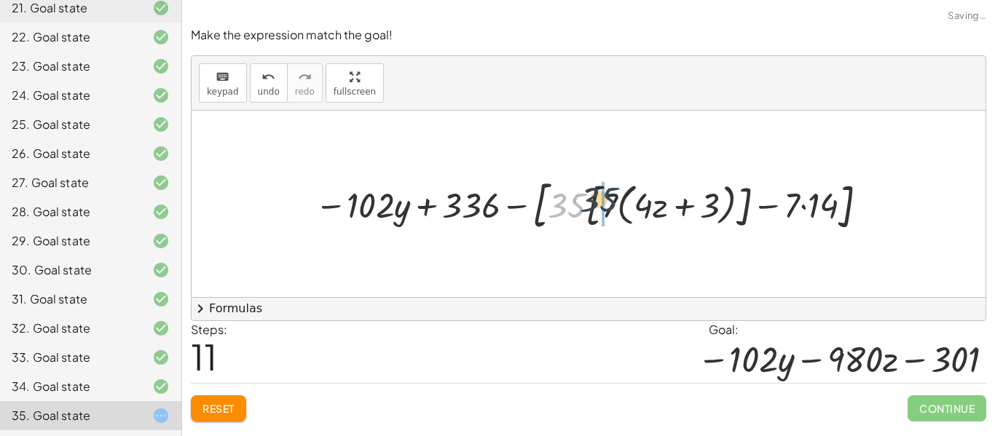
drag, startPoint x: 561, startPoint y: 205, endPoint x: 598, endPoint y: 199, distance: 36.9
click at [598, 199] on div at bounding box center [593, 204] width 573 height 63
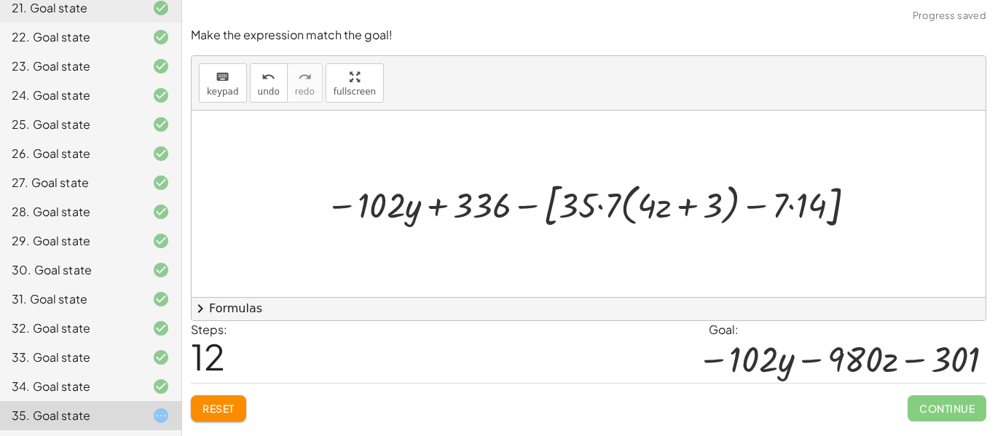
click at [604, 208] on div at bounding box center [593, 204] width 550 height 58
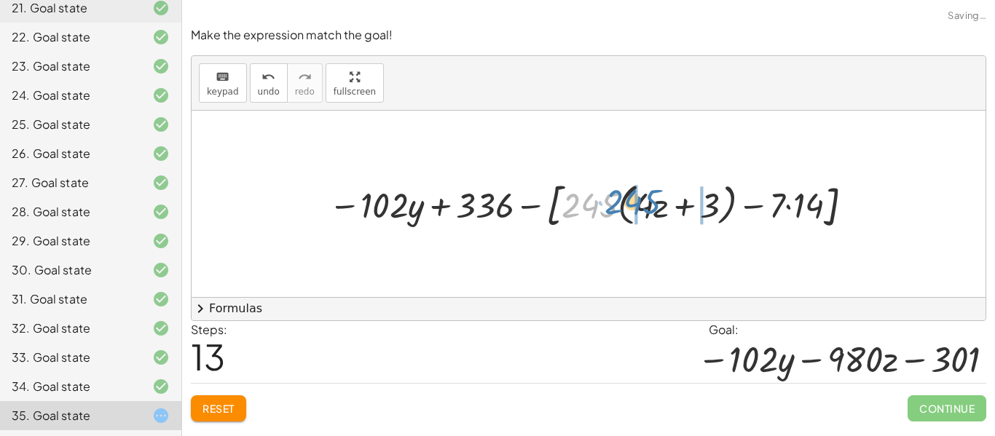
drag, startPoint x: 583, startPoint y: 205, endPoint x: 628, endPoint y: 201, distance: 44.6
click at [628, 201] on div at bounding box center [593, 204] width 545 height 58
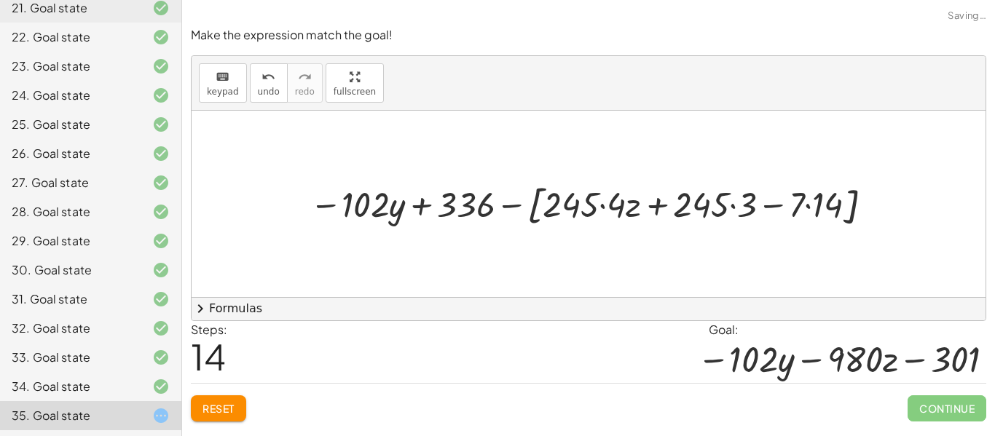
click at [604, 210] on div at bounding box center [593, 204] width 583 height 52
click at [602, 208] on div at bounding box center [593, 204] width 583 height 52
click at [605, 203] on div at bounding box center [593, 204] width 583 height 52
click at [601, 206] on div at bounding box center [593, 204] width 583 height 52
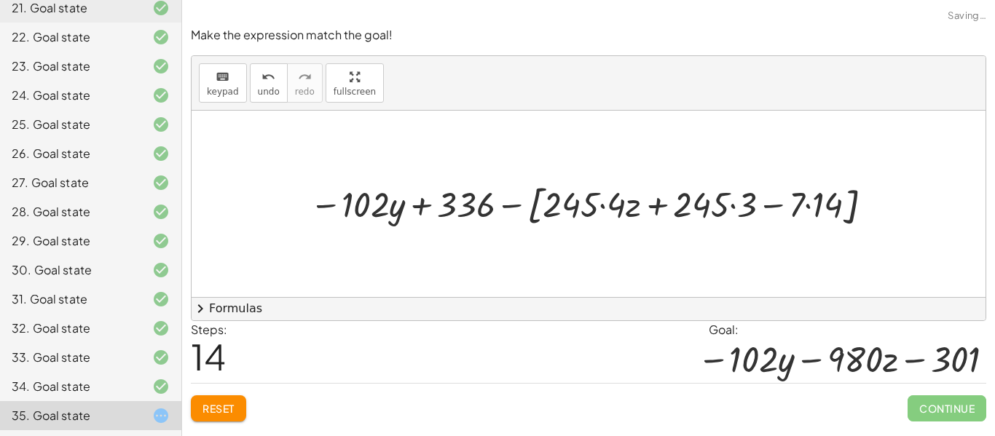
click at [601, 206] on div at bounding box center [593, 204] width 583 height 52
click at [730, 207] on div at bounding box center [593, 204] width 583 height 52
click at [733, 207] on div at bounding box center [593, 204] width 583 height 52
click at [602, 205] on div at bounding box center [593, 204] width 583 height 52
click at [595, 216] on div at bounding box center [593, 204] width 583 height 52
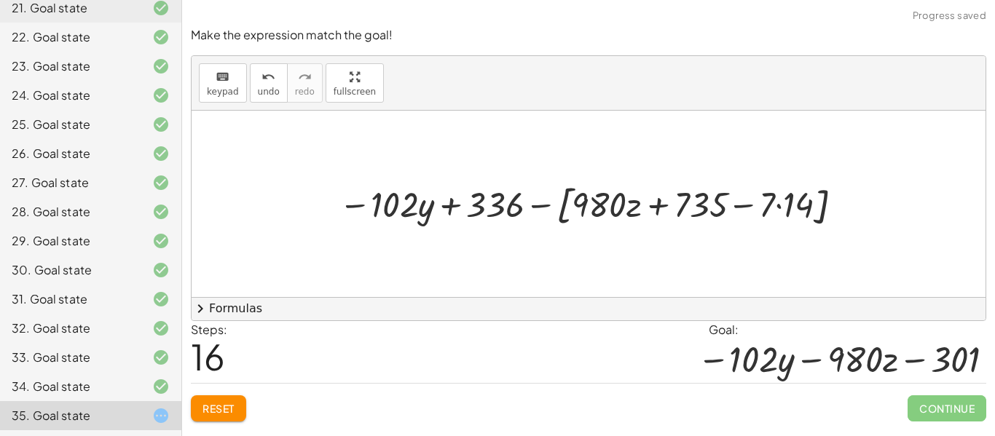
click at [778, 207] on div at bounding box center [593, 204] width 524 height 52
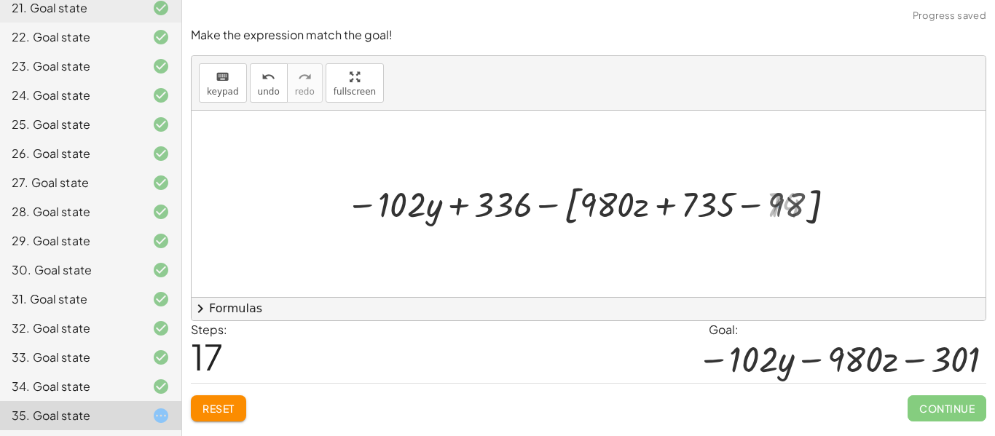
click at [756, 206] on div at bounding box center [593, 204] width 507 height 52
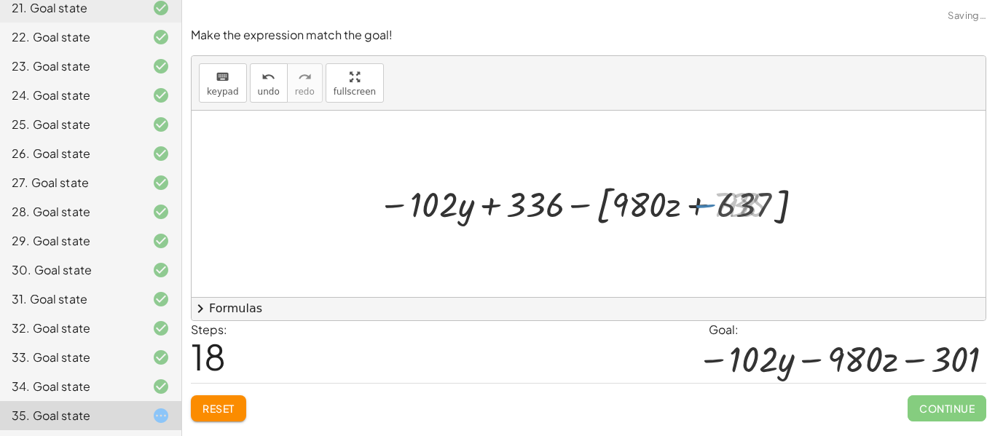
click at [697, 203] on div at bounding box center [593, 204] width 438 height 52
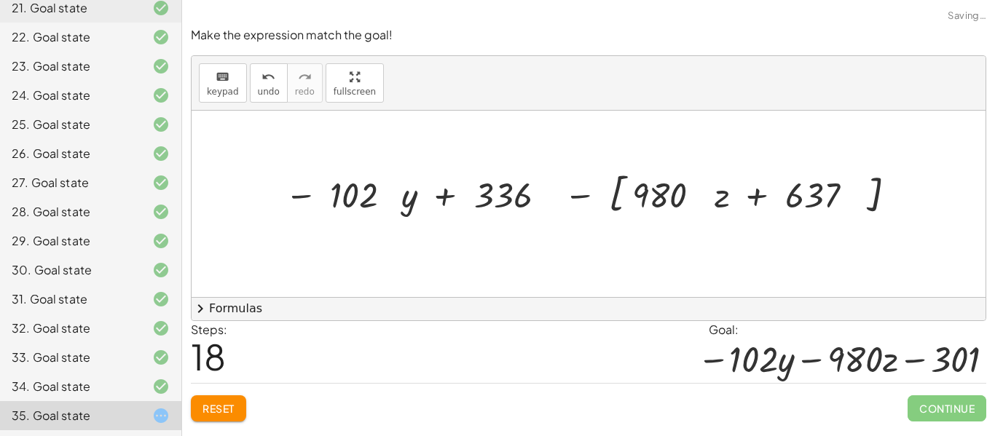
click at [700, 207] on div at bounding box center [593, 204] width 639 height 75
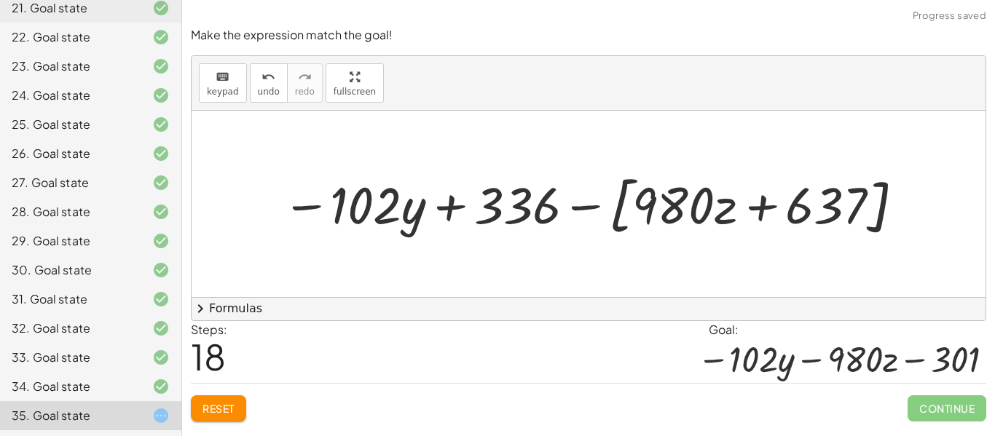
click at [764, 209] on div at bounding box center [593, 204] width 639 height 75
click at [616, 206] on div at bounding box center [593, 204] width 639 height 75
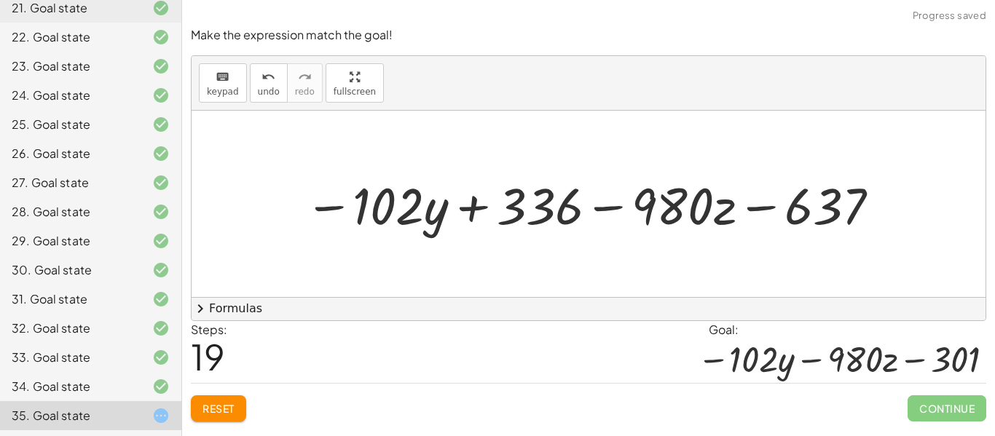
click at [617, 211] on div at bounding box center [593, 203] width 593 height 67
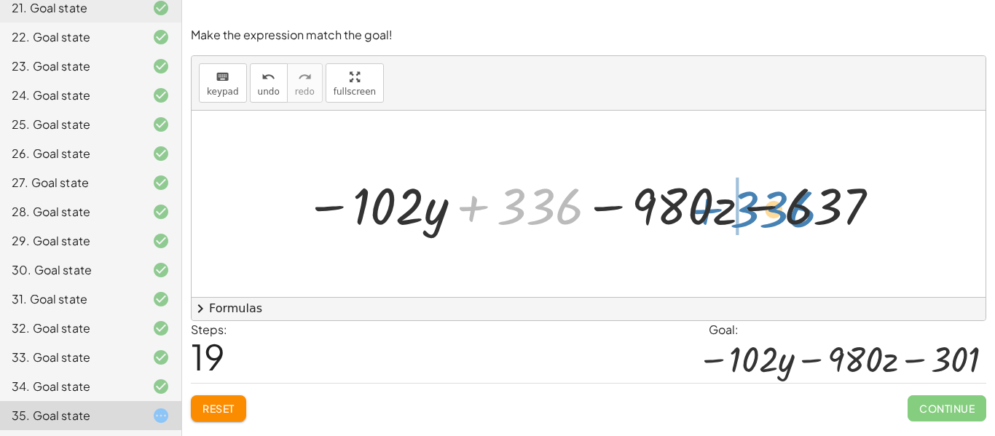
drag, startPoint x: 535, startPoint y: 209, endPoint x: 764, endPoint y: 213, distance: 228.7
click at [764, 213] on div at bounding box center [593, 203] width 593 height 67
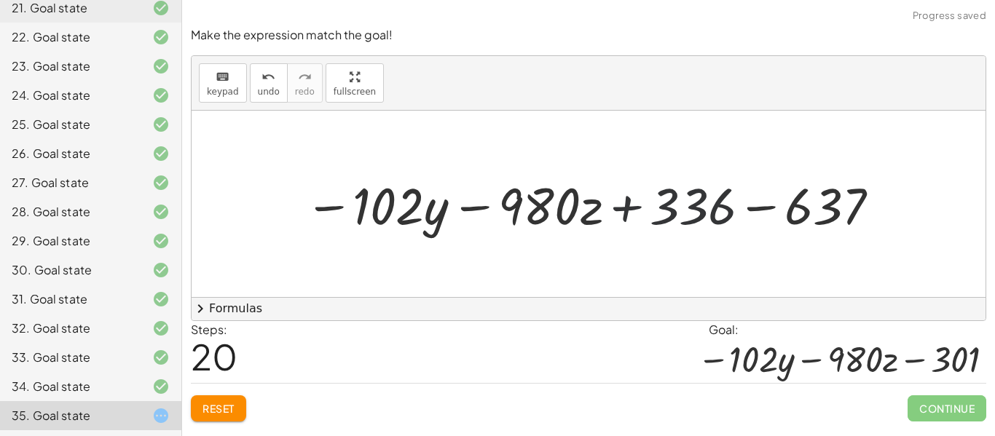
click at [764, 205] on div at bounding box center [593, 203] width 593 height 67
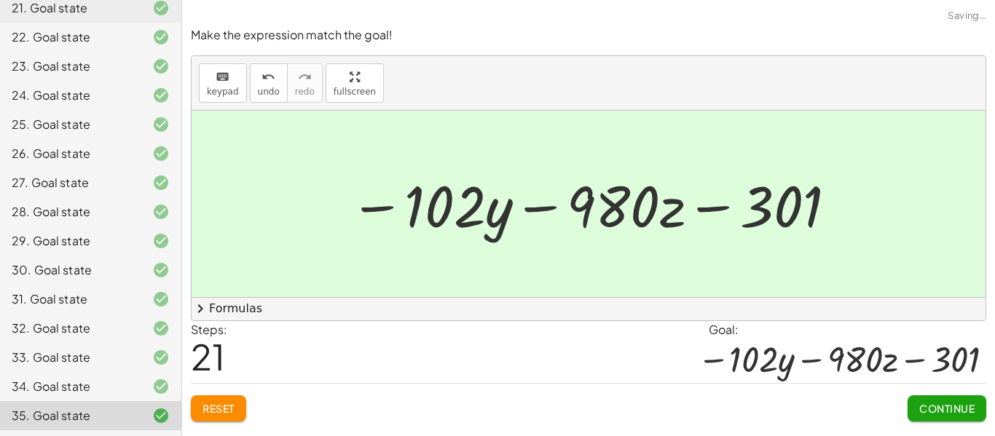
click at [925, 403] on span "Continue" at bounding box center [946, 408] width 55 height 13
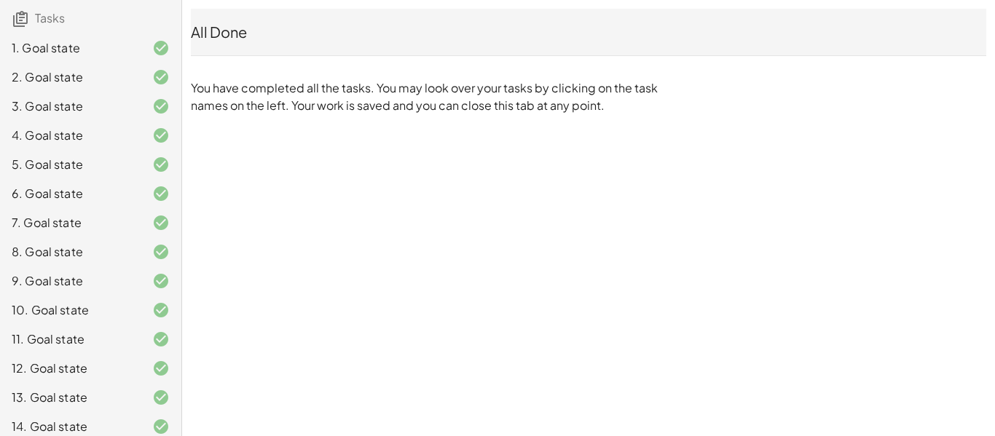
scroll to position [0, 0]
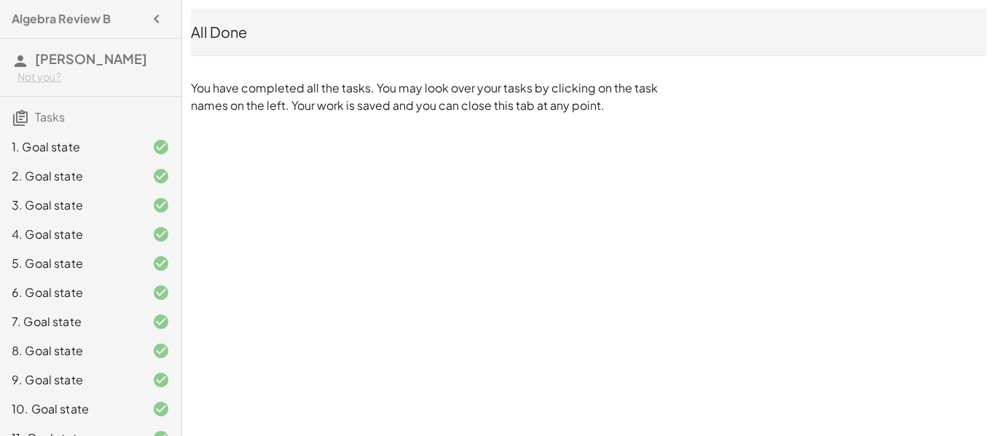
click at [72, 12] on h4 "Algebra Review B" at bounding box center [61, 18] width 99 height 17
click at [162, 22] on icon "button" at bounding box center [156, 18] width 17 height 17
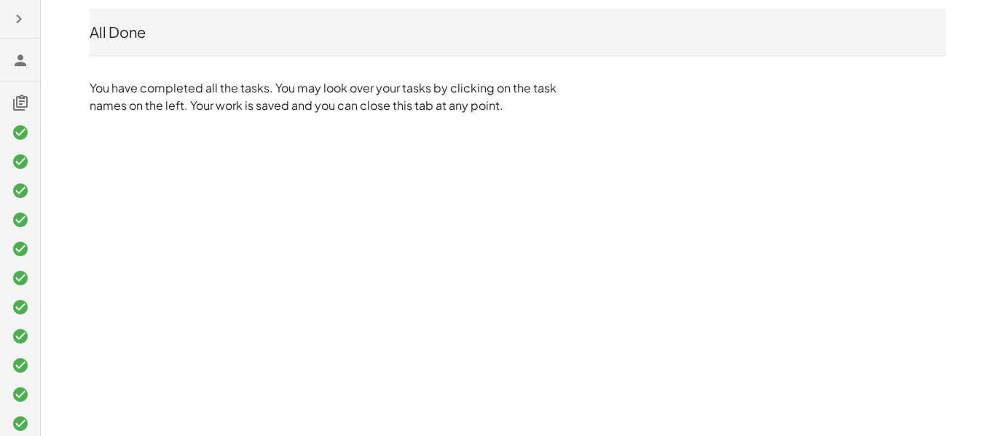
click at [6, 10] on button "button" at bounding box center [19, 19] width 26 height 26
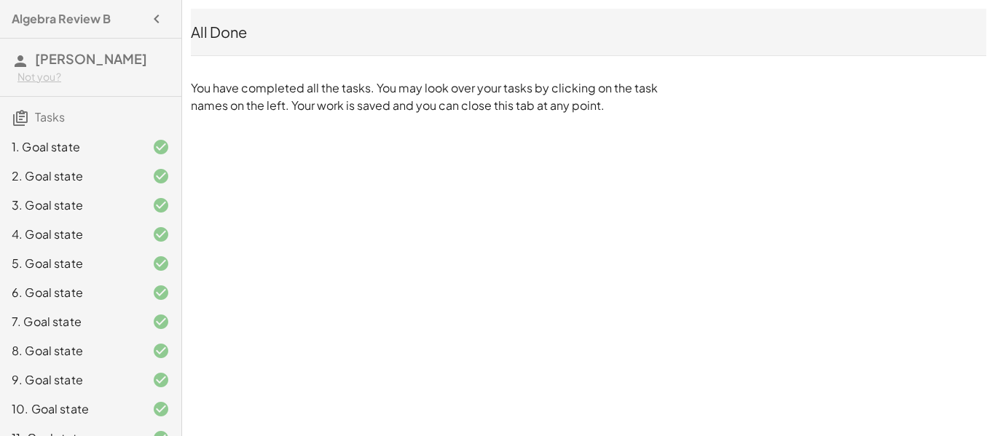
click at [18, 33] on div "Algebra Review B [PERSON_NAME] Not you? Tasks 1. Goal state 2. Goal state 3. Go…" at bounding box center [90, 218] width 181 height 436
click at [17, 63] on icon at bounding box center [20, 60] width 17 height 17
click at [63, 69] on h3 "[PERSON_NAME] Not you?" at bounding box center [90, 68] width 181 height 58
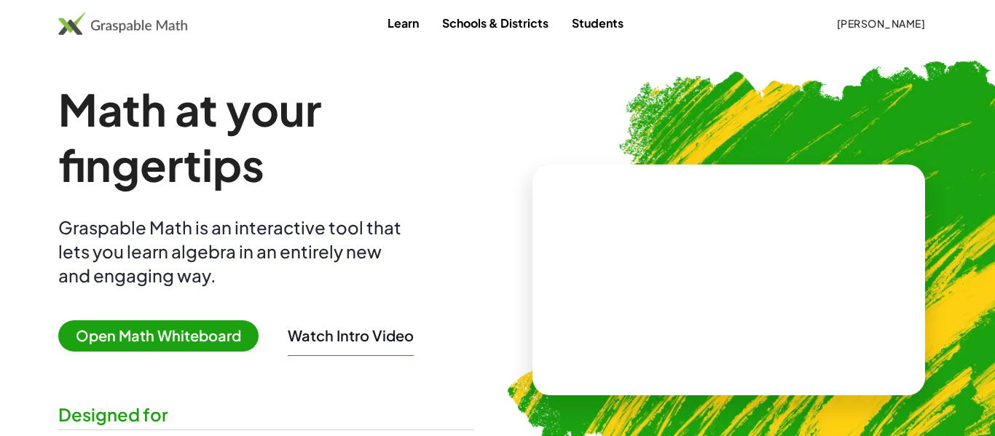
click at [224, 331] on span "Open Math Whiteboard" at bounding box center [158, 335] width 200 height 31
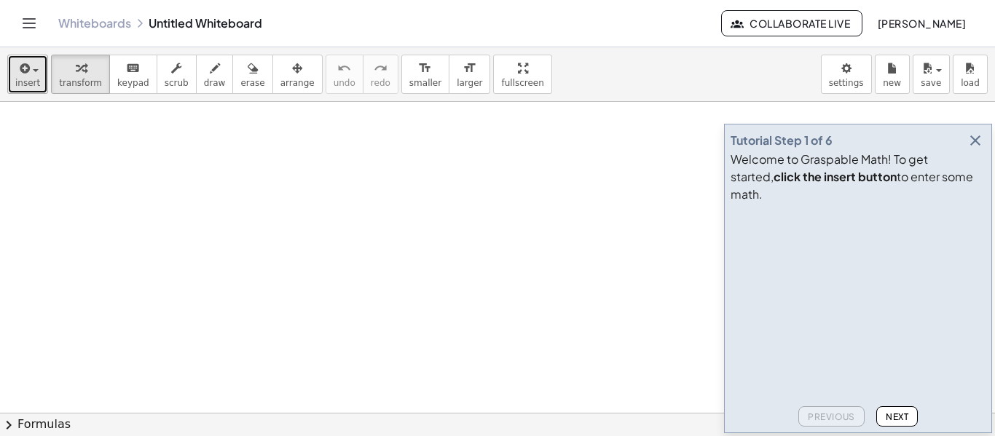
click at [37, 70] on button "insert" at bounding box center [27, 74] width 41 height 39
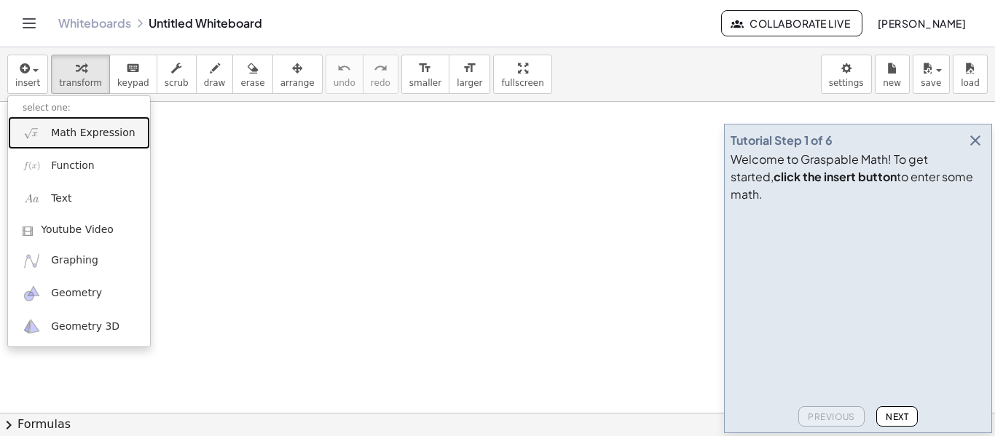
click at [58, 121] on link "Math Expression" at bounding box center [79, 132] width 142 height 33
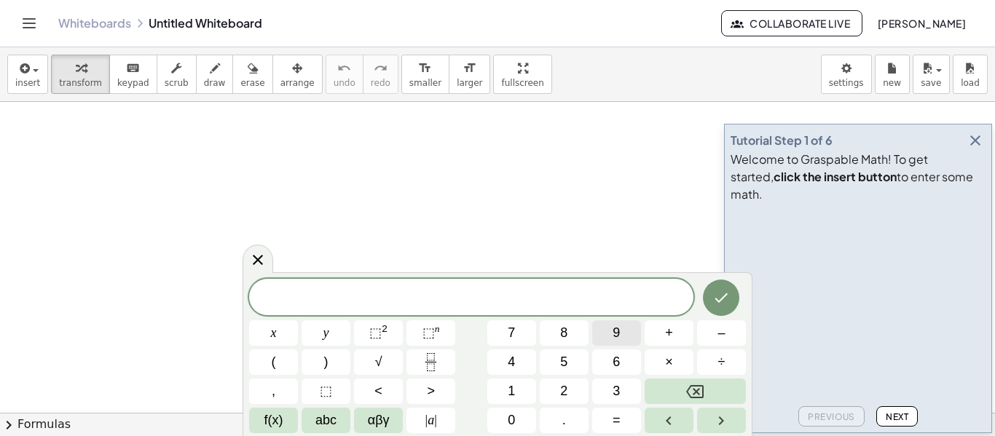
scroll to position [2, 0]
click at [724, 302] on icon "Done" at bounding box center [720, 296] width 17 height 17
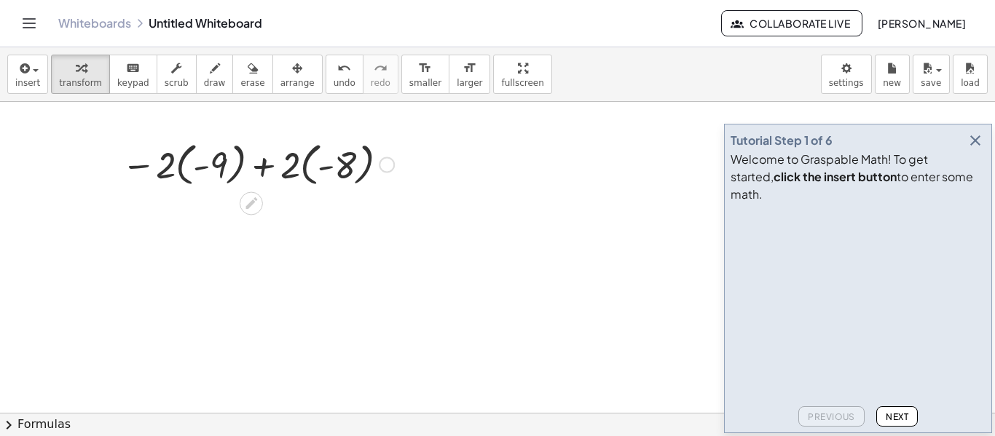
click at [183, 165] on div at bounding box center [257, 163] width 287 height 53
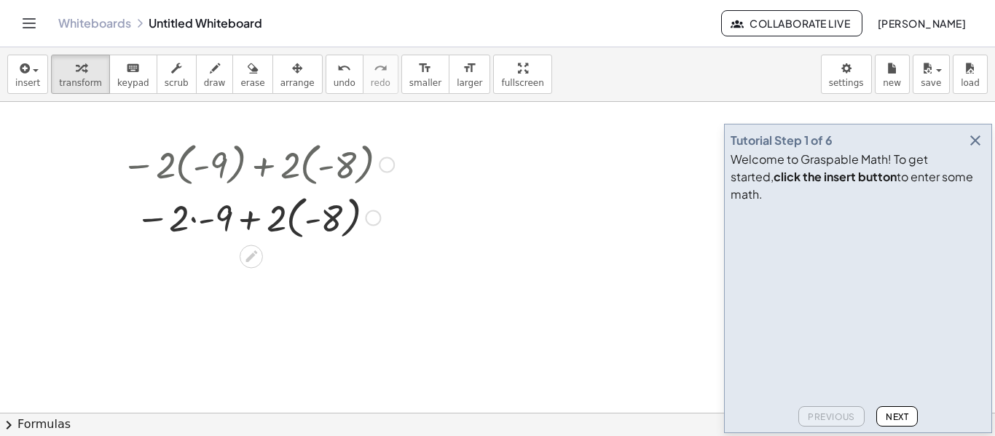
click at [296, 227] on div at bounding box center [257, 216] width 287 height 53
click at [205, 220] on div at bounding box center [257, 217] width 287 height 50
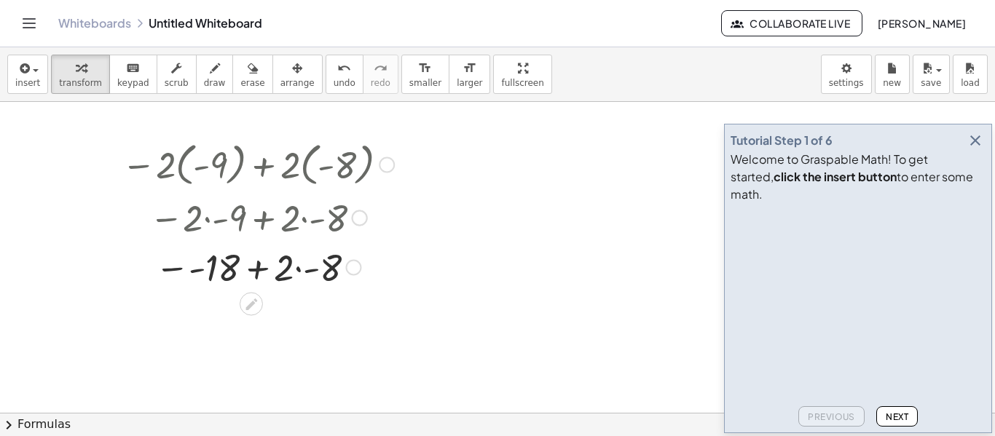
click at [298, 267] on div at bounding box center [257, 267] width 287 height 50
click at [262, 276] on div at bounding box center [257, 266] width 287 height 48
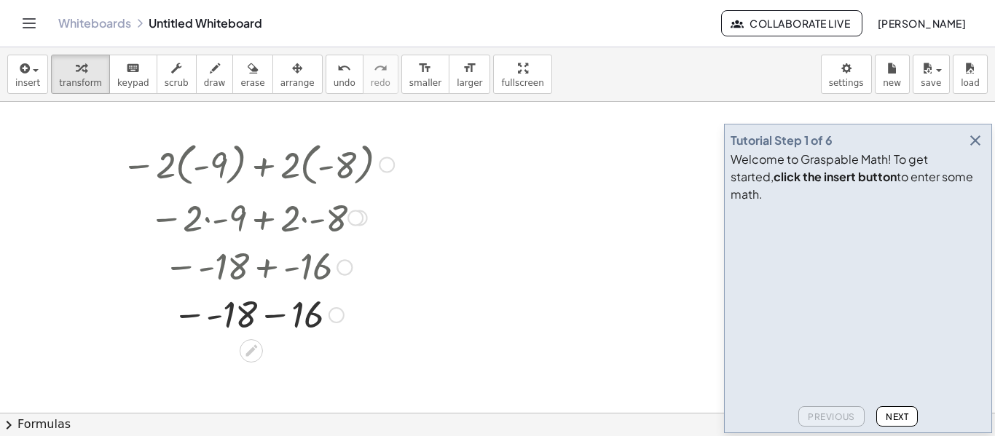
click at [189, 317] on div at bounding box center [257, 314] width 287 height 48
click at [253, 314] on div at bounding box center [257, 314] width 287 height 50
click at [333, 78] on span "undo" at bounding box center [344, 83] width 22 height 10
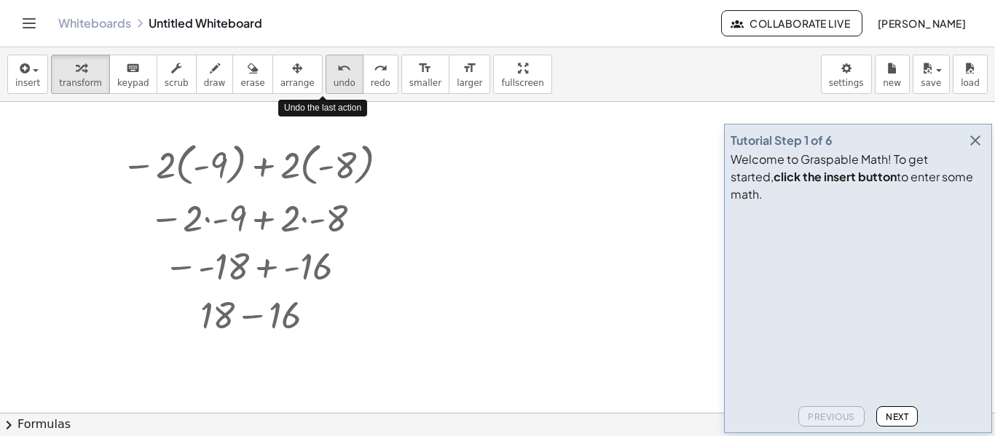
click at [333, 78] on span "undo" at bounding box center [344, 83] width 22 height 10
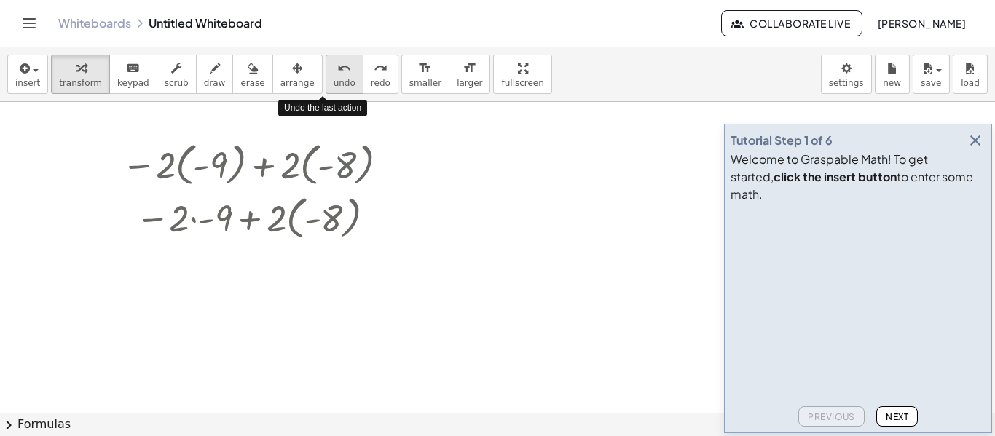
click at [333, 78] on span "undo" at bounding box center [344, 83] width 22 height 10
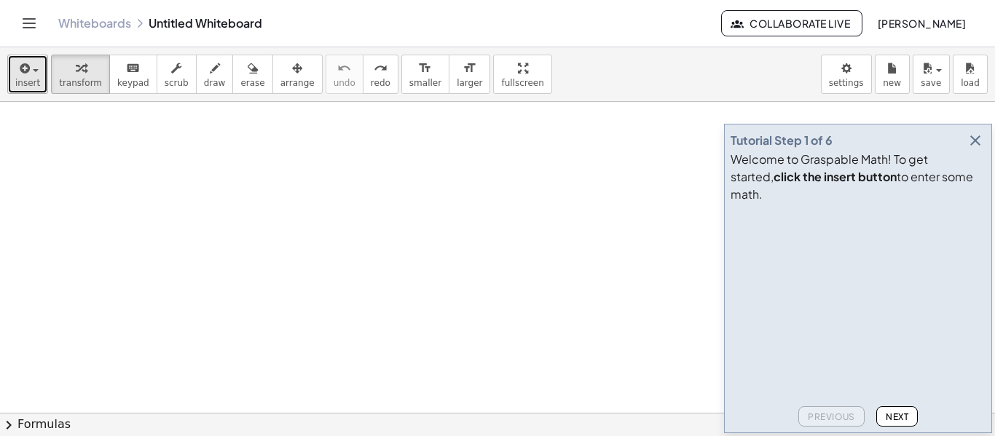
click at [20, 81] on span "insert" at bounding box center [27, 83] width 25 height 10
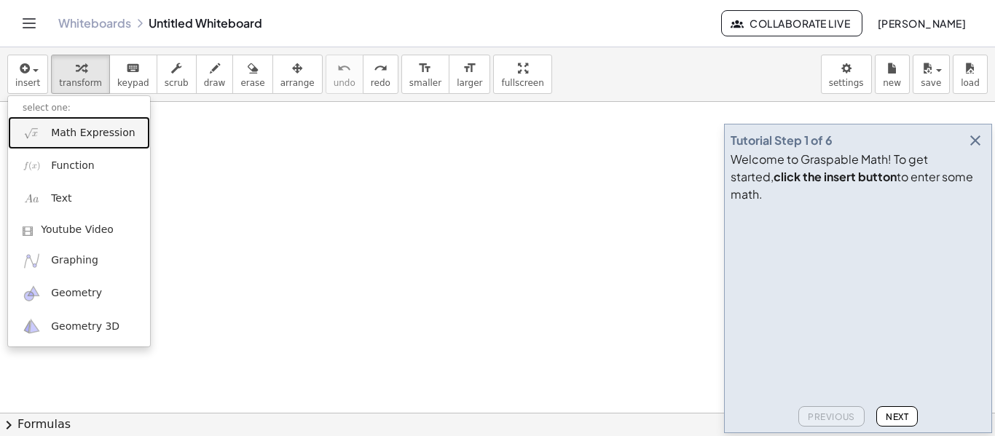
click at [62, 133] on span "Math Expression" at bounding box center [93, 133] width 84 height 15
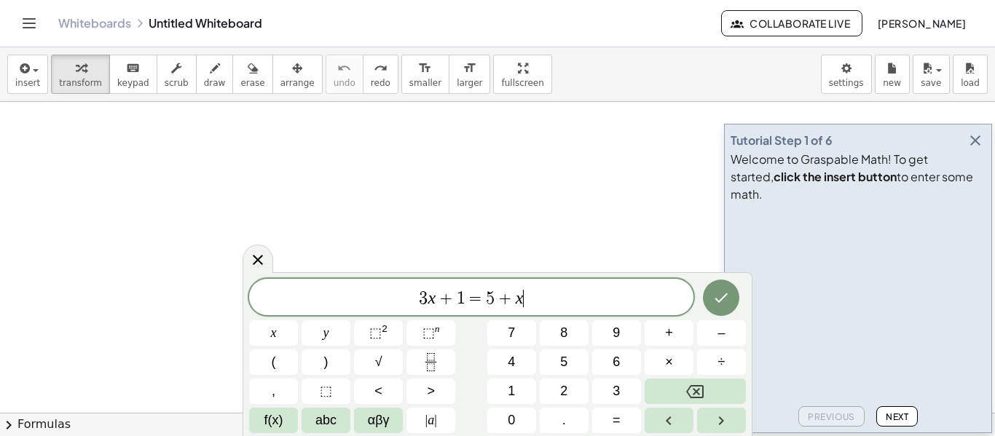
scroll to position [3, 0]
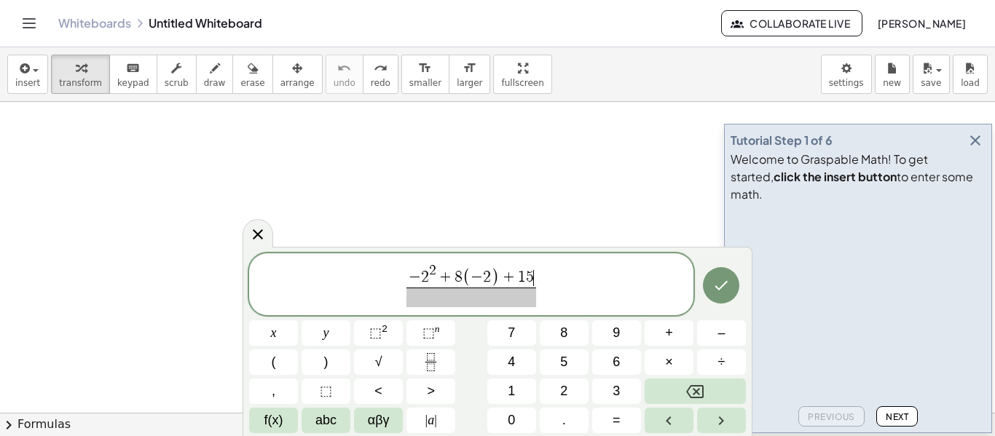
click at [430, 299] on span at bounding box center [470, 298] width 129 height 20
click at [716, 286] on icon "Done" at bounding box center [721, 284] width 13 height 9
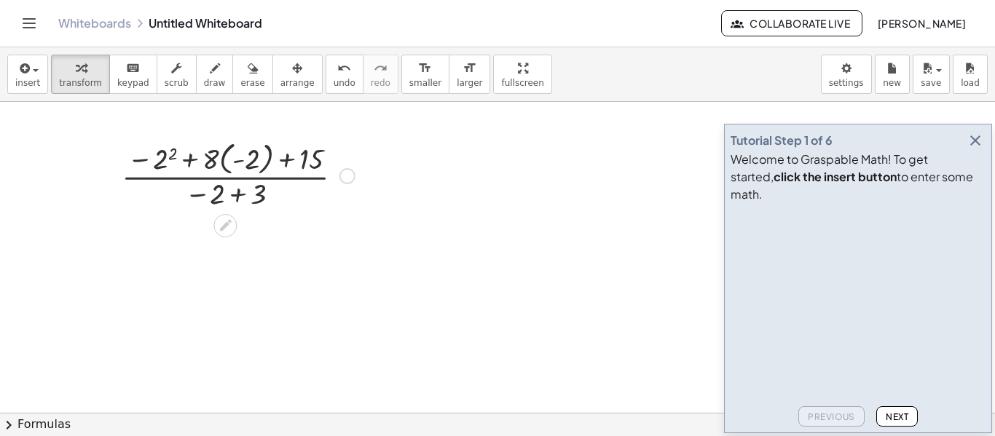
click at [165, 158] on div at bounding box center [238, 175] width 248 height 76
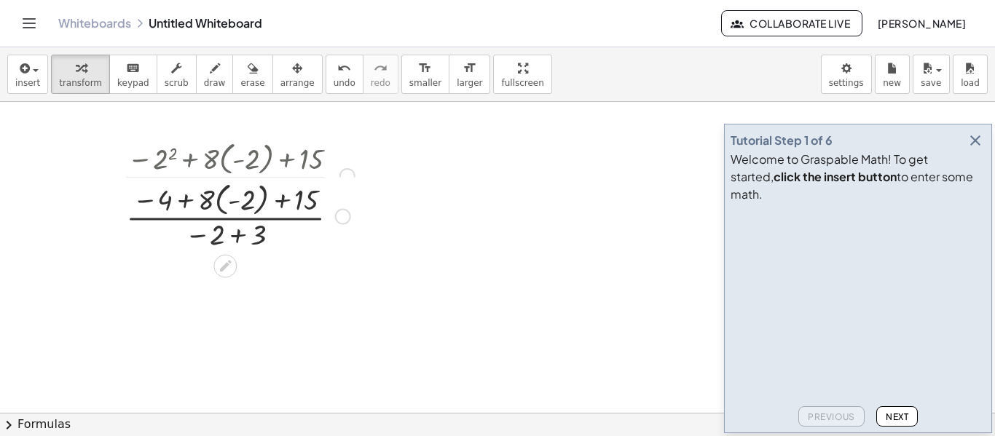
click at [179, 162] on div at bounding box center [238, 175] width 248 height 76
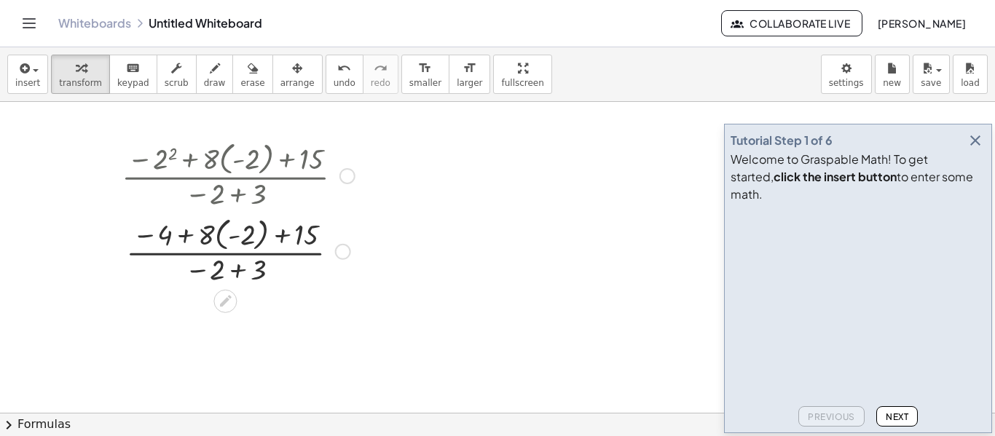
click at [189, 232] on div at bounding box center [238, 251] width 248 height 76
click at [210, 237] on div at bounding box center [238, 251] width 248 height 76
click at [218, 236] on div at bounding box center [238, 251] width 248 height 76
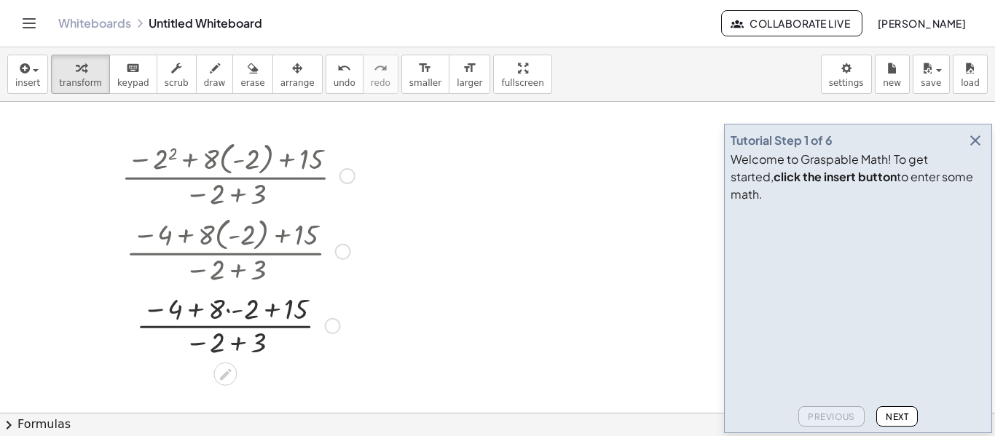
click at [227, 315] on div at bounding box center [238, 324] width 248 height 73
click at [205, 308] on div at bounding box center [238, 324] width 248 height 73
click at [170, 310] on div at bounding box center [238, 324] width 248 height 73
click at [265, 313] on div at bounding box center [238, 324] width 248 height 73
click at [239, 313] on div at bounding box center [238, 324] width 248 height 73
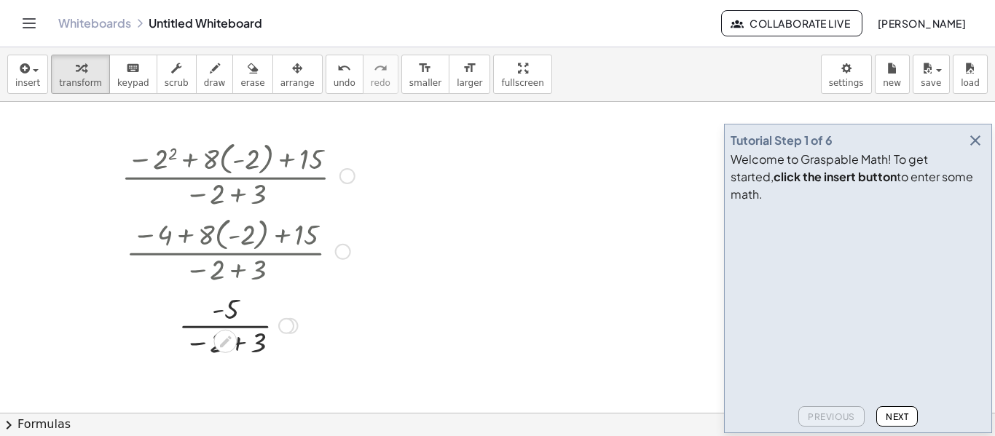
click at [240, 347] on div at bounding box center [238, 324] width 248 height 73
click at [226, 329] on div at bounding box center [238, 324] width 248 height 73
click at [333, 60] on div "undo" at bounding box center [344, 67] width 22 height 17
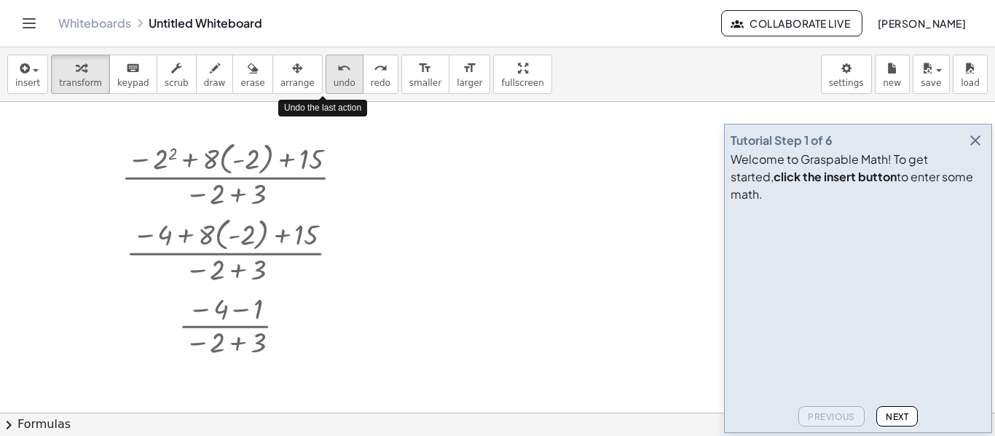
click at [333, 60] on div "undo" at bounding box center [344, 67] width 22 height 17
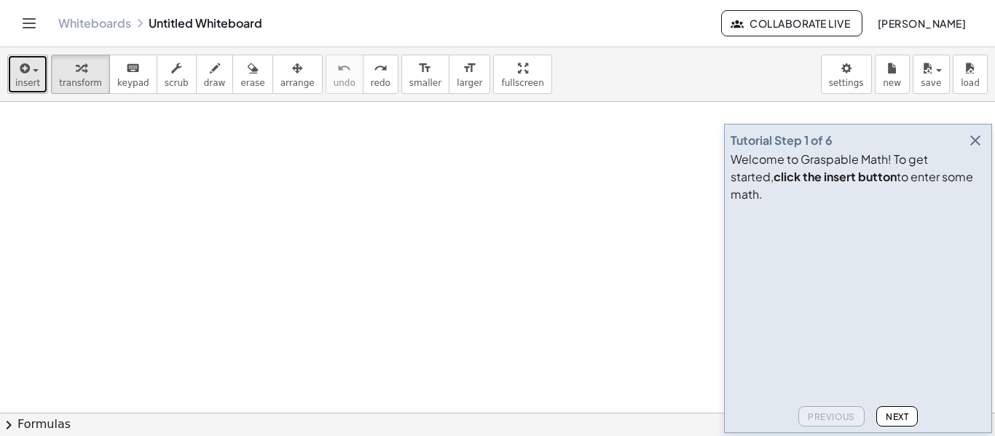
click at [36, 72] on div "button" at bounding box center [27, 67] width 25 height 17
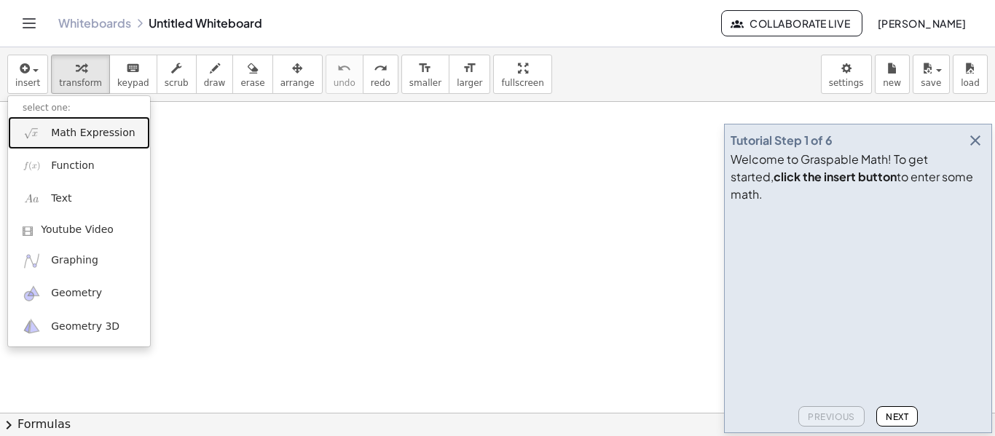
click at [74, 141] on link "Math Expression" at bounding box center [79, 132] width 142 height 33
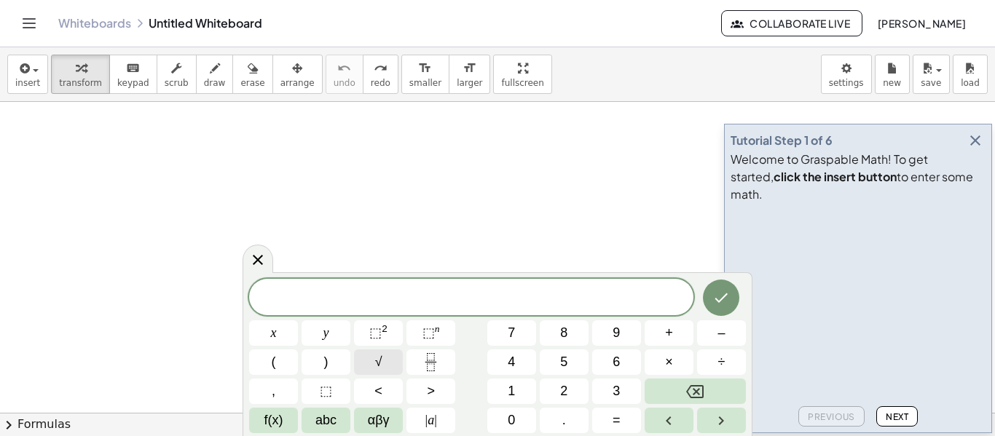
click at [390, 355] on button "√" at bounding box center [378, 361] width 49 height 25
click at [713, 285] on button "Done" at bounding box center [721, 296] width 36 height 36
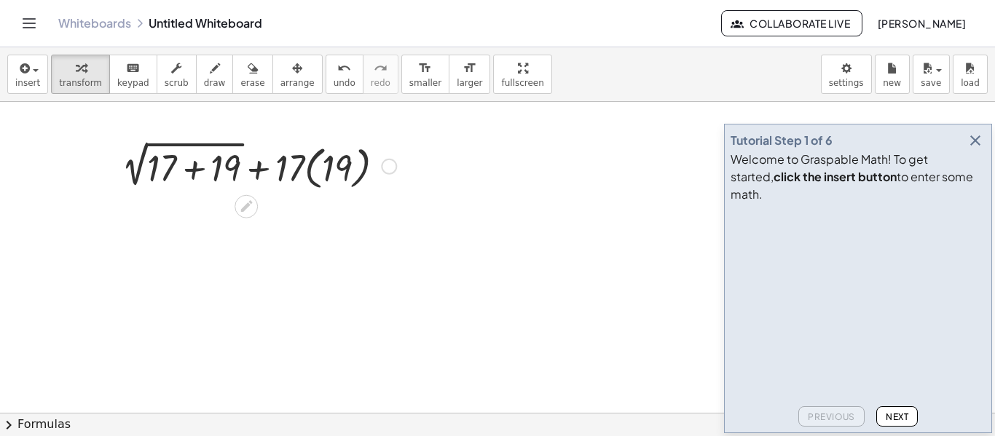
click at [309, 175] on div at bounding box center [258, 165] width 289 height 56
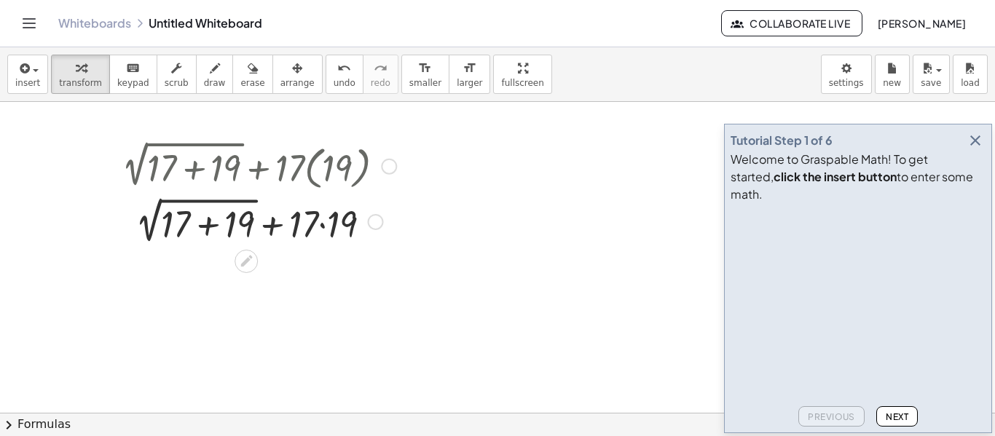
click at [325, 224] on div at bounding box center [258, 220] width 289 height 55
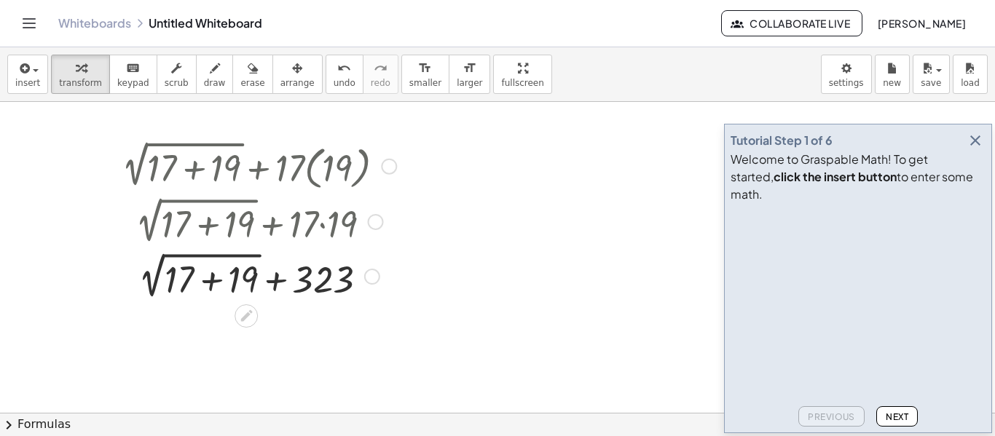
click at [162, 278] on div at bounding box center [258, 275] width 289 height 55
click at [207, 280] on div at bounding box center [258, 275] width 289 height 55
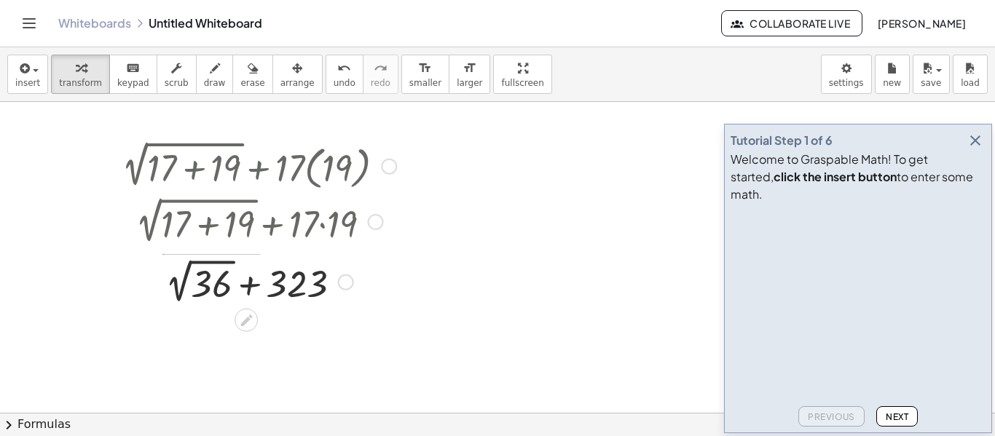
click at [246, 167] on div "+ 2 √ ( + 17 + 19 ) + · 17 · ( 19 ) + 2 √ ( + 17 + 19 ) + · 17 · 19 + 2 √ ( + 1…" at bounding box center [246, 167] width 0 height 0
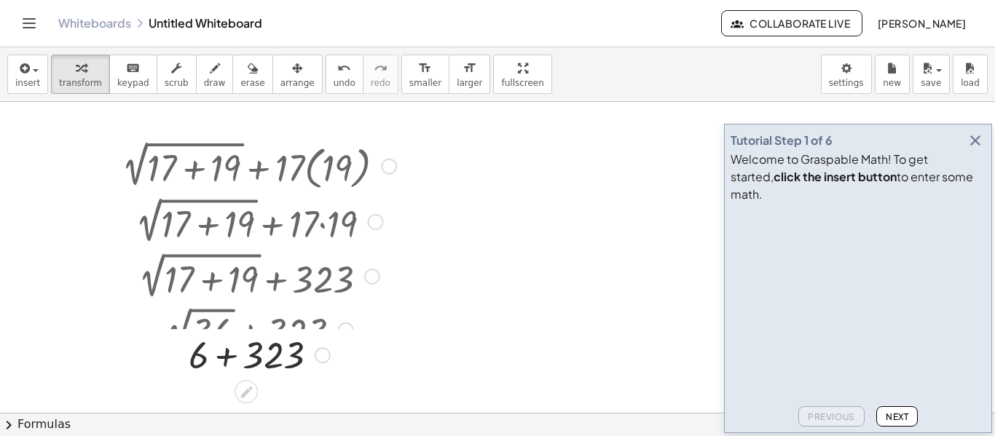
click at [237, 330] on div at bounding box center [259, 329] width 336 height 53
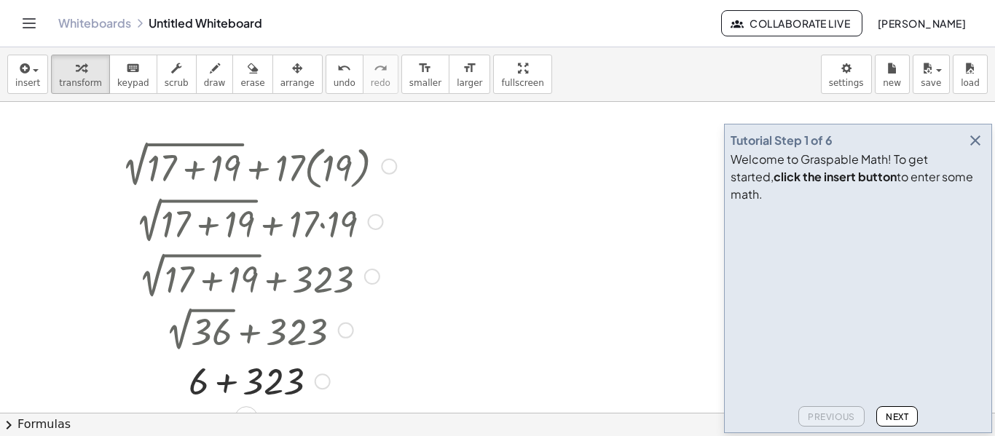
click at [230, 396] on div at bounding box center [258, 380] width 289 height 50
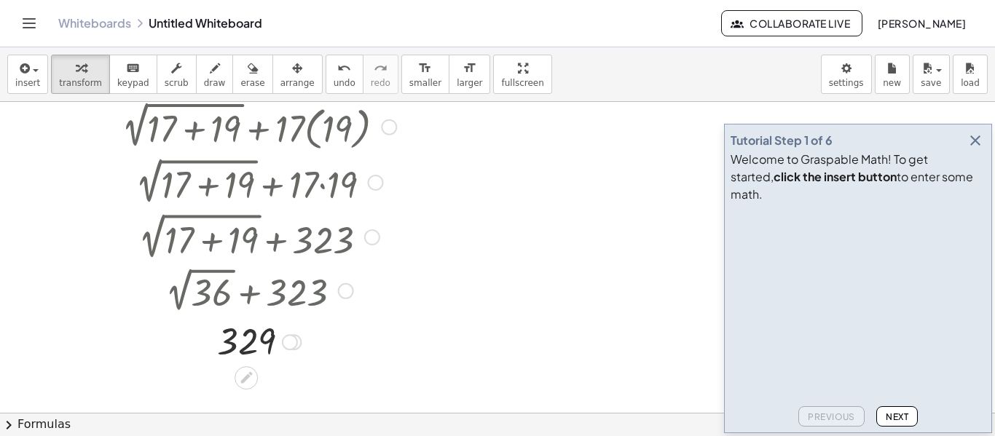
scroll to position [40, 0]
click at [333, 83] on span "undo" at bounding box center [344, 83] width 22 height 10
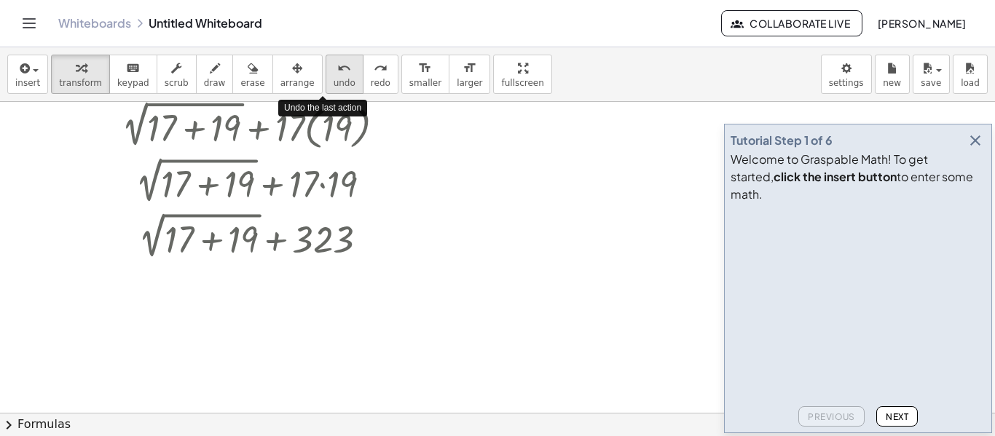
click at [333, 83] on span "undo" at bounding box center [344, 83] width 22 height 10
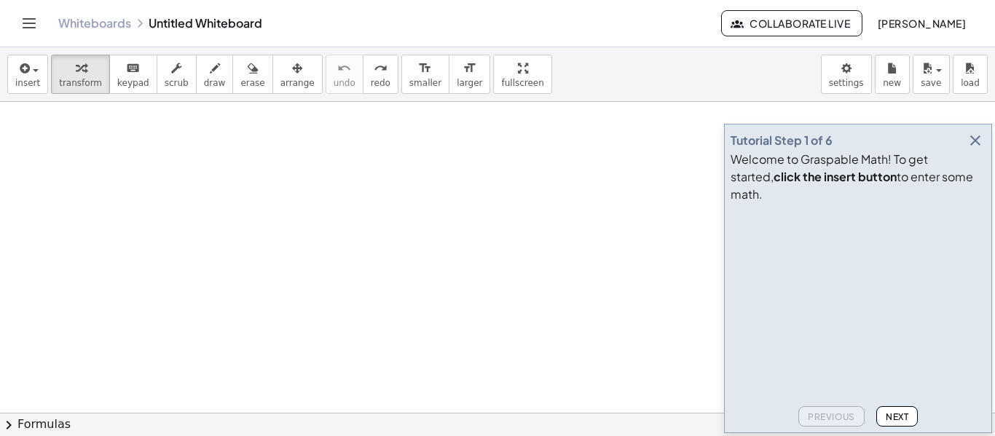
click at [323, 188] on div at bounding box center [497, 373] width 995 height 622
click at [16, 89] on button "insert" at bounding box center [27, 74] width 41 height 39
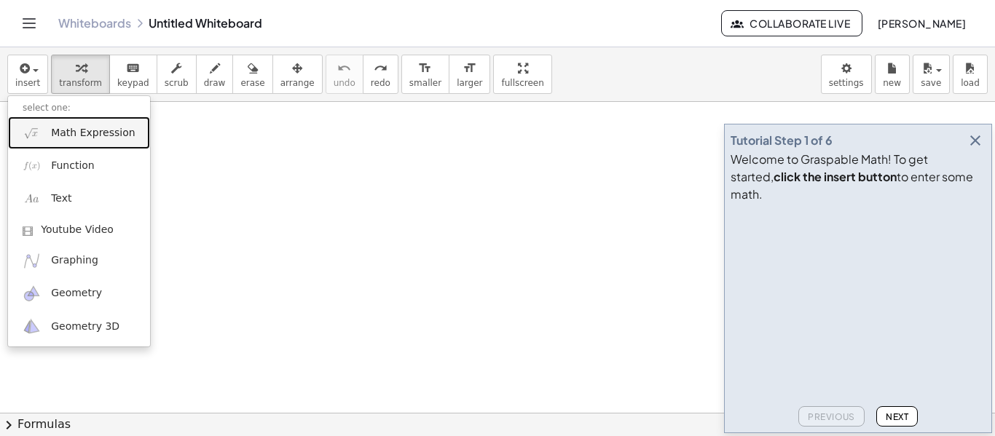
click at [68, 143] on link "Math Expression" at bounding box center [79, 132] width 142 height 33
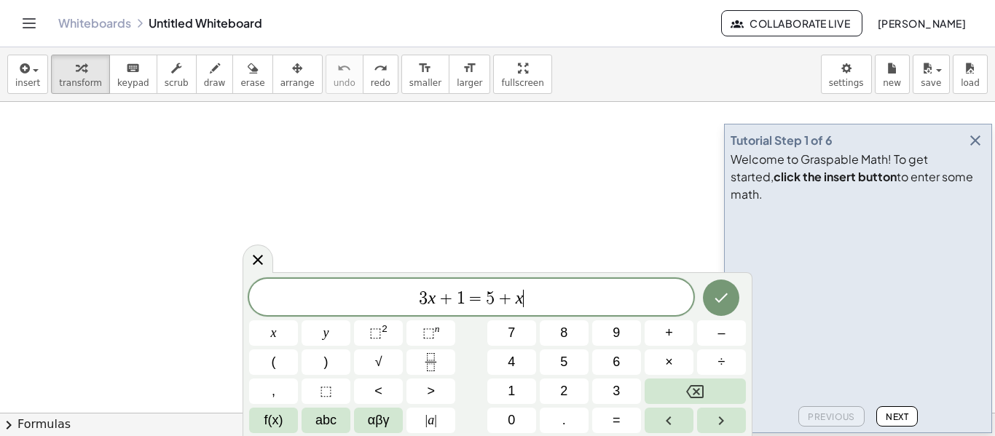
scroll to position [10, 0]
click at [438, 353] on icon "Fraction" at bounding box center [431, 362] width 18 height 18
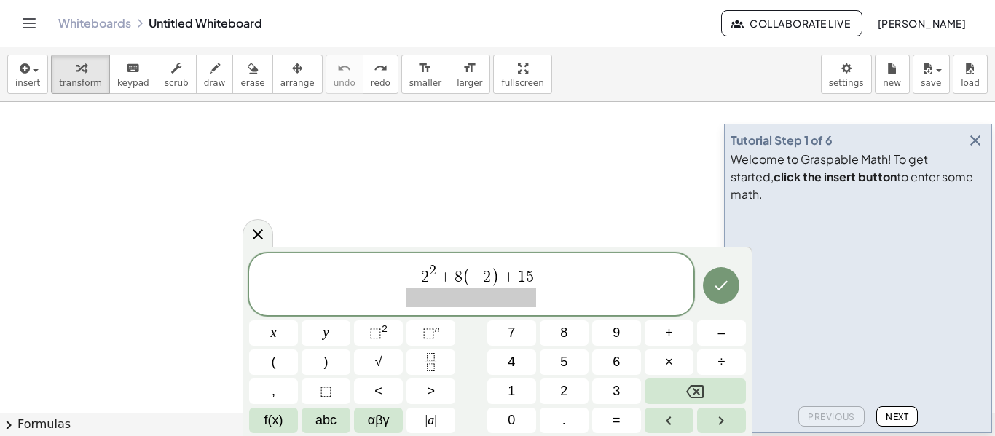
click at [487, 307] on span at bounding box center [470, 298] width 129 height 20
click at [724, 288] on icon "Done" at bounding box center [720, 285] width 17 height 17
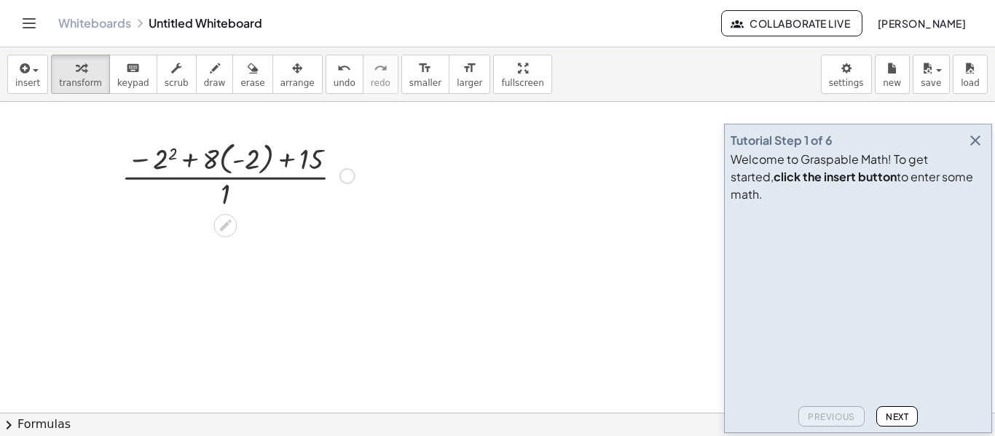
click at [176, 151] on div at bounding box center [238, 175] width 248 height 76
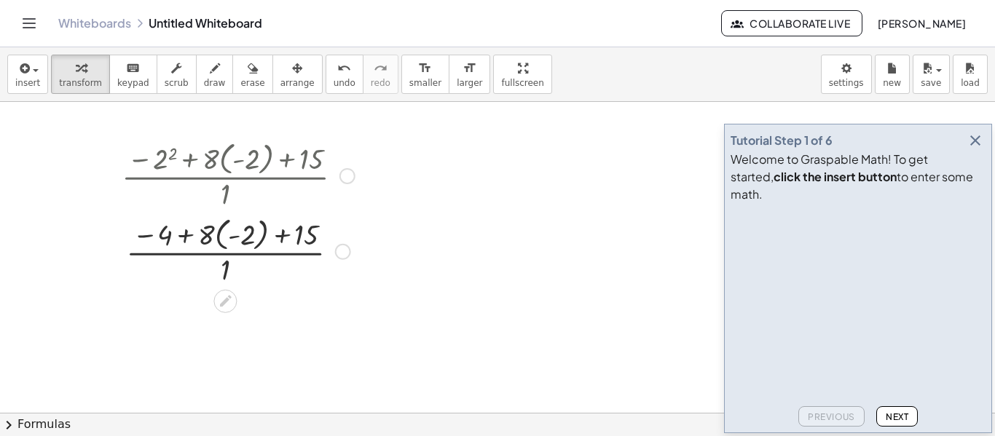
click at [146, 157] on div at bounding box center [238, 175] width 248 height 76
click at [187, 233] on div at bounding box center [238, 251] width 248 height 76
drag, startPoint x: 209, startPoint y: 241, endPoint x: 232, endPoint y: 247, distance: 23.3
click at [232, 247] on div at bounding box center [238, 251] width 248 height 76
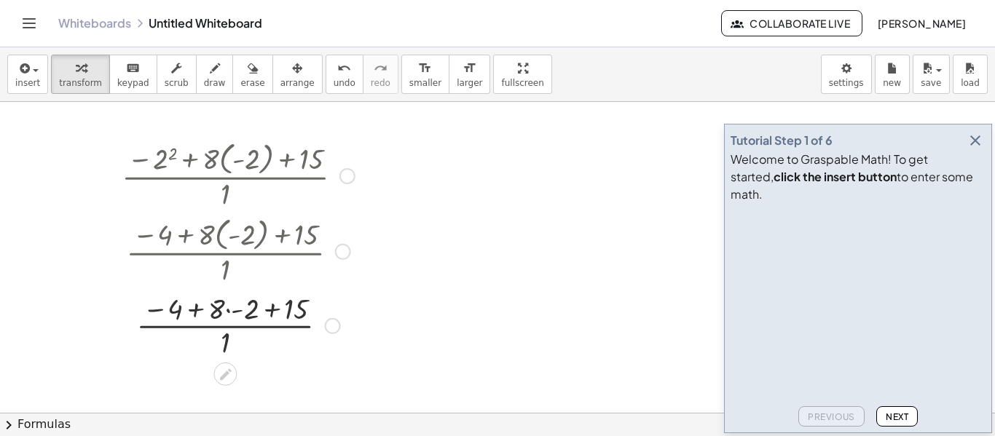
click at [236, 310] on div at bounding box center [238, 324] width 248 height 73
click at [264, 308] on div at bounding box center [238, 324] width 248 height 73
click at [234, 310] on div at bounding box center [238, 324] width 248 height 73
click at [242, 312] on div at bounding box center [238, 324] width 248 height 73
click at [221, 311] on div at bounding box center [238, 324] width 248 height 73
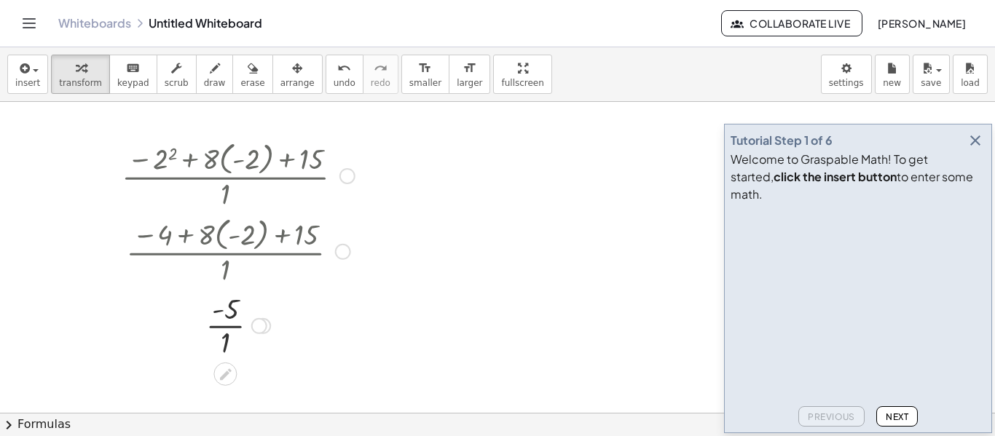
click at [219, 313] on div at bounding box center [238, 324] width 248 height 73
click at [223, 338] on div at bounding box center [238, 324] width 248 height 73
click at [333, 74] on div "undo" at bounding box center [344, 67] width 22 height 17
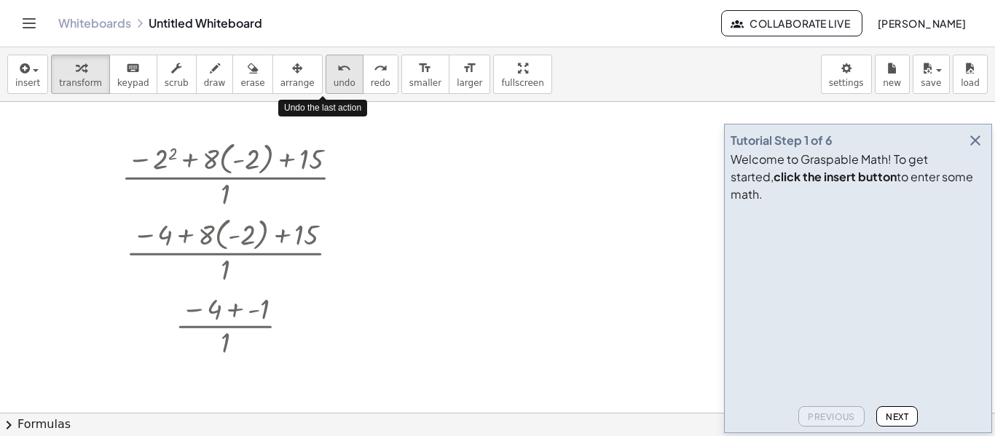
click at [333, 74] on div "undo" at bounding box center [344, 67] width 22 height 17
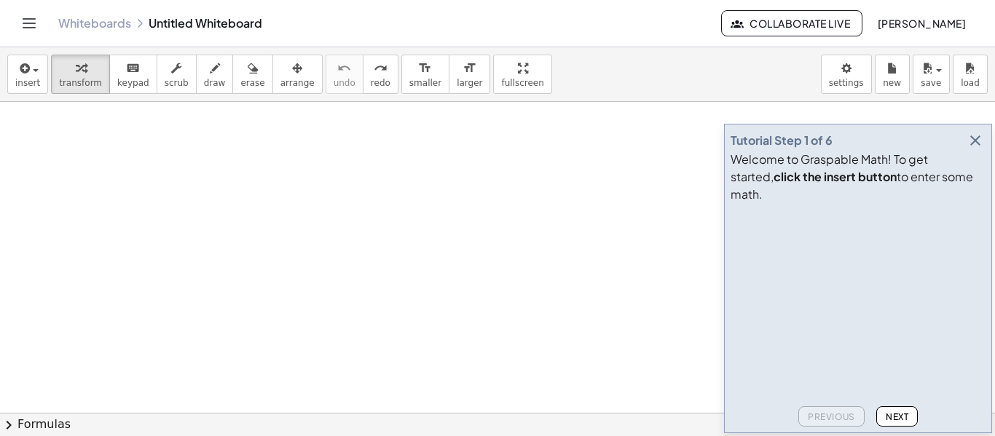
click at [83, 182] on div at bounding box center [497, 373] width 995 height 622
click at [30, 88] on button "insert" at bounding box center [27, 74] width 41 height 39
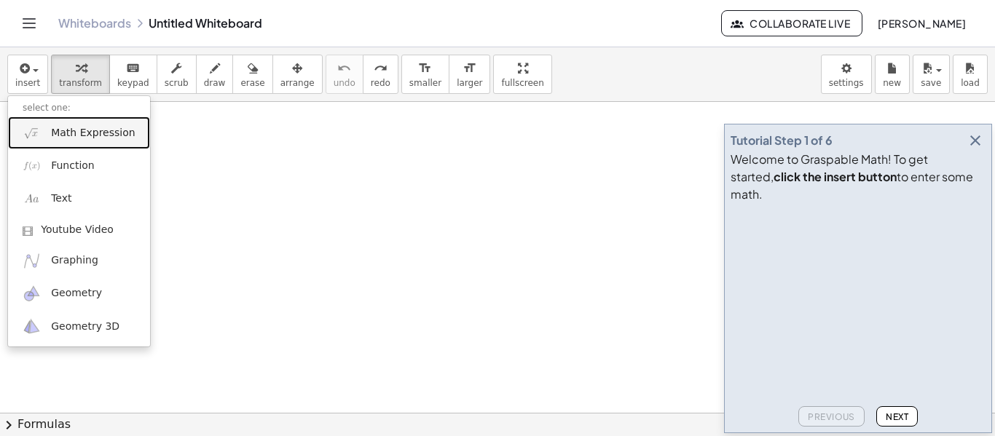
click at [99, 144] on link "Math Expression" at bounding box center [79, 132] width 142 height 33
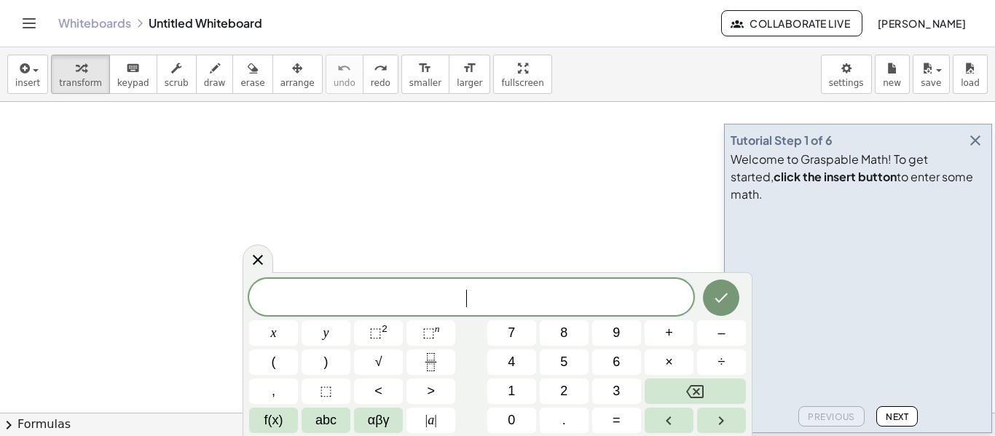
scroll to position [12, 0]
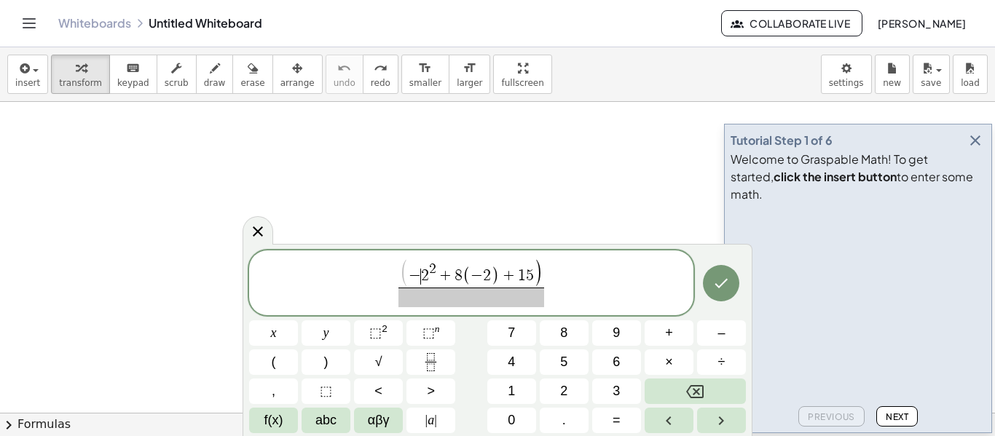
click at [417, 278] on span "−" at bounding box center [414, 276] width 12 height 16
click at [408, 274] on span "( − ​ 2 2 + 8 ( − 2 ) + 1 5 )" at bounding box center [471, 274] width 143 height 27
click at [430, 296] on span at bounding box center [471, 298] width 146 height 20
click at [716, 282] on icon "Done" at bounding box center [720, 282] width 17 height 17
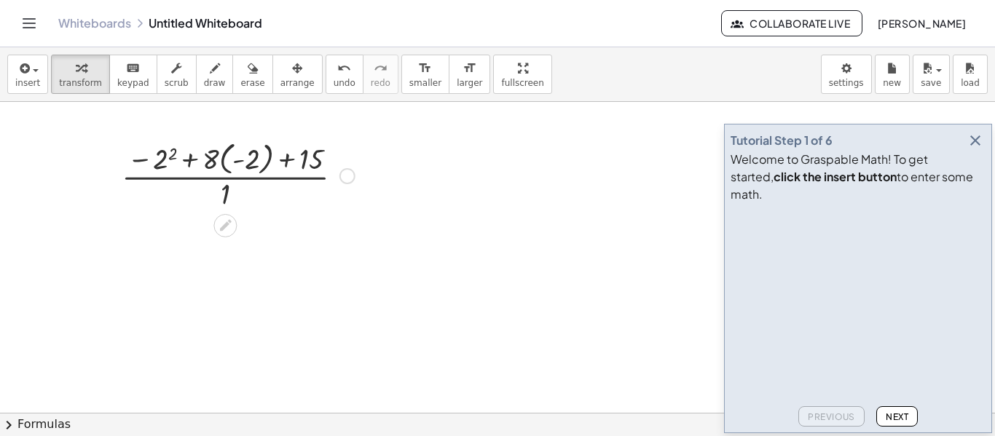
click at [172, 156] on div at bounding box center [238, 175] width 248 height 76
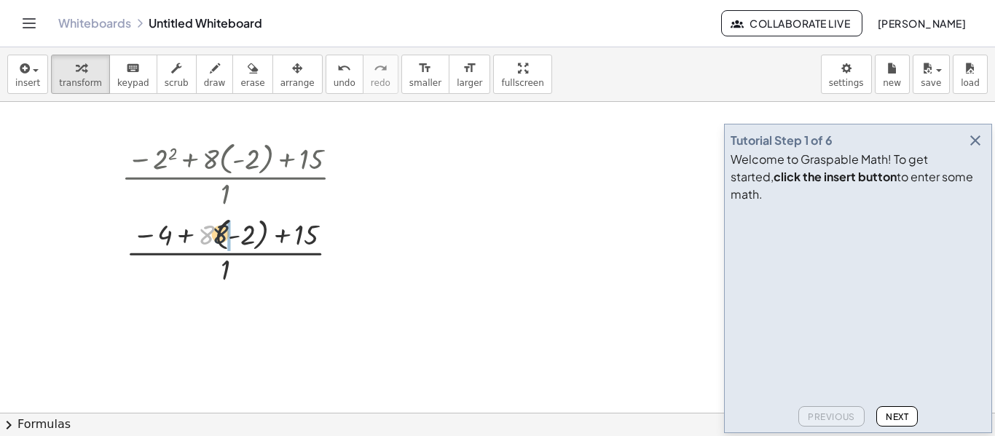
drag, startPoint x: 207, startPoint y: 233, endPoint x: 225, endPoint y: 233, distance: 17.5
click at [225, 233] on div at bounding box center [238, 251] width 248 height 76
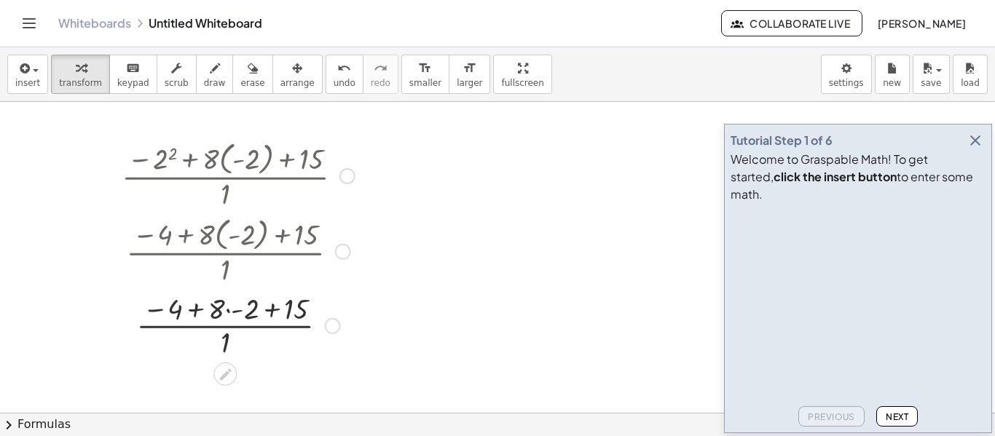
click at [229, 314] on div at bounding box center [238, 324] width 248 height 73
click at [267, 312] on div at bounding box center [238, 324] width 248 height 73
click at [218, 309] on div at bounding box center [238, 324] width 248 height 73
click at [233, 312] on div at bounding box center [238, 324] width 248 height 73
click at [237, 309] on div at bounding box center [238, 324] width 248 height 73
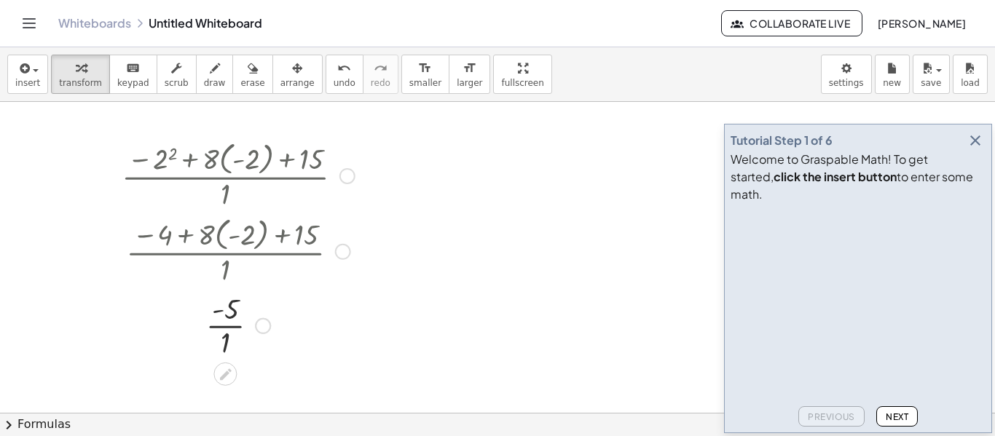
click at [231, 324] on div at bounding box center [238, 324] width 248 height 73
click at [156, 225] on div at bounding box center [238, 251] width 268 height 76
click at [333, 71] on div "undo" at bounding box center [344, 67] width 22 height 17
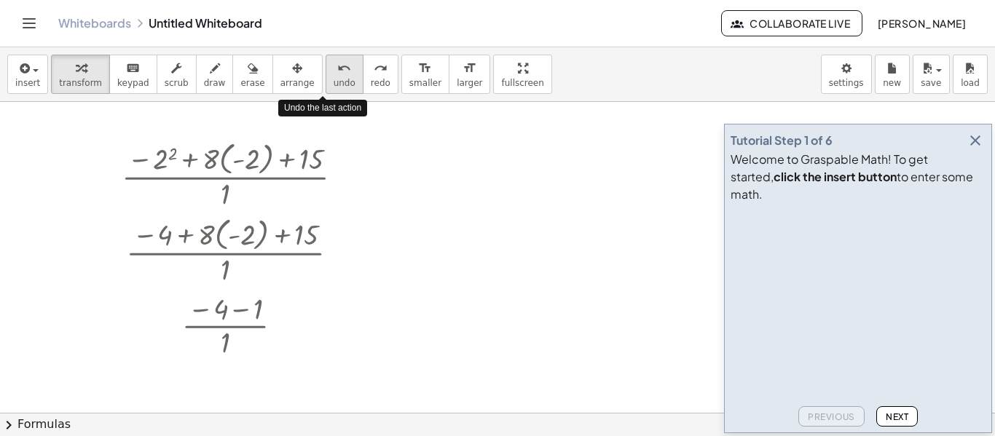
click at [333, 71] on div "undo" at bounding box center [344, 67] width 22 height 17
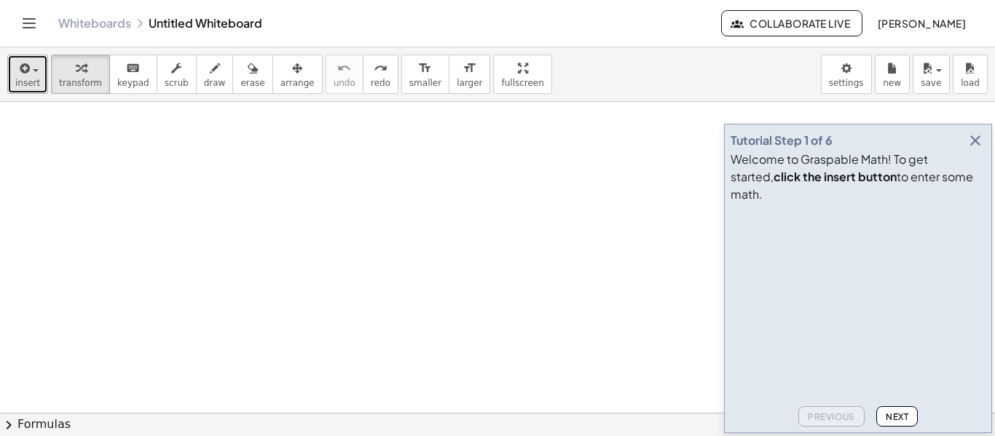
click at [33, 78] on span "insert" at bounding box center [27, 83] width 25 height 10
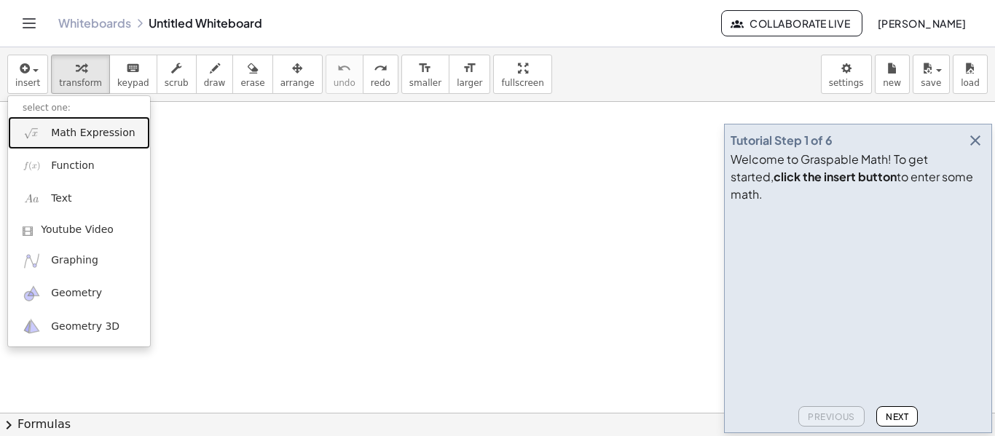
click at [62, 124] on link "Math Expression" at bounding box center [79, 132] width 142 height 33
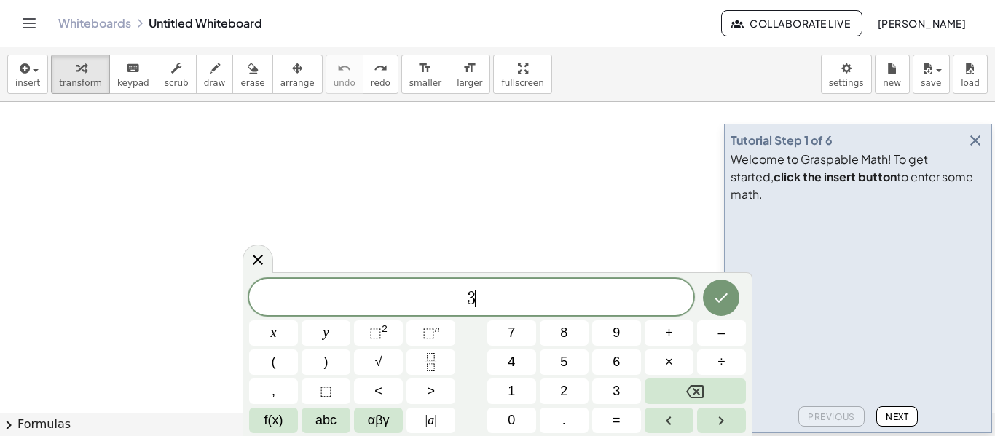
scroll to position [13, 0]
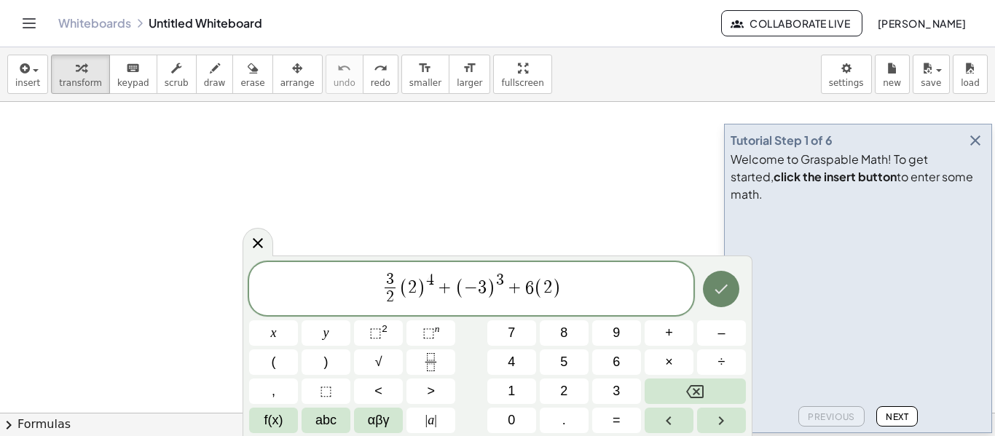
click at [719, 288] on icon "Done" at bounding box center [720, 288] width 17 height 17
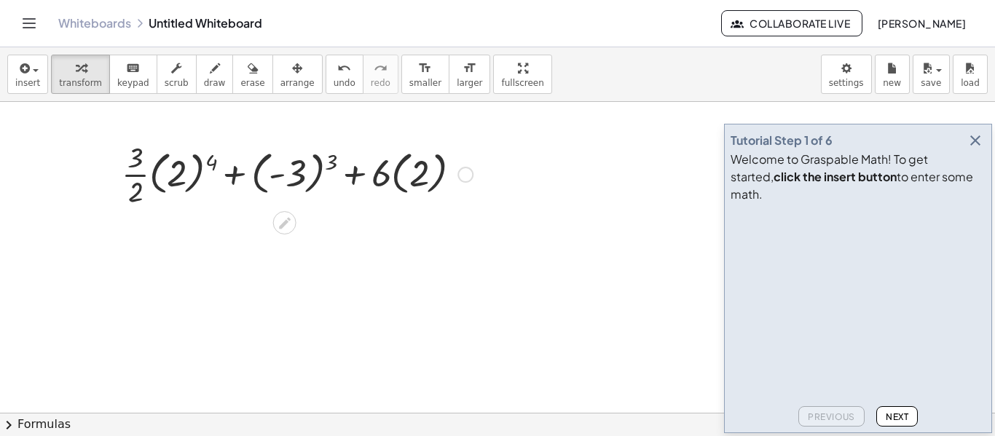
click at [203, 165] on div at bounding box center [296, 173] width 365 height 73
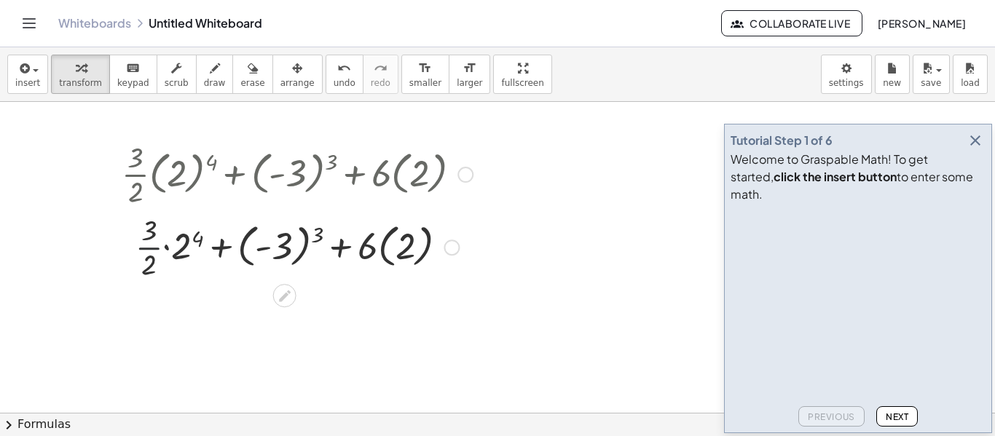
drag, startPoint x: 151, startPoint y: 169, endPoint x: 162, endPoint y: 170, distance: 11.0
click at [285, 175] on div "+ · · 3 · 2 · ( 2 ) 4 + ( - 3 ) 3 + · 6 · ( 2 ) + · · 3 · 2 · 2 4 + ( - 3 ) 3 +…" at bounding box center [285, 175] width 0 height 0
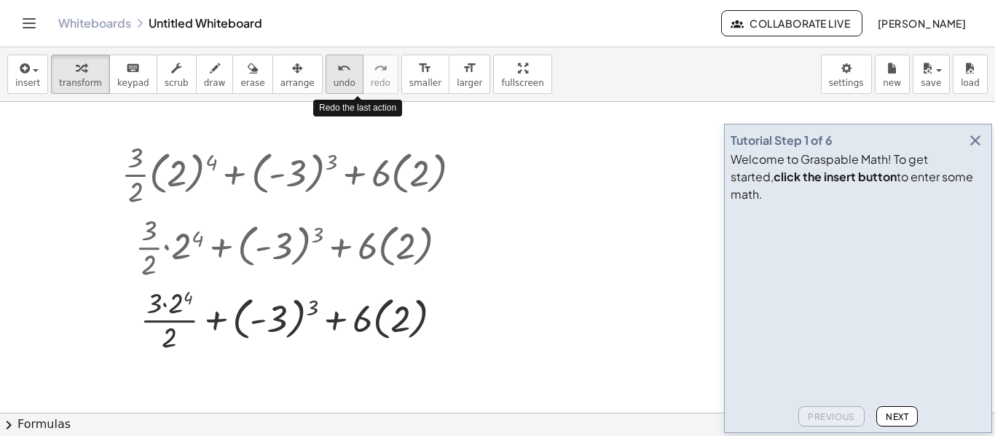
click at [337, 74] on icon "undo" at bounding box center [344, 68] width 14 height 17
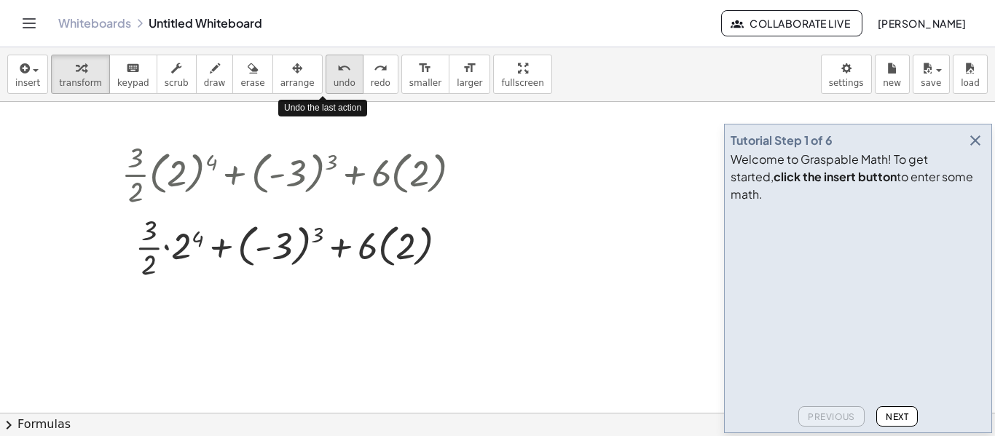
click at [337, 74] on icon "undo" at bounding box center [344, 68] width 14 height 17
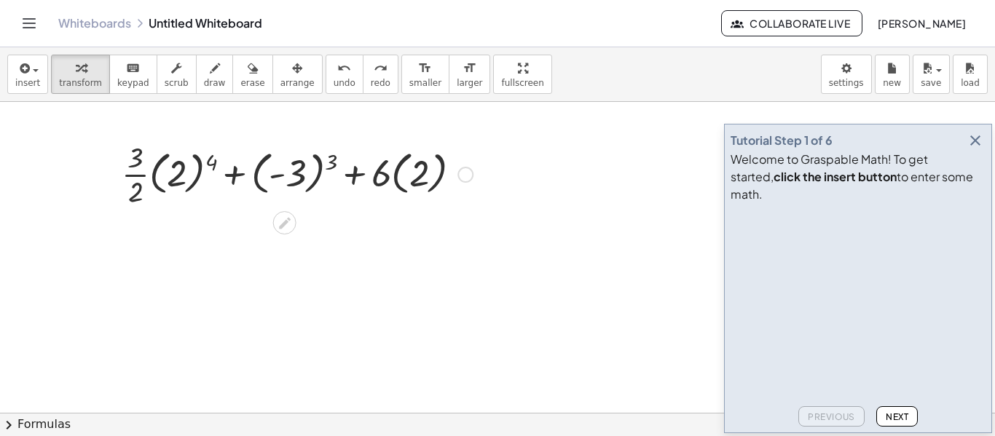
click at [143, 177] on div at bounding box center [296, 173] width 365 height 73
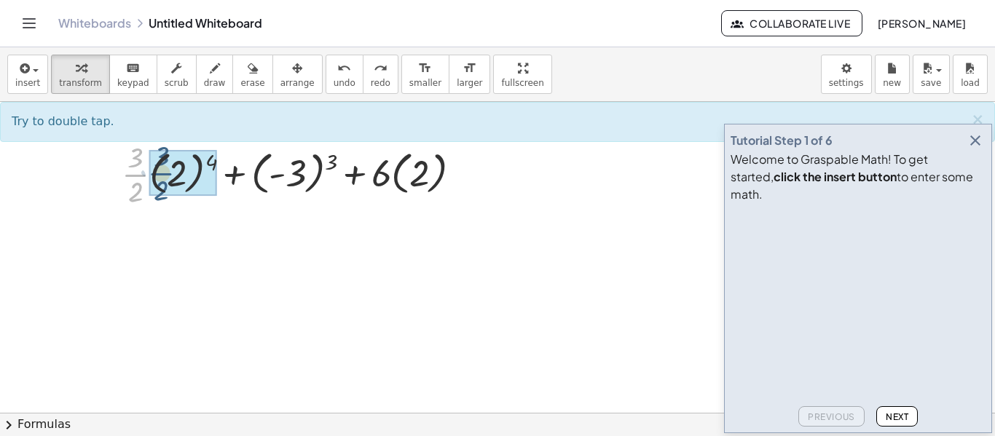
drag, startPoint x: 134, startPoint y: 177, endPoint x: 161, endPoint y: 175, distance: 27.0
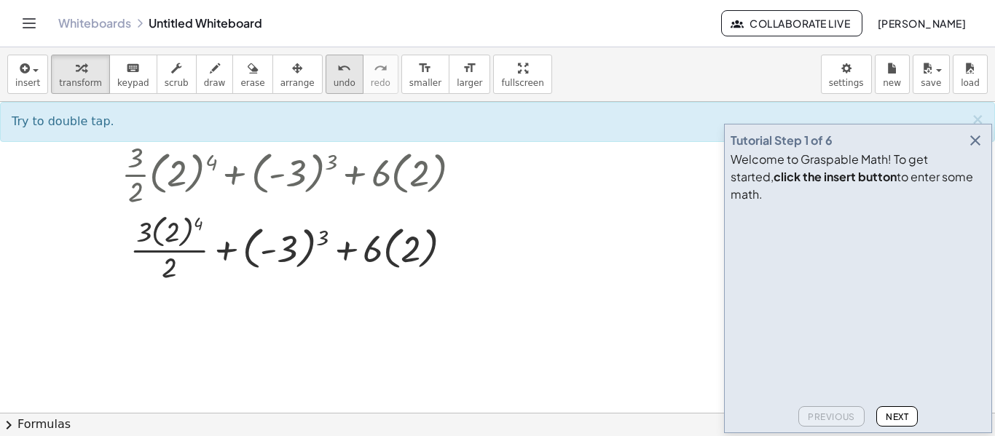
click at [325, 76] on button "undo undo" at bounding box center [344, 74] width 38 height 39
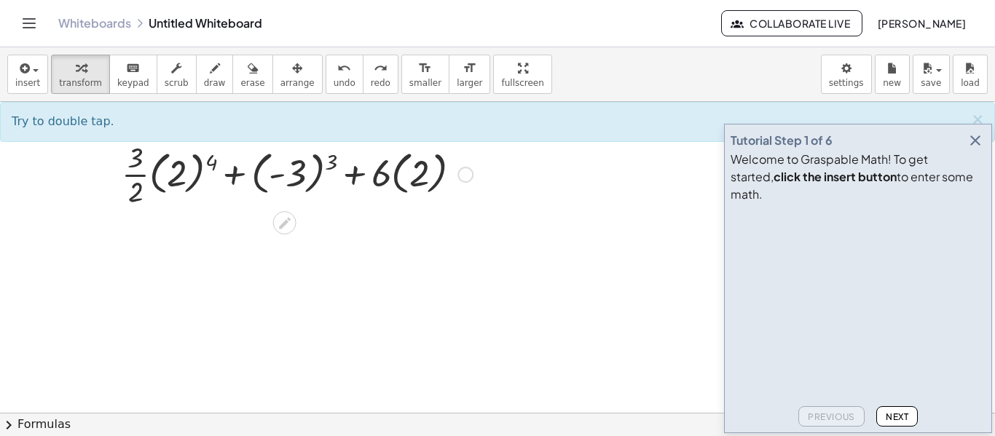
click at [210, 159] on div at bounding box center [296, 173] width 365 height 73
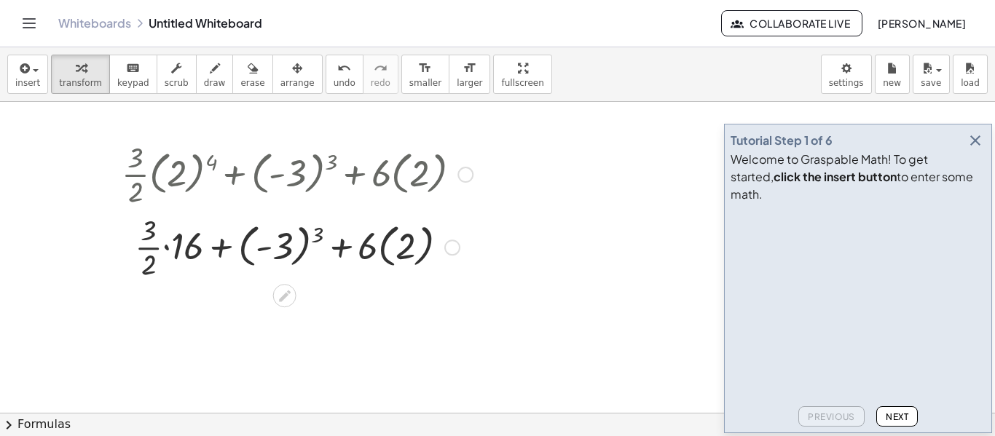
click at [315, 234] on div at bounding box center [296, 246] width 365 height 73
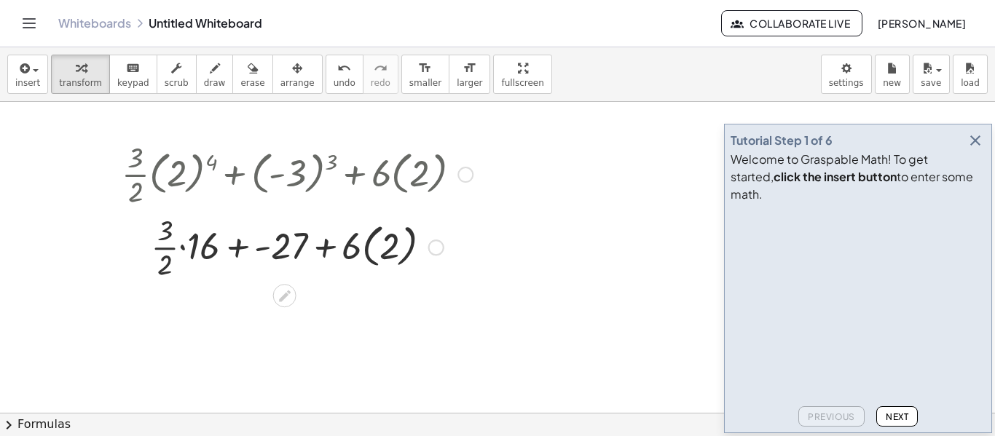
click at [179, 245] on div at bounding box center [296, 246] width 365 height 73
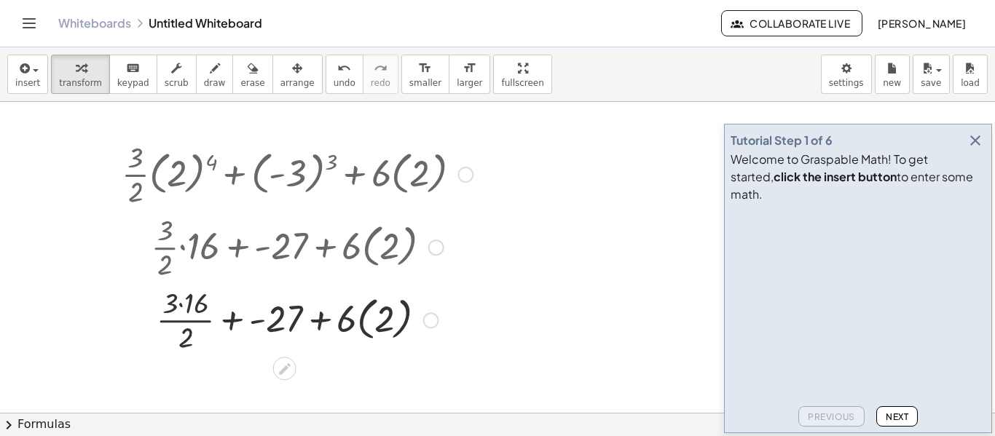
click at [180, 309] on div at bounding box center [296, 318] width 365 height 73
click at [184, 320] on div at bounding box center [296, 318] width 365 height 73
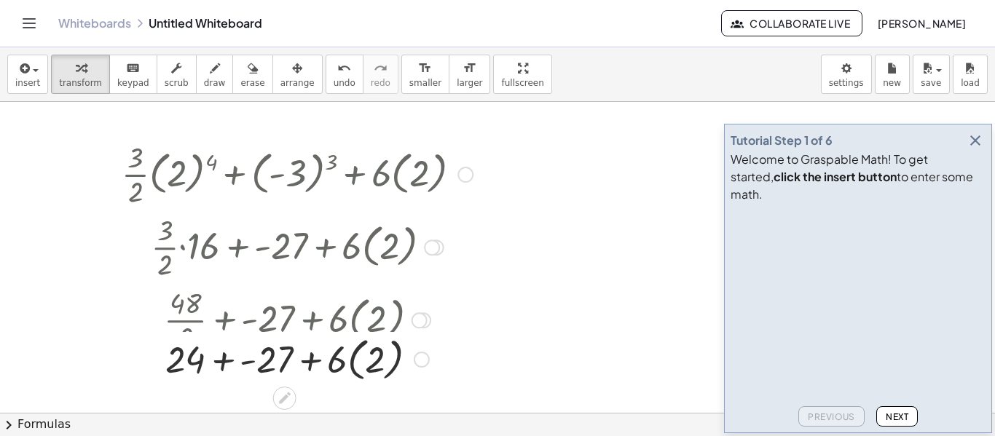
click at [285, 175] on div "+ · · 3 · 2 · ( 2 ) 4 + ( - 3 ) 3 + · 6 · ( 2 ) + · · 3 · 2 · 16 + ( - 3 ) 3 + …" at bounding box center [285, 175] width 0 height 0
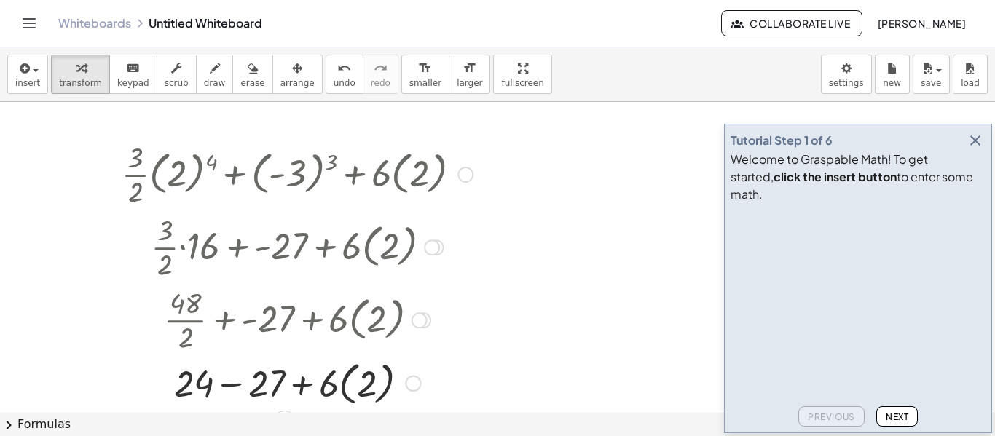
click at [242, 378] on div at bounding box center [296, 381] width 365 height 53
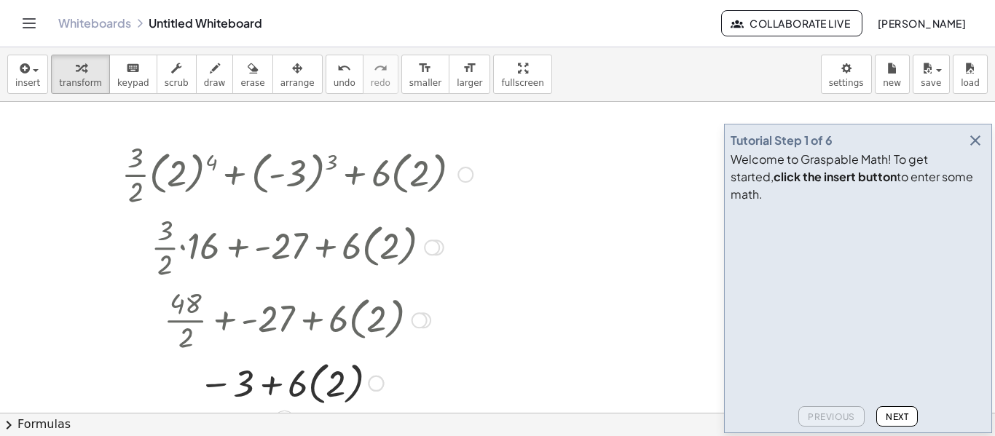
click at [281, 385] on div at bounding box center [296, 381] width 365 height 53
drag, startPoint x: 296, startPoint y: 390, endPoint x: 307, endPoint y: 392, distance: 11.1
click at [307, 392] on div at bounding box center [296, 381] width 365 height 53
click at [329, 381] on div at bounding box center [296, 382] width 365 height 50
click at [301, 386] on div at bounding box center [296, 382] width 365 height 48
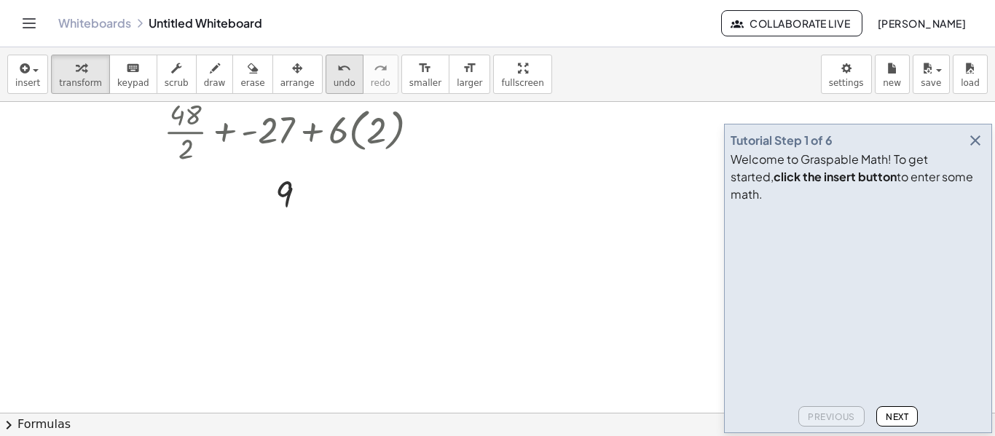
scroll to position [239, 0]
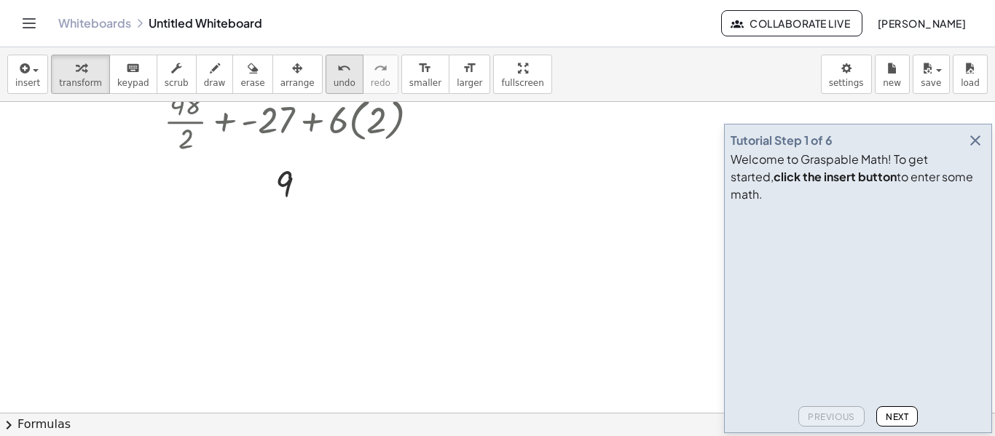
click at [325, 73] on button "undo undo" at bounding box center [344, 74] width 38 height 39
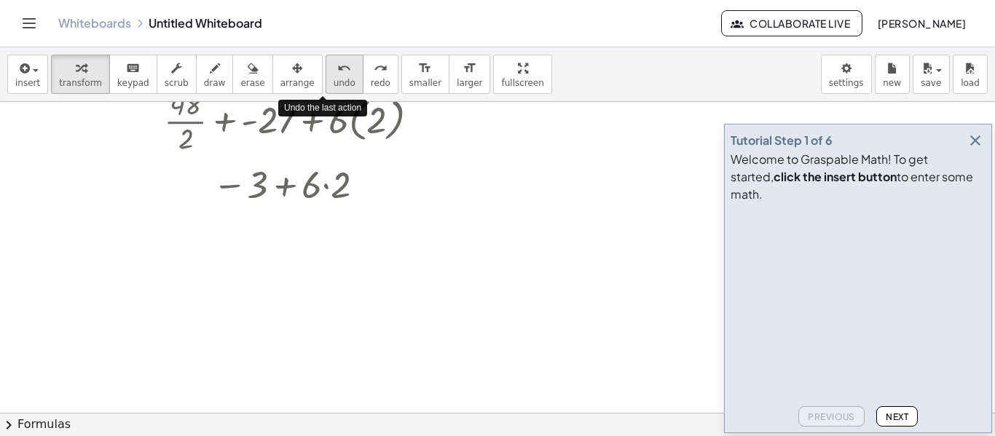
click at [325, 73] on button "undo undo" at bounding box center [344, 74] width 38 height 39
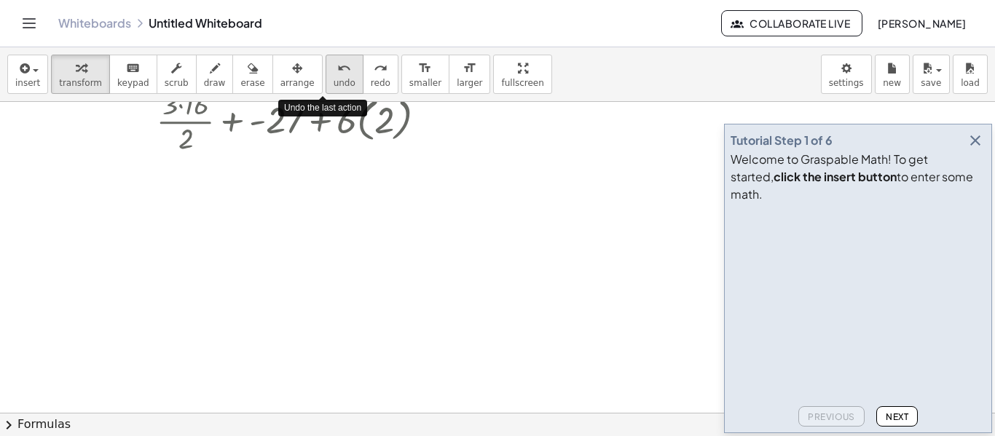
click at [325, 73] on button "undo undo" at bounding box center [344, 74] width 38 height 39
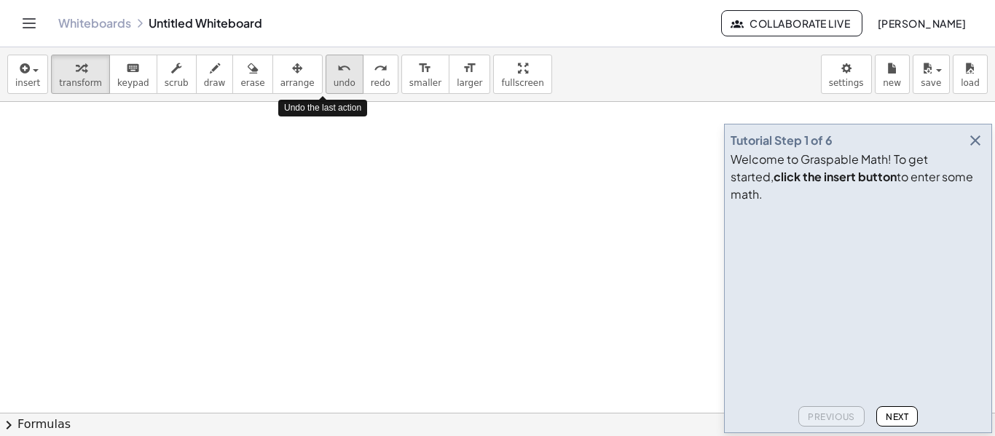
click at [325, 73] on button "undo undo" at bounding box center [344, 74] width 38 height 39
